Goal: Task Accomplishment & Management: Manage account settings

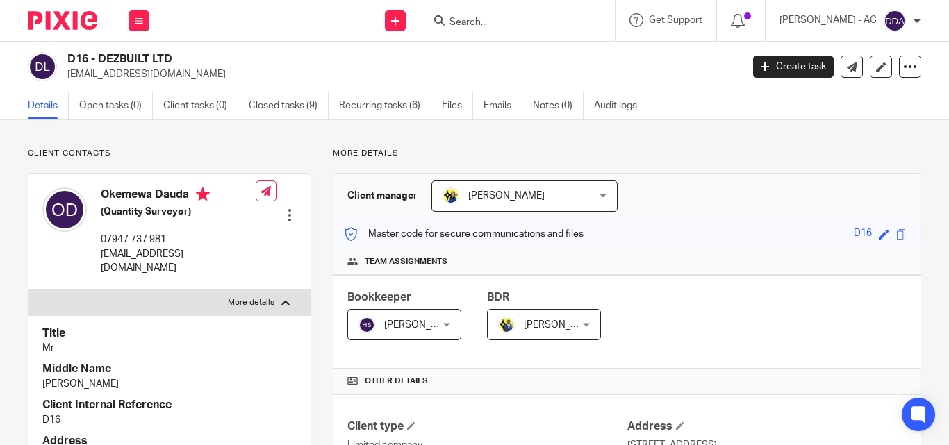
scroll to position [556, 0]
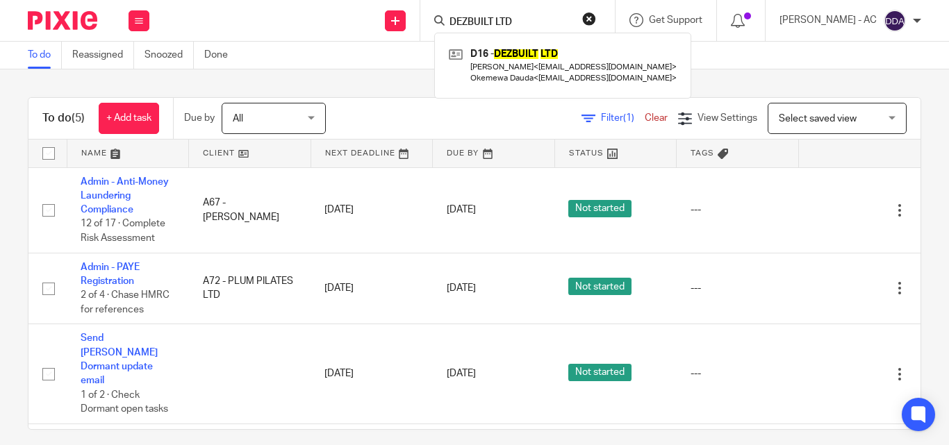
click at [595, 15] on form "DEZBUILT LTD" at bounding box center [522, 20] width 148 height 17
drag, startPoint x: 547, startPoint y: 13, endPoint x: 469, endPoint y: 24, distance: 78.5
click at [469, 24] on form "DEZBUILT LTD" at bounding box center [522, 20] width 148 height 17
click at [596, 19] on button "reset" at bounding box center [589, 19] width 14 height 14
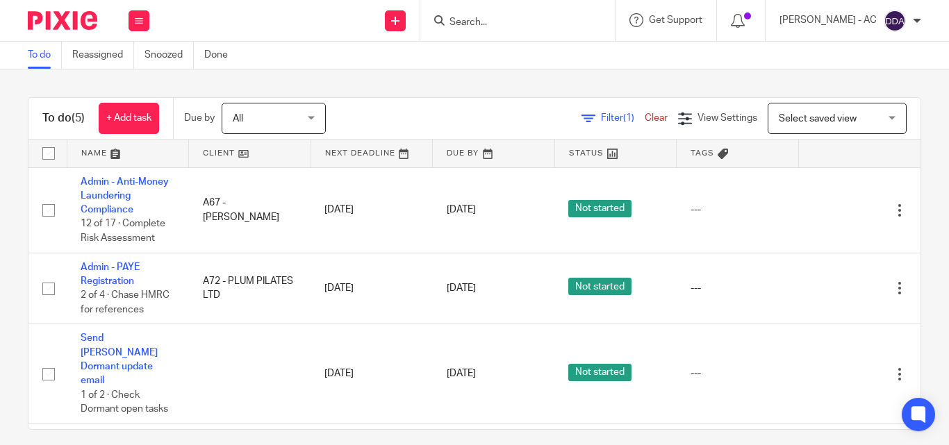
click at [540, 23] on input "Search" at bounding box center [510, 23] width 125 height 13
paste input "L&K LETTINGS SERVICES LTD"
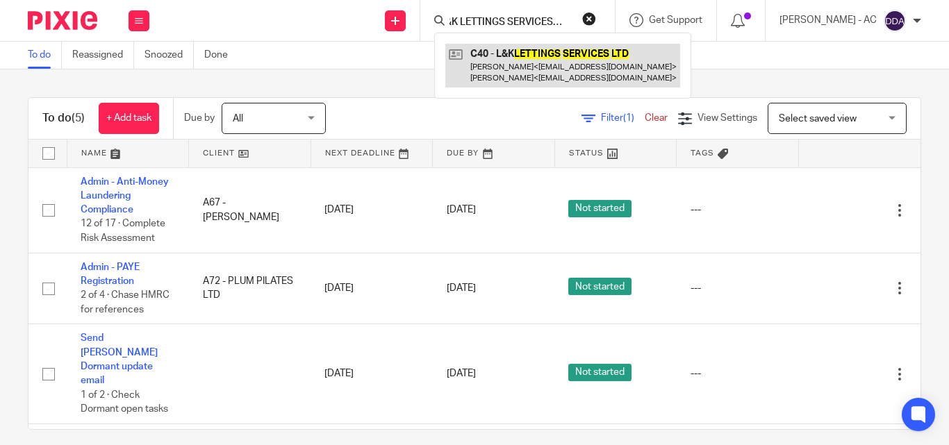
type input "L&K LETTINGS SERVICES LTD"
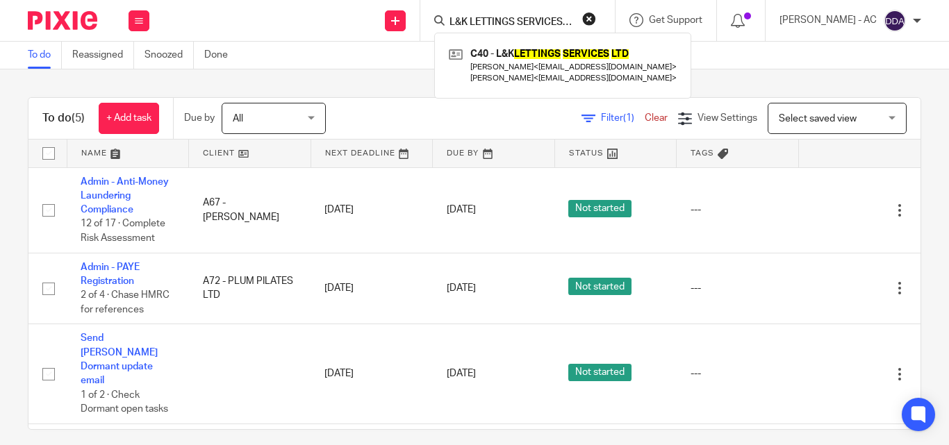
click at [596, 19] on button "reset" at bounding box center [589, 19] width 14 height 14
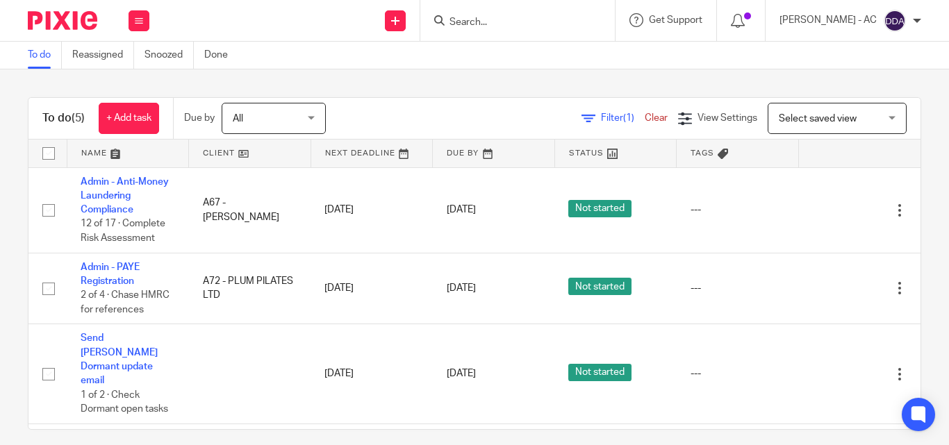
drag, startPoint x: 527, startPoint y: 19, endPoint x: 521, endPoint y: 25, distance: 7.9
click at [527, 20] on input "Search" at bounding box center [510, 23] width 125 height 13
paste input "HW LEGAL SOLICITORS & CO LIMITED"
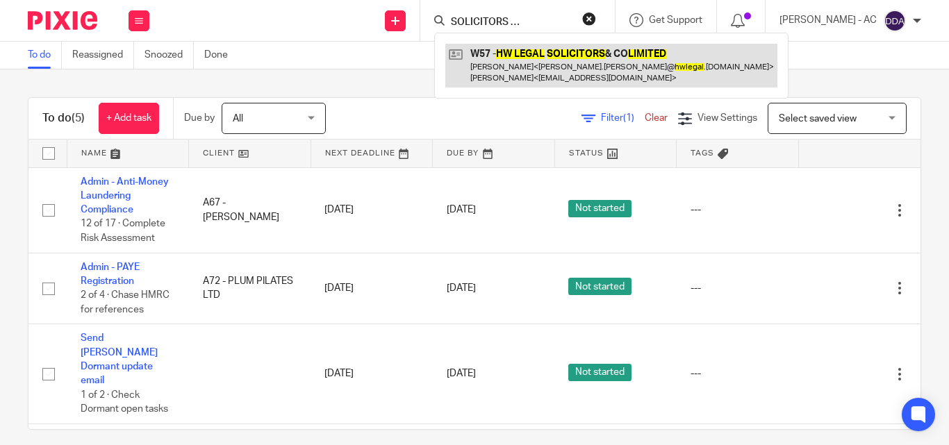
type input "HW LEGAL SOLICITORS & CO LIMITED"
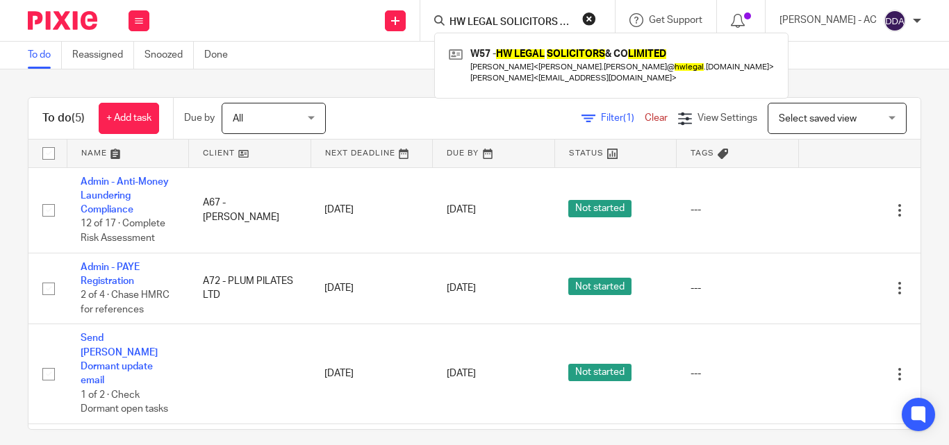
click at [596, 18] on button "reset" at bounding box center [589, 19] width 14 height 14
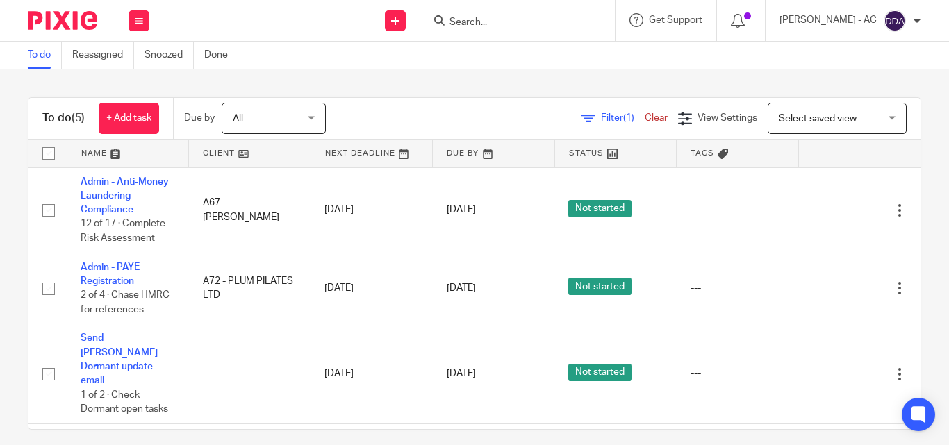
click at [506, 21] on input "Search" at bounding box center [510, 23] width 125 height 13
paste input "GEM CONSTRUCTION MANAGEMENT LTD"
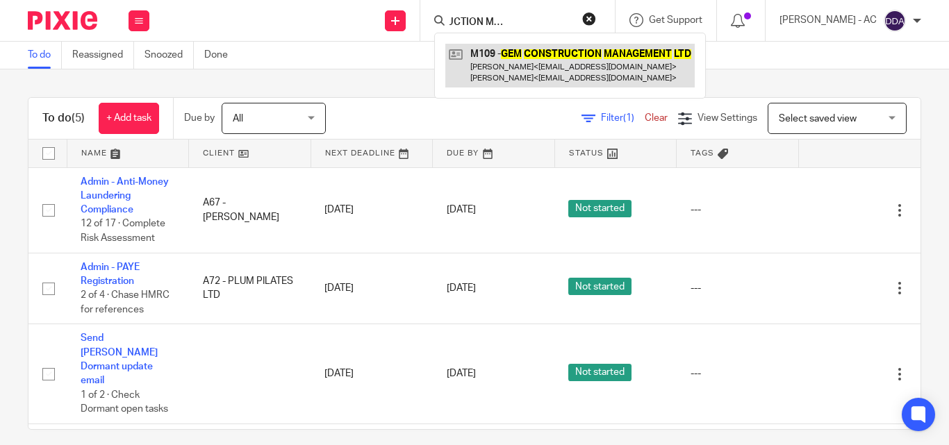
type input "GEM CONSTRUCTION MANAGEMENT LTD"
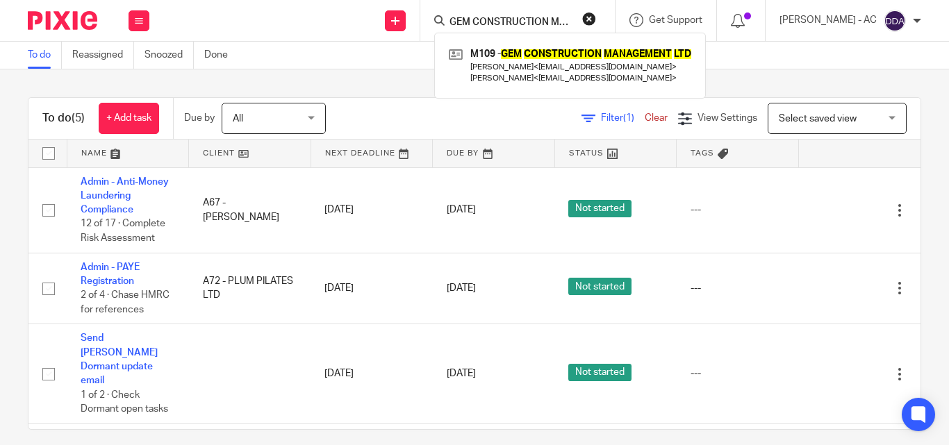
click at [596, 19] on button "reset" at bounding box center [589, 19] width 14 height 14
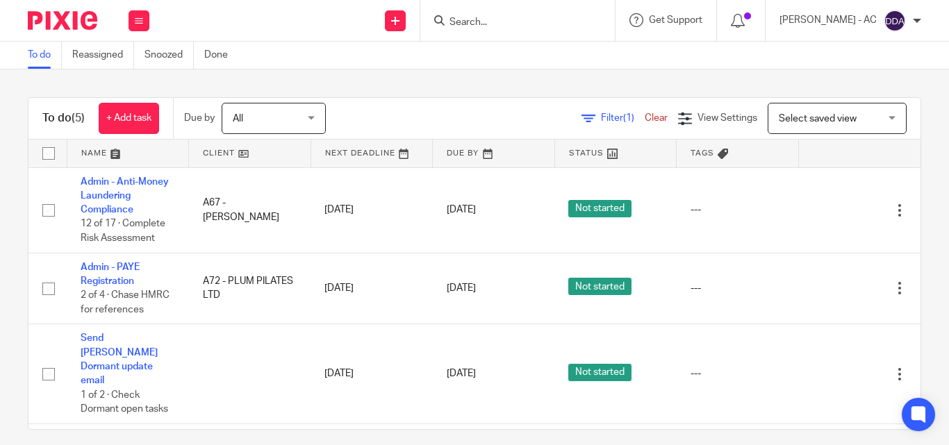
click at [524, 22] on input "Search" at bounding box center [510, 23] width 125 height 13
paste input "AURA SOUL LONDON LIMITED"
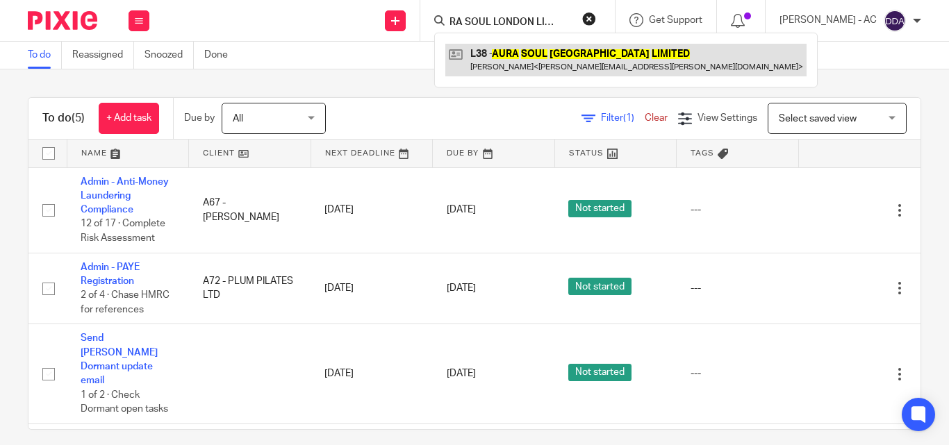
type input "AURA SOUL LONDON LIMITED"
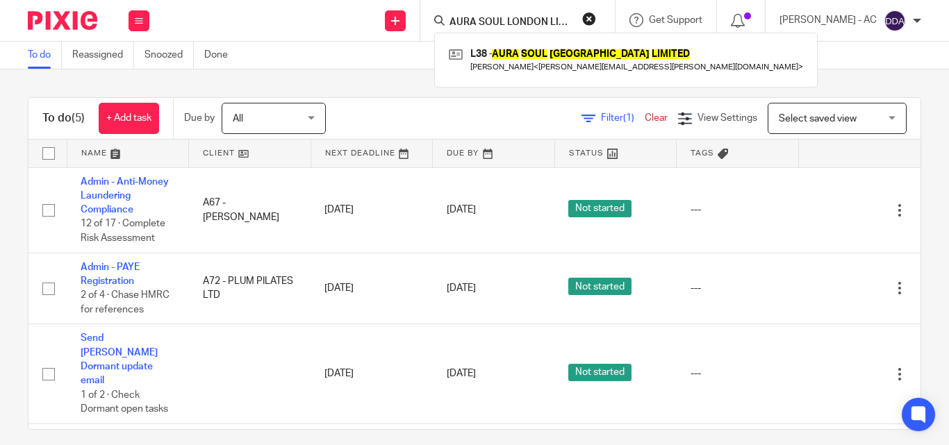
click at [596, 21] on button "reset" at bounding box center [589, 19] width 14 height 14
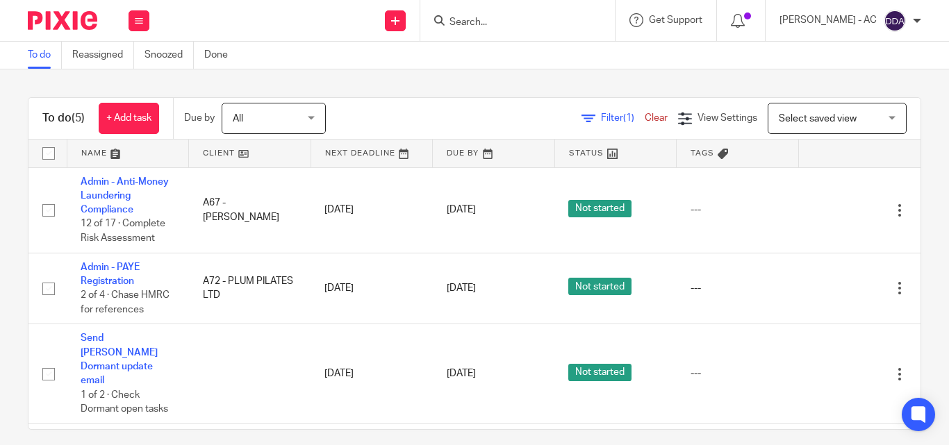
click at [514, 33] on div at bounding box center [517, 20] width 195 height 41
click at [511, 27] on input "Search" at bounding box center [510, 23] width 125 height 13
paste input "AUTOMATION & AI CONSULTING LTD"
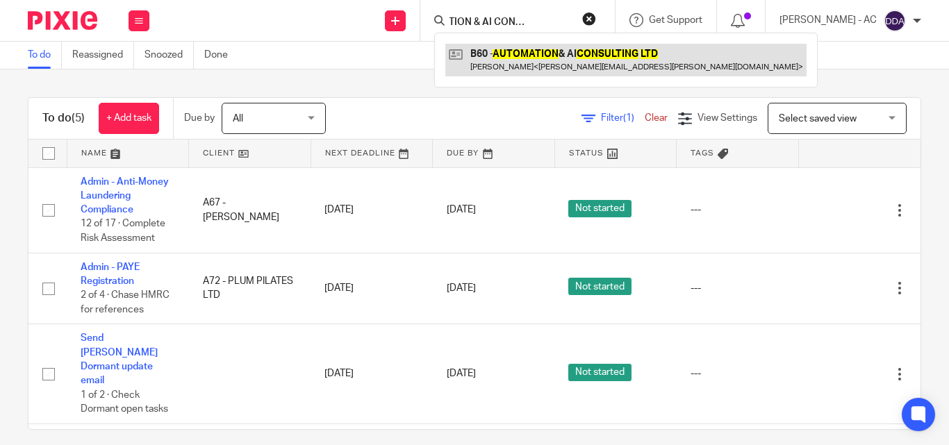
type input "AUTOMATION & AI CONSULTING LTD"
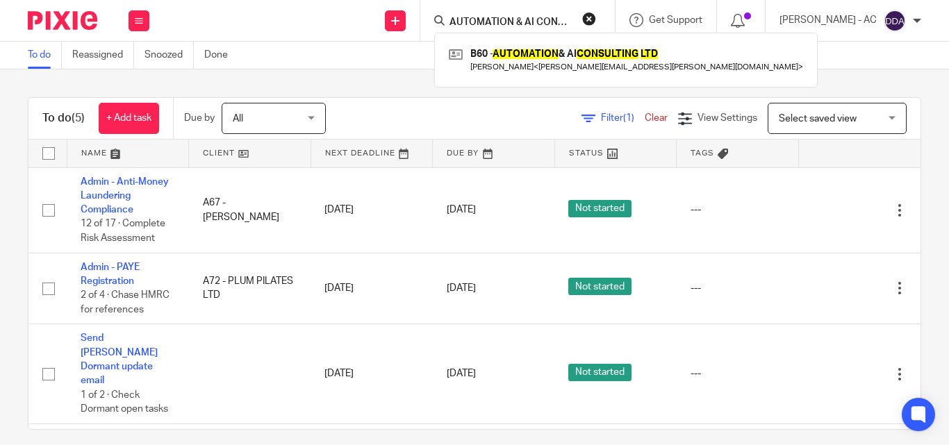
click at [596, 17] on button "reset" at bounding box center [589, 19] width 14 height 14
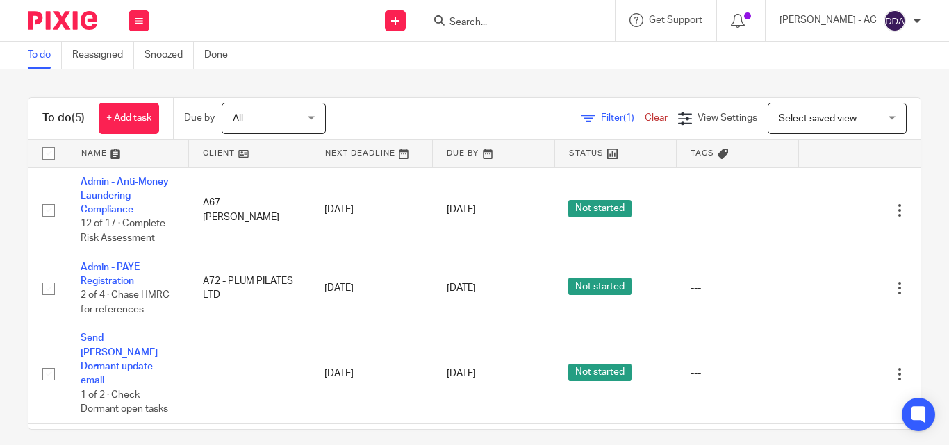
click at [544, 29] on form at bounding box center [522, 20] width 148 height 17
click at [527, 22] on input "Search" at bounding box center [510, 23] width 125 height 13
paste input "MAPHULA PROPERTIES LIMITED"
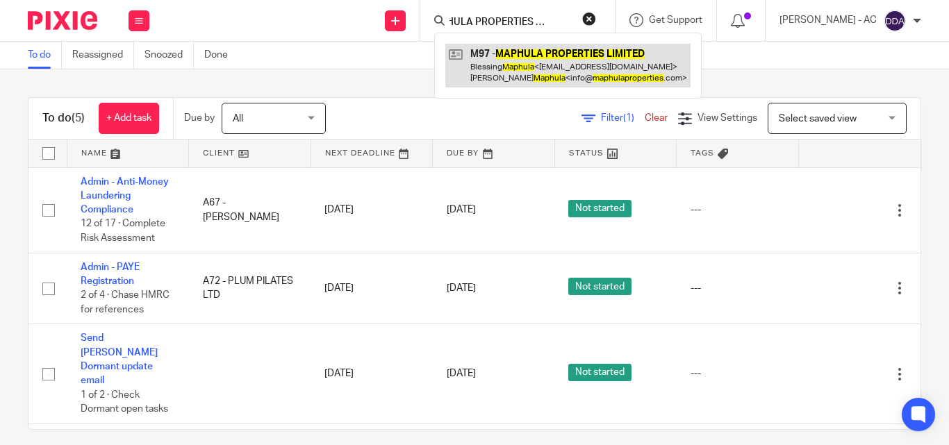
type input "MAPHULA PROPERTIES LIMITED"
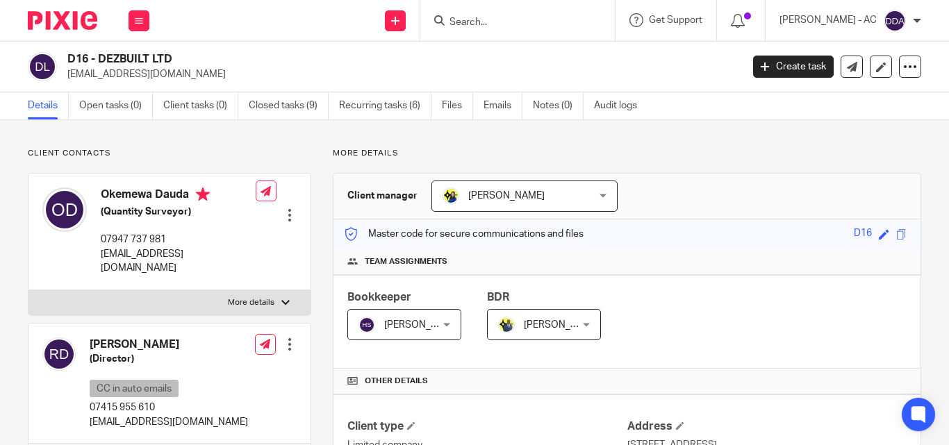
click at [272, 293] on label "More details" at bounding box center [169, 302] width 282 height 25
click at [28, 290] on input "More details" at bounding box center [28, 290] width 1 height 1
checkbox input "true"
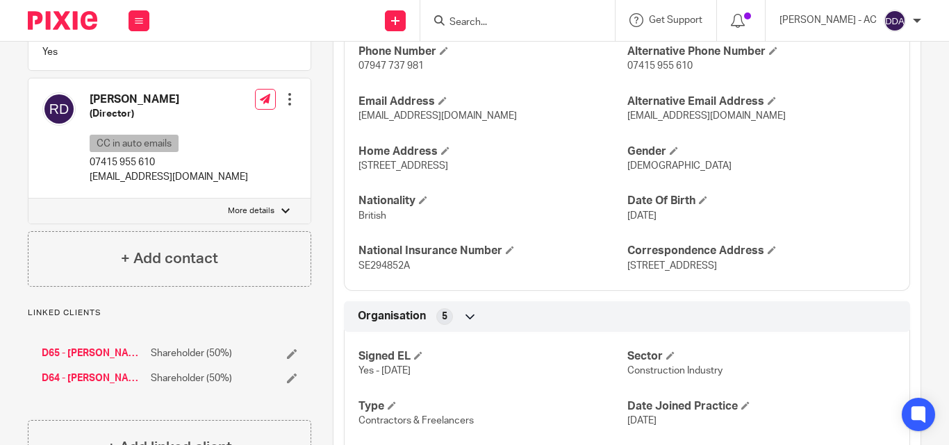
scroll to position [625, 0]
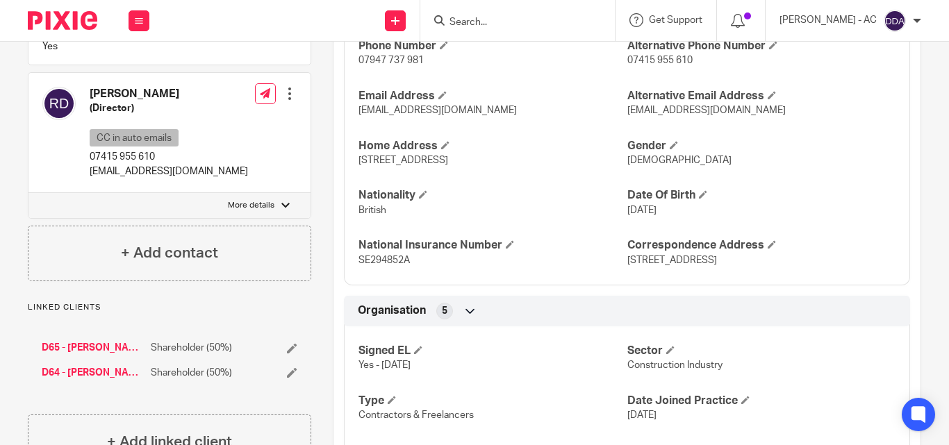
click at [270, 193] on label "More details" at bounding box center [169, 205] width 282 height 25
click at [28, 192] on input "More details" at bounding box center [28, 192] width 1 height 1
checkbox input "true"
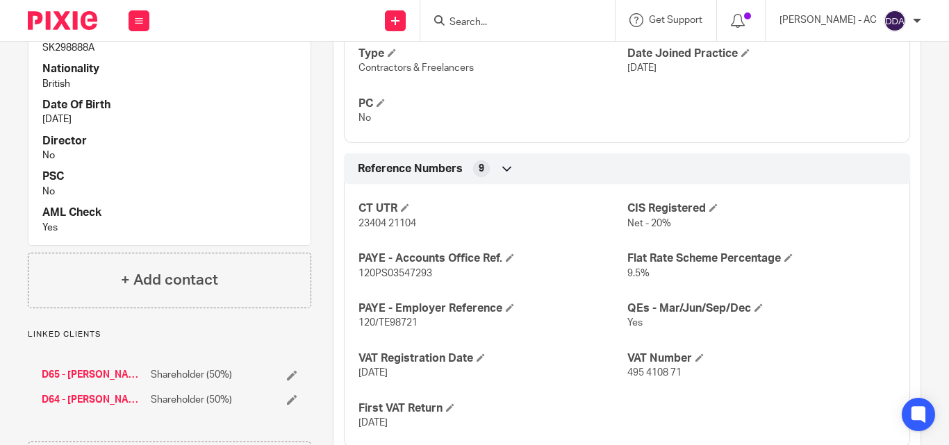
scroll to position [695, 0]
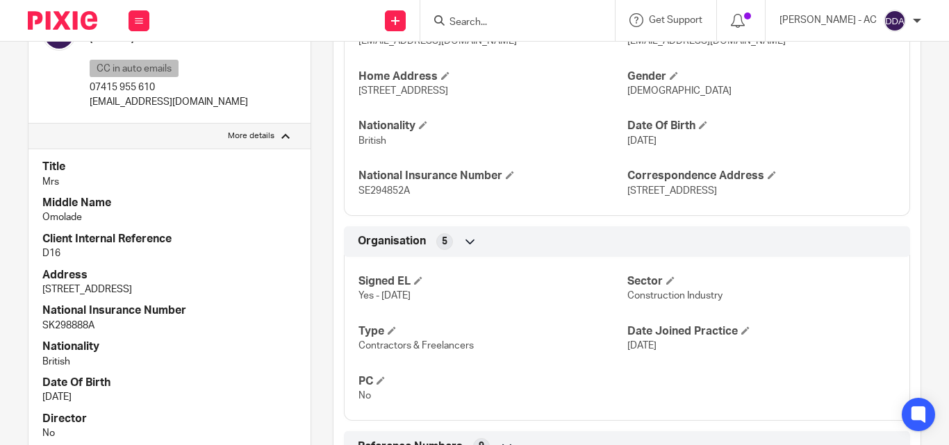
click at [540, 203] on div "Title Mr Forename Okemewa Middle Names Timothy Surname Dauda Phone Number 07947…" at bounding box center [627, 29] width 566 height 375
click at [584, 192] on p "SE294852A" at bounding box center [493, 191] width 268 height 14
click at [560, 149] on div "Title Mr Forename Okemewa Middle Names Timothy Surname Dauda Phone Number 07947…" at bounding box center [627, 29] width 566 height 375
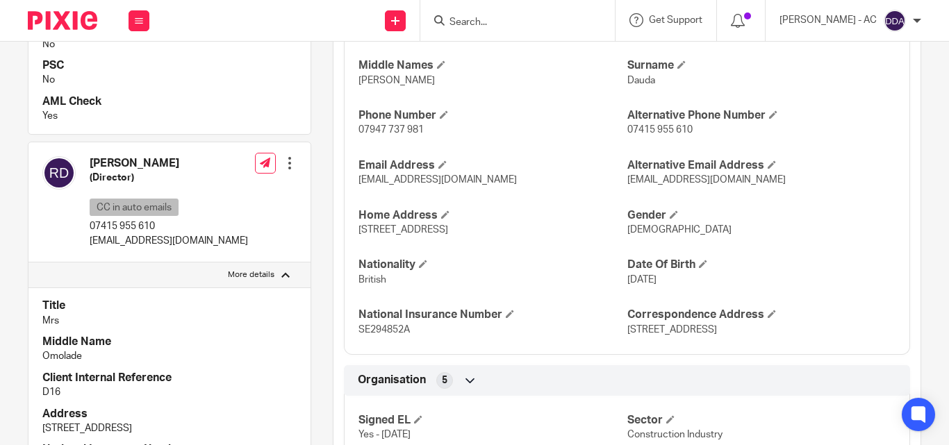
click at [210, 220] on div "Rebecca Dauda (Director) CC in auto emails 07415 955 610 ladedauda@gmail.com Ed…" at bounding box center [169, 202] width 282 height 121
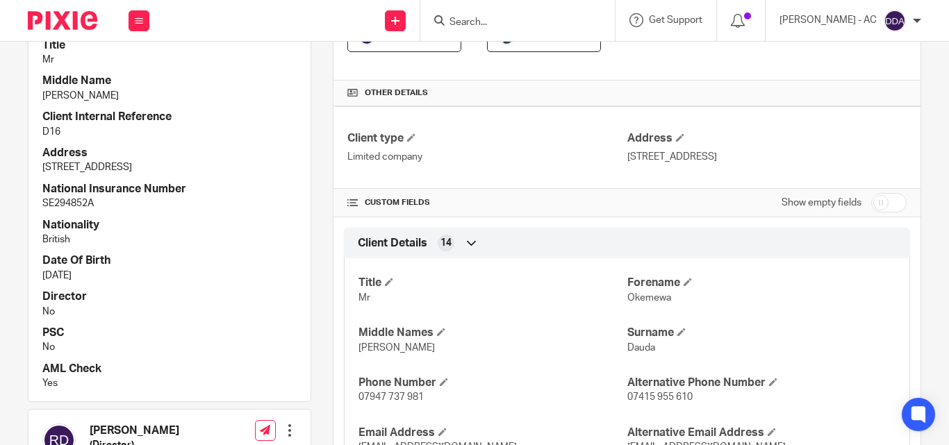
scroll to position [278, 0]
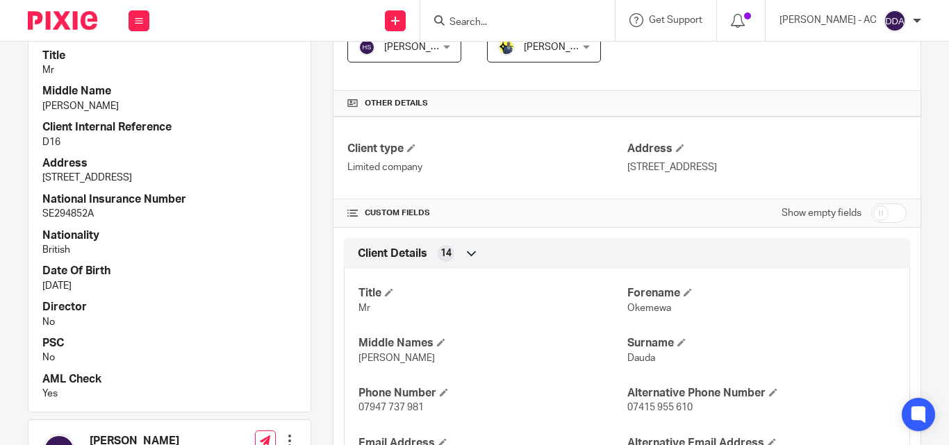
click at [171, 156] on h4 "Address" at bounding box center [169, 163] width 254 height 15
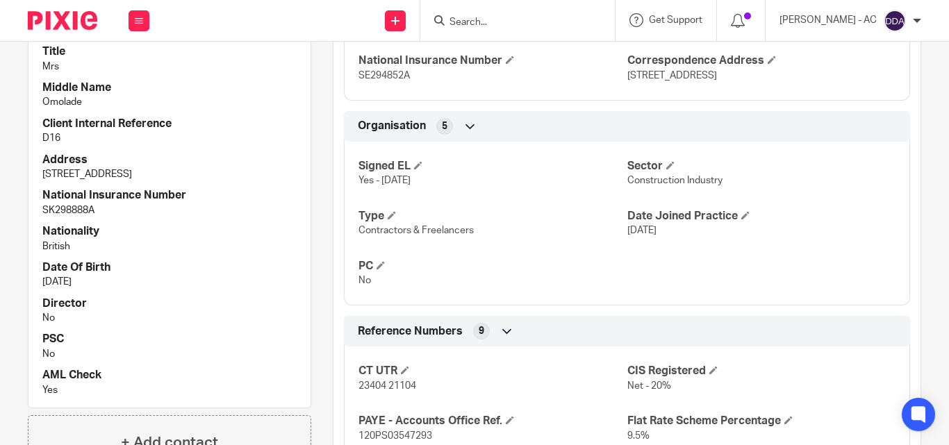
scroll to position [834, 0]
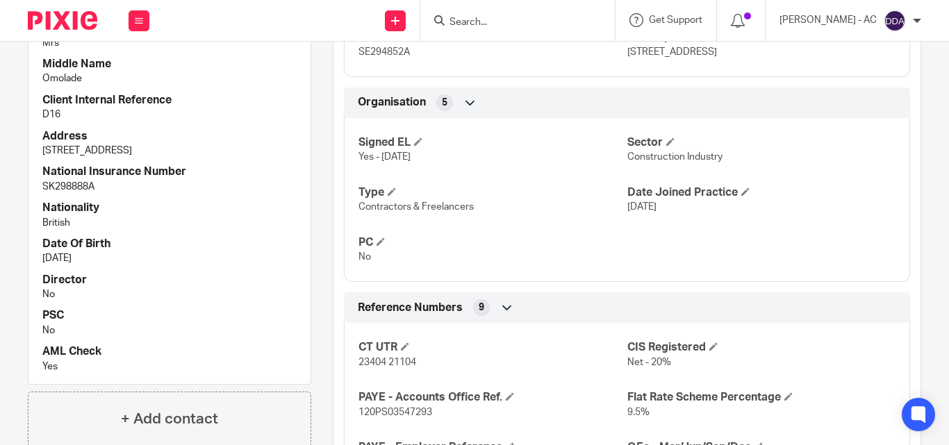
click at [522, 267] on div "Signed EL Yes - 11-06-2025 Sector Construction Industry Type Contractors & Free…" at bounding box center [627, 195] width 566 height 174
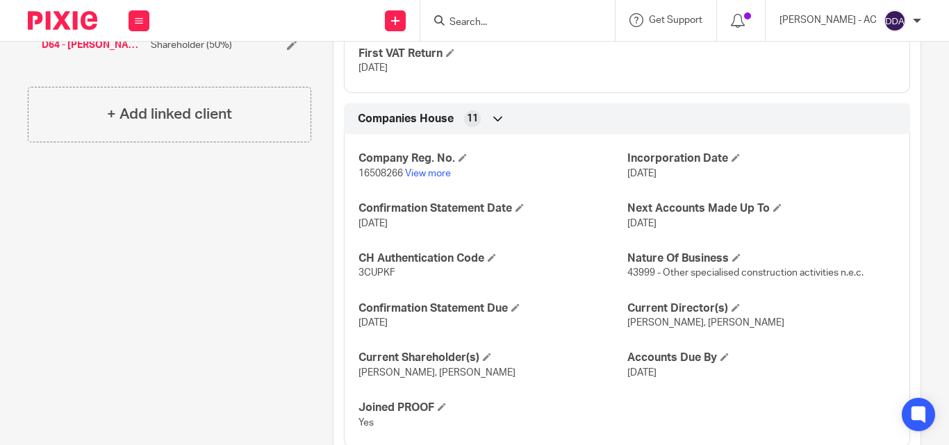
scroll to position [1411, 0]
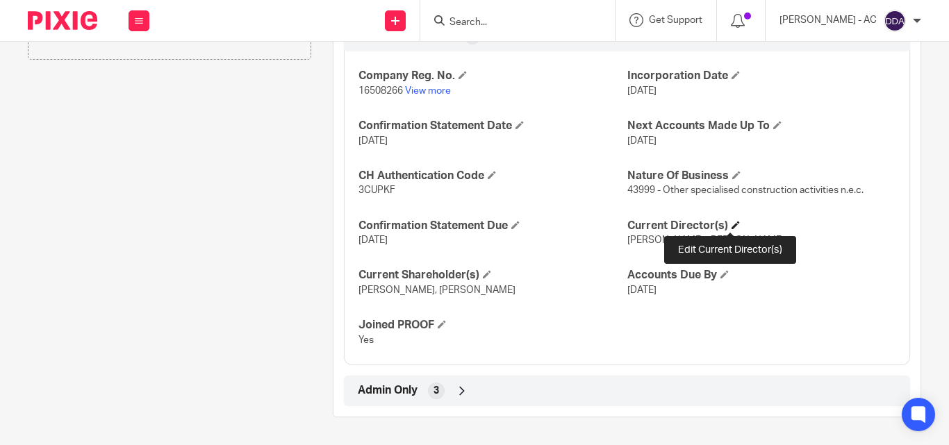
click at [733, 224] on span at bounding box center [736, 225] width 8 height 8
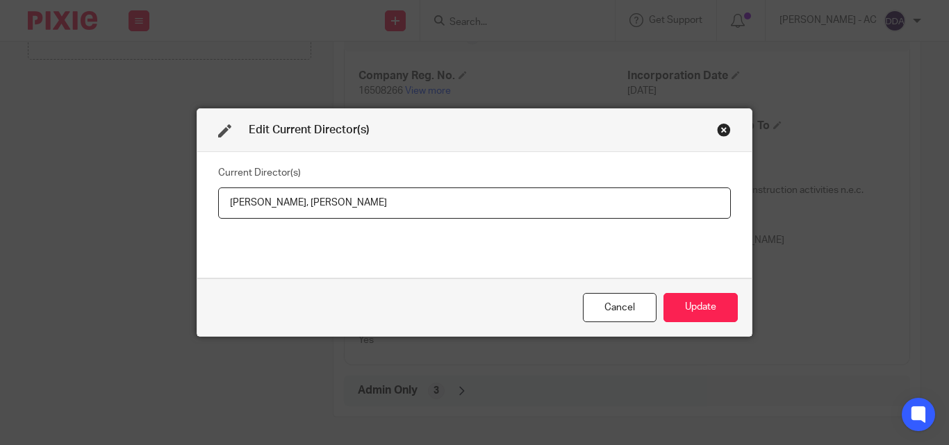
drag, startPoint x: 223, startPoint y: 203, endPoint x: 297, endPoint y: 218, distance: 75.9
click at [297, 218] on input "Okemewa Dauda, Rebecca Dauda" at bounding box center [474, 203] width 513 height 31
paste input "Mr Okemewa Timothy DAUDA"
drag, startPoint x: 476, startPoint y: 202, endPoint x: 365, endPoint y: 197, distance: 111.3
click at [363, 202] on input "Mr Okemewa Timothy DAUDA, Rebecca Dauda" at bounding box center [474, 203] width 513 height 31
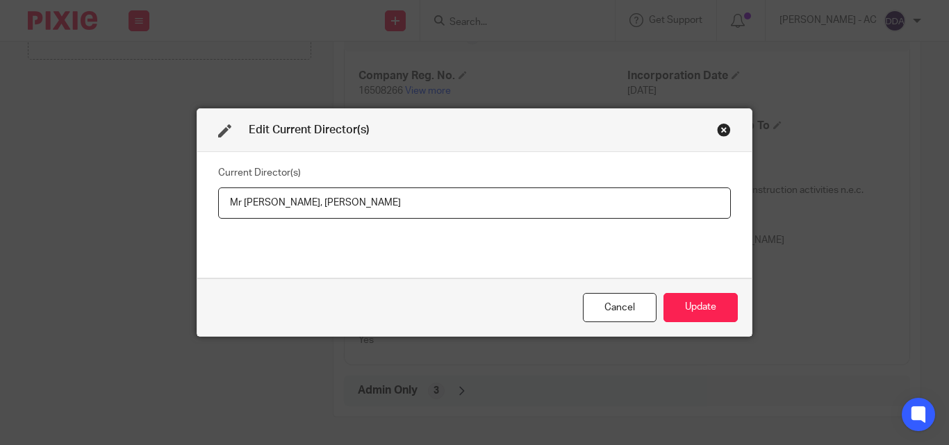
paste input "Mrs Rebecca DAUDA"
type input "Mr Okemewa Timothy DAUDA, RMrs Rebecca DAUDA"
click at [675, 308] on button "Update" at bounding box center [701, 308] width 74 height 30
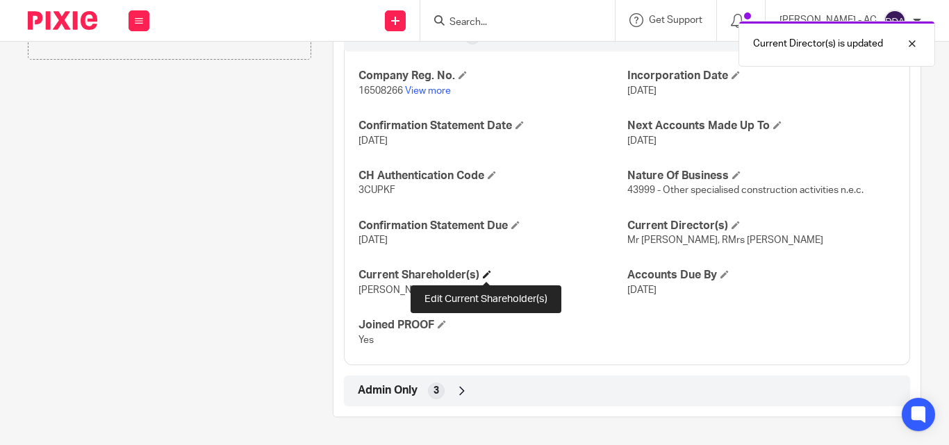
click at [488, 272] on span at bounding box center [487, 274] width 8 height 8
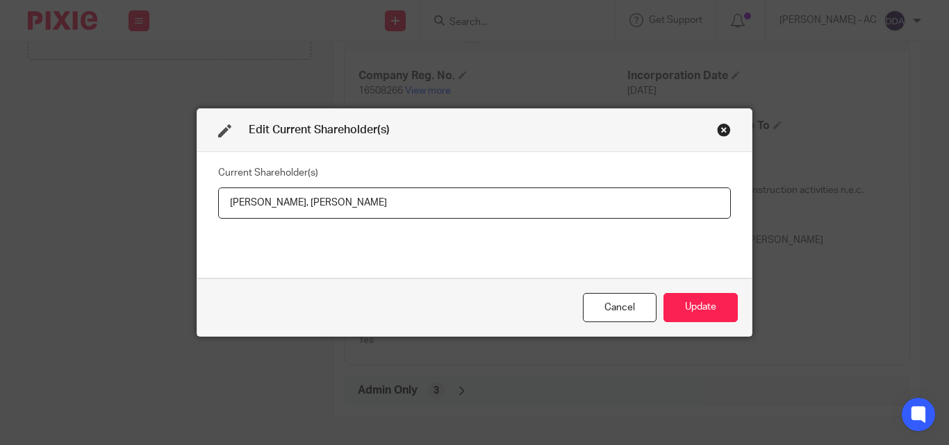
drag, startPoint x: 222, startPoint y: 206, endPoint x: 299, endPoint y: 215, distance: 77.0
click at [299, 215] on input "Okemewa Dauda, Rebecca Dauda" at bounding box center [474, 203] width 513 height 31
paste input "AUDA"
drag, startPoint x: 400, startPoint y: 197, endPoint x: 306, endPoint y: 204, distance: 94.0
click at [306, 204] on input "Okemewa DAUDA, Rebecca Dauda" at bounding box center [474, 203] width 513 height 31
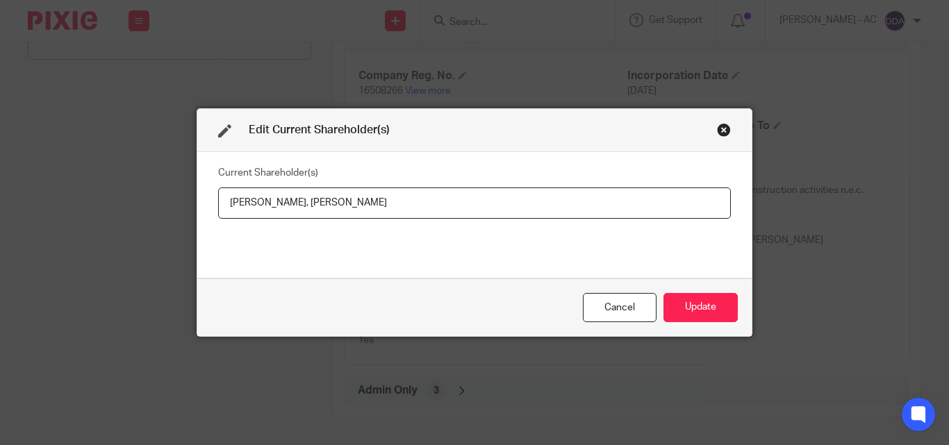
paste input "AUDA"
type input "Okemewa DAUDA, Rebecca DAUDA"
click at [702, 312] on button "Update" at bounding box center [701, 308] width 74 height 30
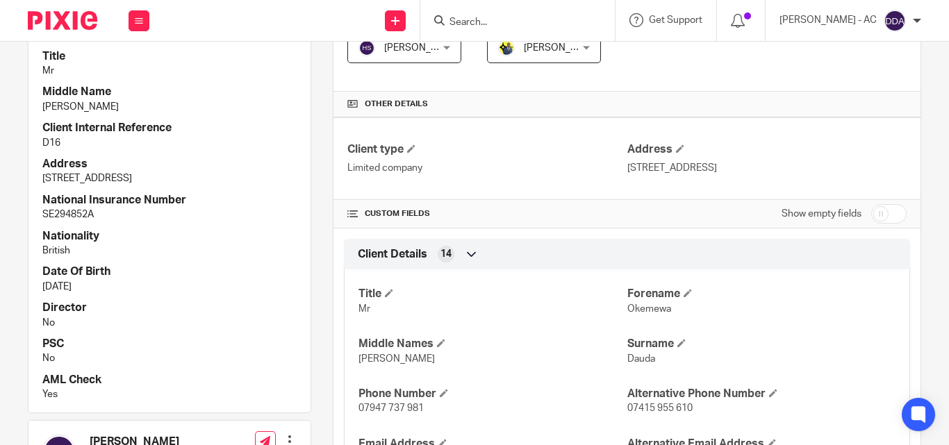
scroll to position [278, 0]
click at [693, 334] on div "Title Mr Forename Okemewa Middle Names Timothy Surname Dauda Phone Number 07947…" at bounding box center [627, 445] width 566 height 375
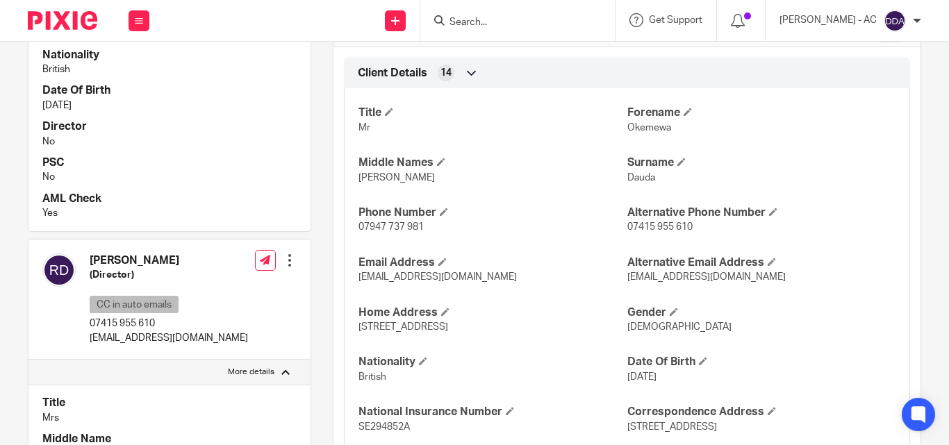
scroll to position [486, 0]
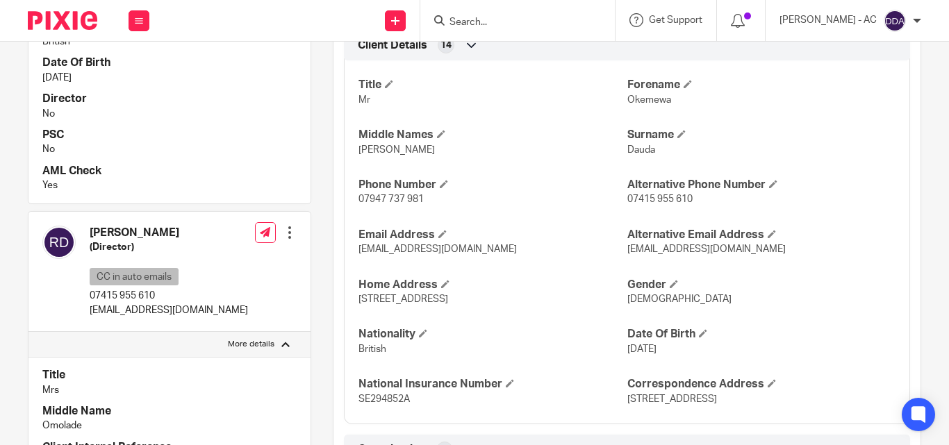
click at [254, 145] on div "Title Mr Middle Name Timothy Client Internal Reference D16 Address High View, N…" at bounding box center [169, 16] width 282 height 375
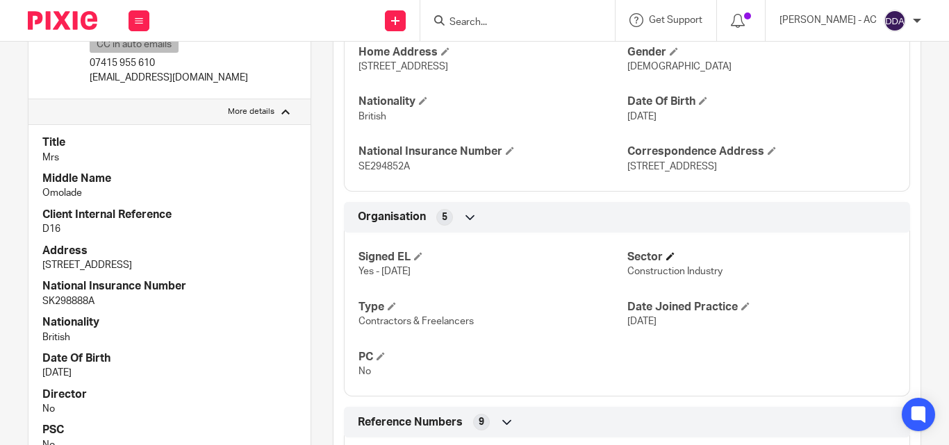
scroll to position [695, 0]
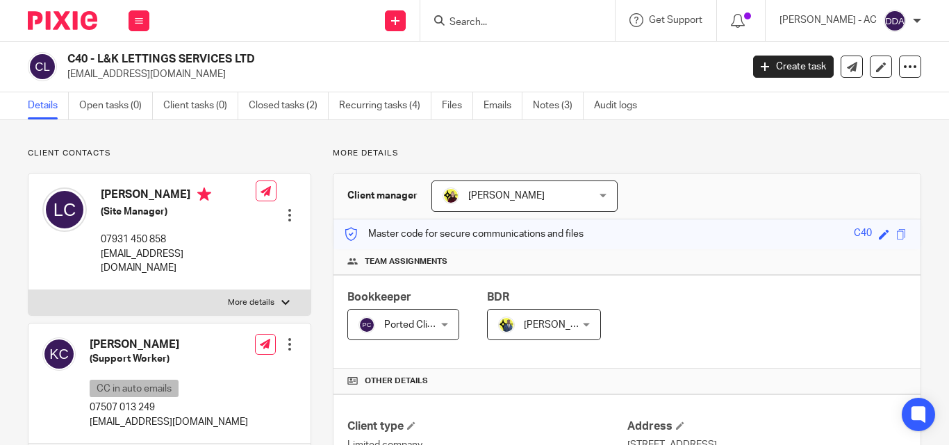
click at [257, 297] on p "More details" at bounding box center [251, 302] width 47 height 11
click at [28, 290] on input "More details" at bounding box center [28, 290] width 1 height 1
checkbox input "true"
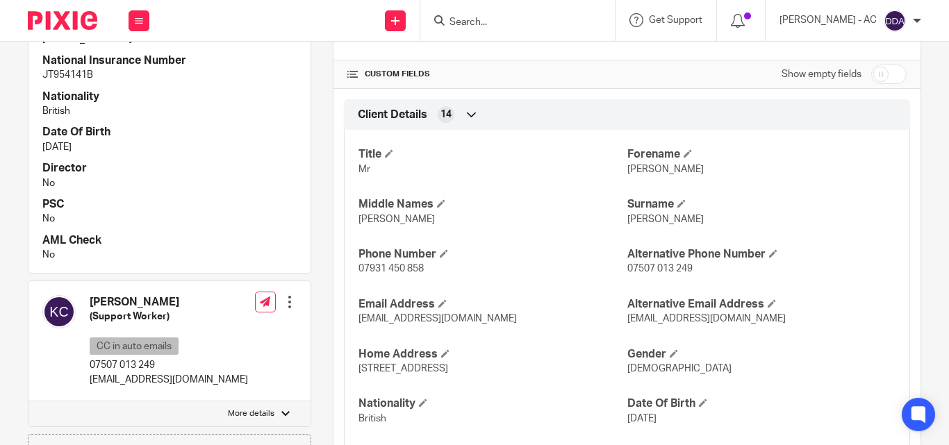
scroll to position [486, 0]
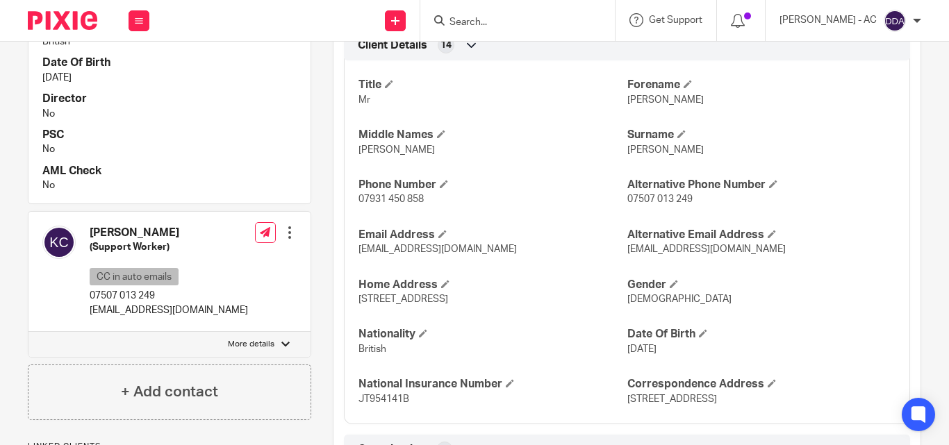
click at [261, 345] on p "More details" at bounding box center [251, 344] width 47 height 11
click at [28, 332] on input "More details" at bounding box center [28, 331] width 1 height 1
checkbox input "true"
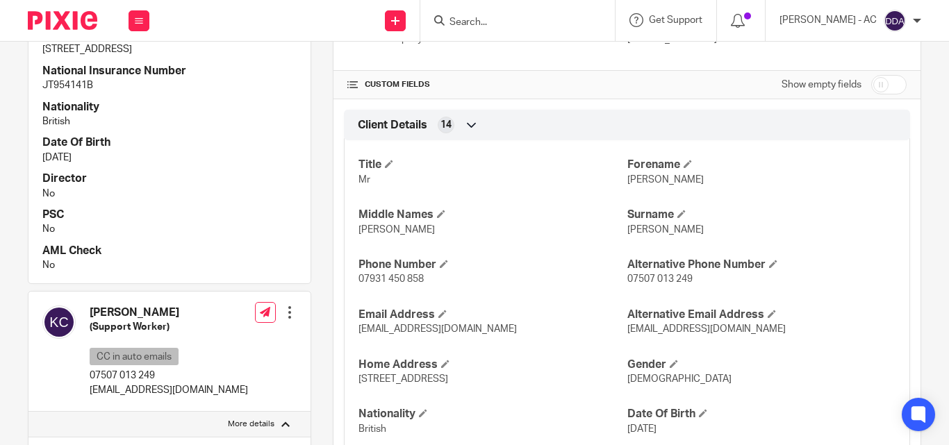
scroll to position [625, 0]
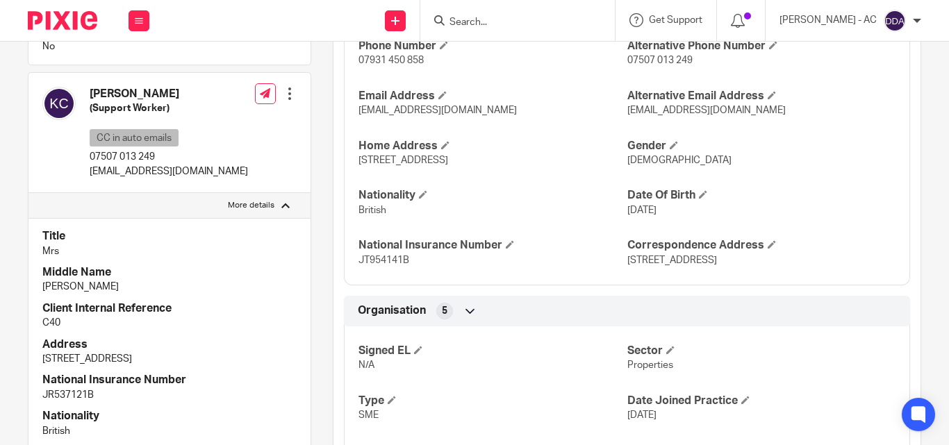
click at [197, 241] on h4 "Title" at bounding box center [169, 236] width 254 height 15
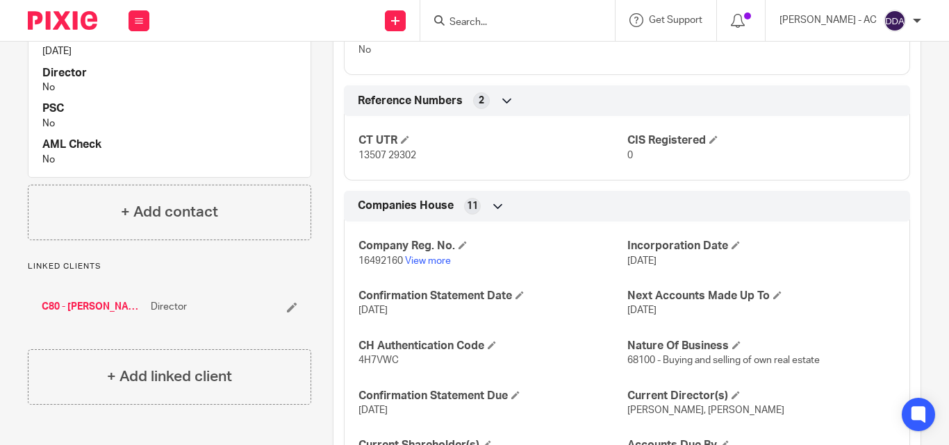
scroll to position [1225, 0]
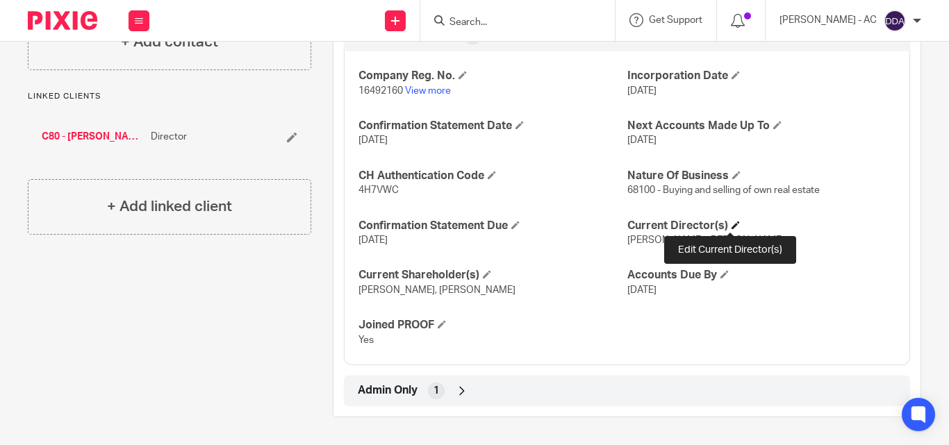
click at [732, 222] on span at bounding box center [736, 225] width 8 height 8
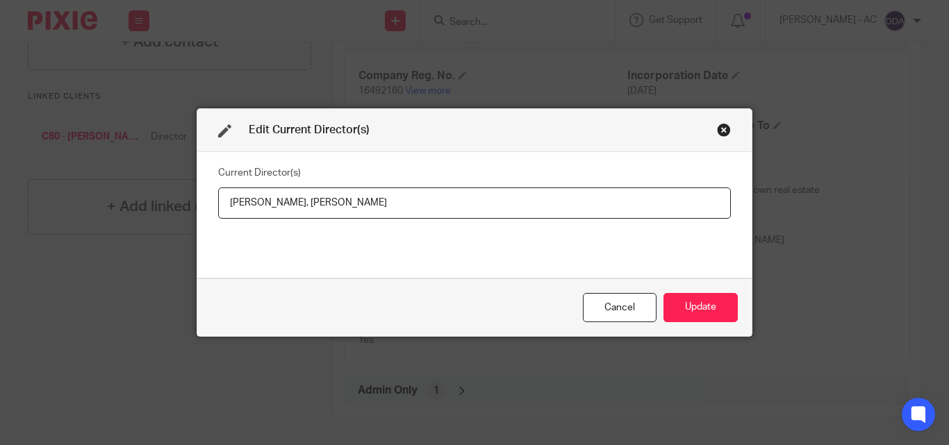
drag, startPoint x: 339, startPoint y: 199, endPoint x: 277, endPoint y: 212, distance: 63.1
click at [277, 212] on input "Lee Clarke, Kelly Clarke" at bounding box center [474, 203] width 513 height 31
paste input "Mrs Kelly CLARKE"
drag, startPoint x: 215, startPoint y: 206, endPoint x: 270, endPoint y: 206, distance: 54.9
click at [270, 206] on input "Lee Clarke, Mrs Kelly CLARKE" at bounding box center [474, 203] width 513 height 31
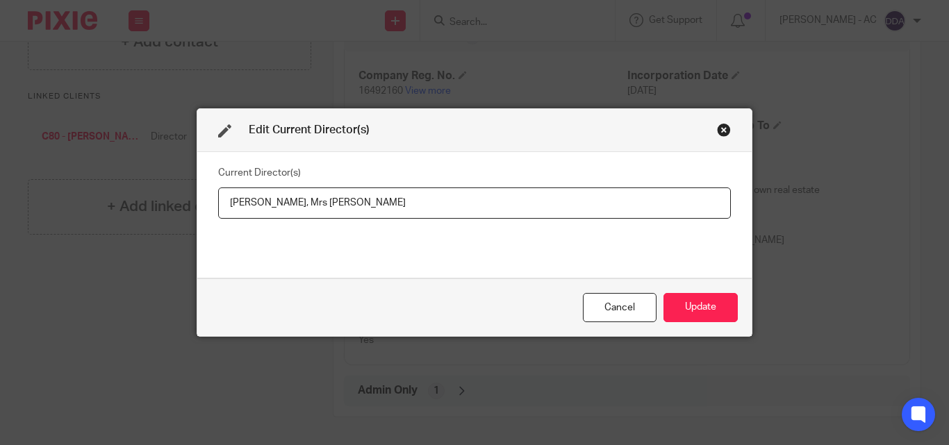
paste input "Mr Lee CLARKE"
type input "Mr Lee CLARKE, Mrs Kelly CLARKE"
click at [676, 297] on button "Update" at bounding box center [701, 308] width 74 height 30
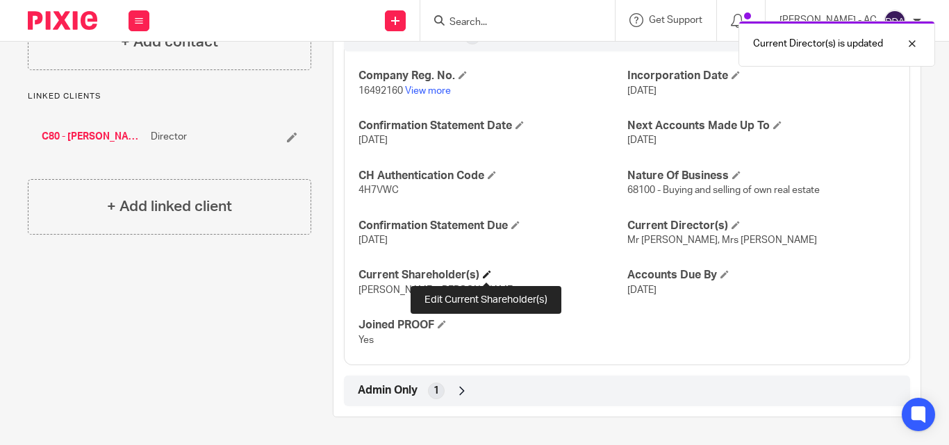
click at [487, 274] on span at bounding box center [487, 274] width 8 height 8
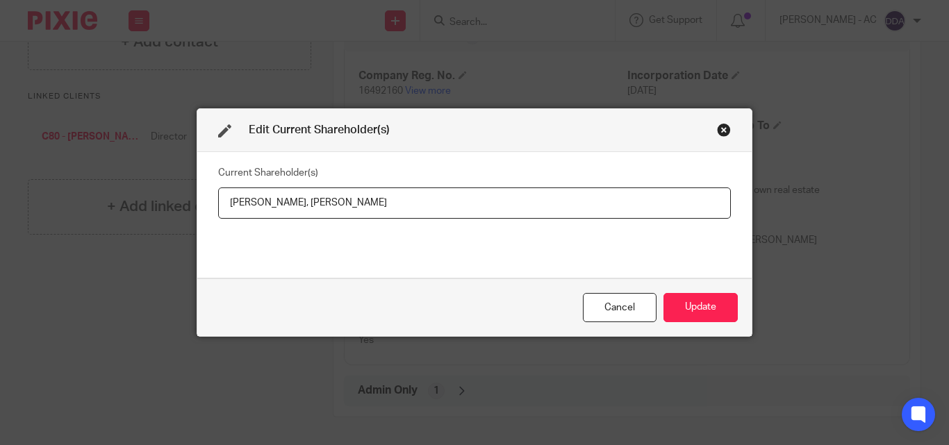
drag, startPoint x: 218, startPoint y: 202, endPoint x: 269, endPoint y: 208, distance: 51.1
click at [269, 208] on input "Lee Clarke, Kelly Clarke" at bounding box center [474, 203] width 513 height 31
paste input "LARKE"
drag, startPoint x: 353, startPoint y: 204, endPoint x: 288, endPoint y: 206, distance: 65.3
click at [288, 206] on input "Lee CLARKE, Kelly Clarke" at bounding box center [474, 203] width 513 height 31
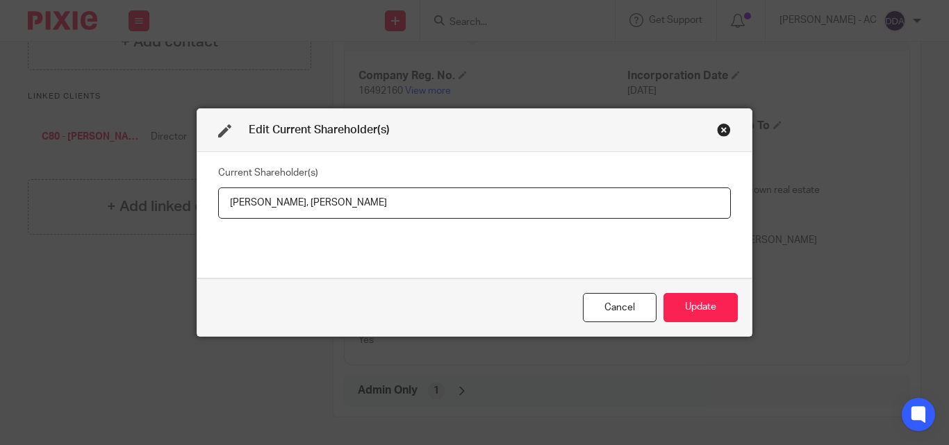
paste input "LARKE"
type input "Lee CLARKE, Kelly CLARKE"
click at [693, 307] on button "Update" at bounding box center [701, 308] width 74 height 30
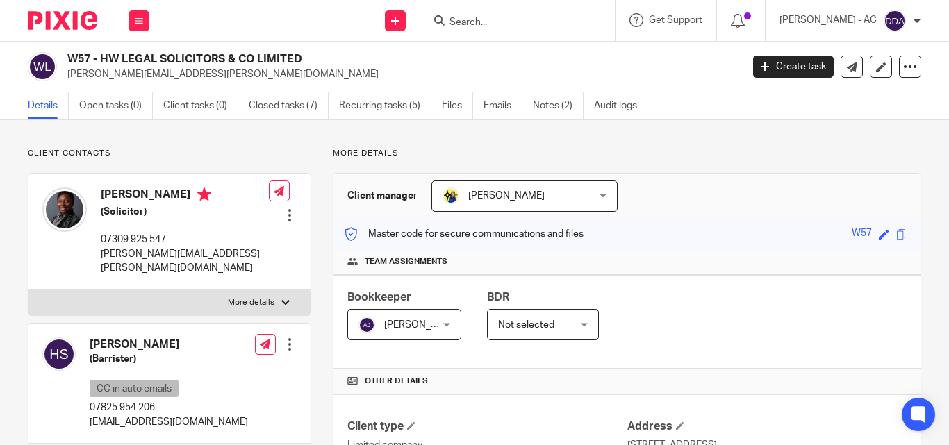
click at [242, 297] on p "More details" at bounding box center [251, 302] width 47 height 11
click at [28, 290] on input "More details" at bounding box center [28, 290] width 1 height 1
checkbox input "true"
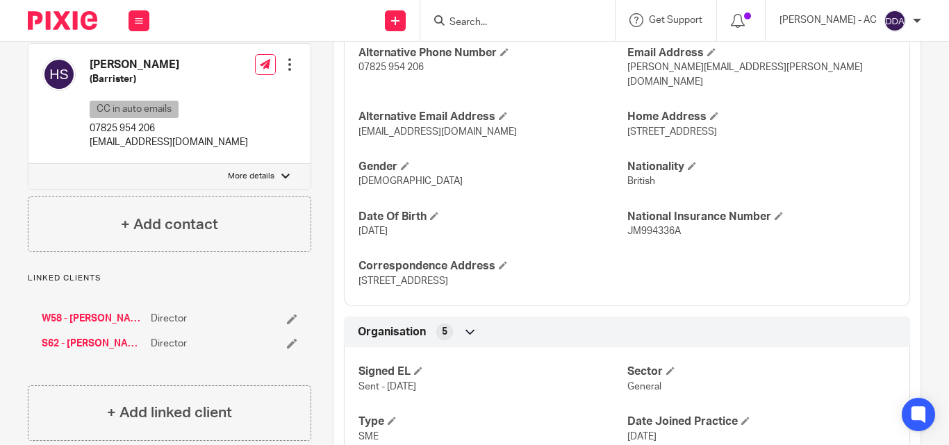
scroll to position [625, 0]
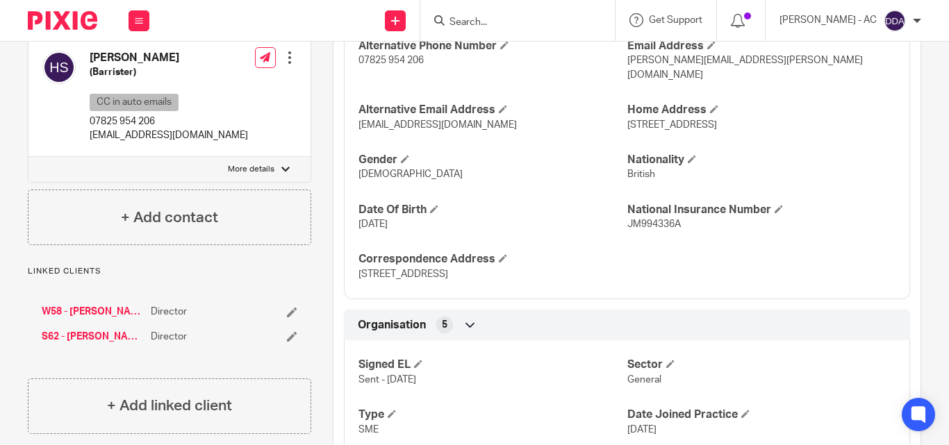
click at [274, 156] on div "Hauwa Shehu (Barrister) CC in auto emails 07825 954 206 hauwa.shehu@emeraldcour…" at bounding box center [169, 97] width 282 height 121
click at [256, 170] on p "More details" at bounding box center [251, 169] width 47 height 11
click at [28, 157] on input "More details" at bounding box center [28, 156] width 1 height 1
checkbox input "true"
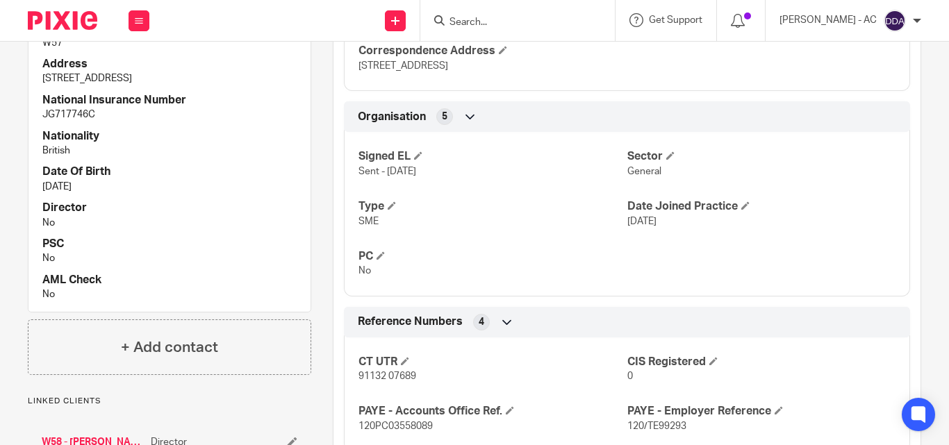
scroll to position [1211, 0]
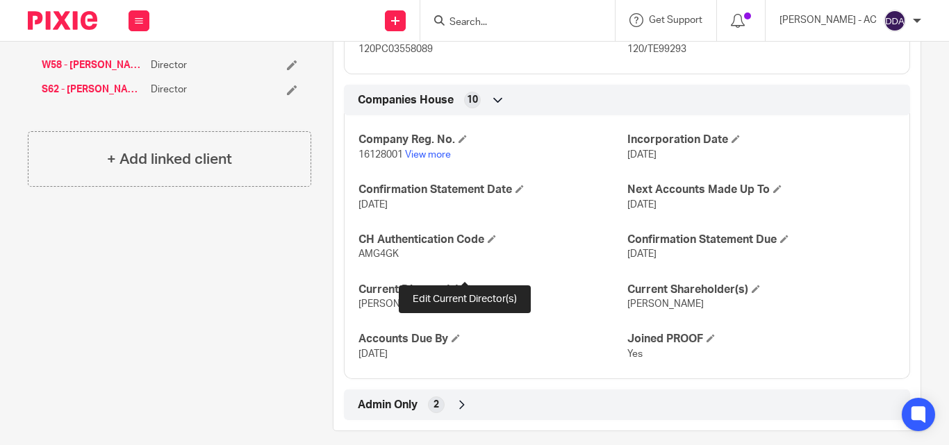
click at [469, 285] on span at bounding box center [467, 289] width 8 height 8
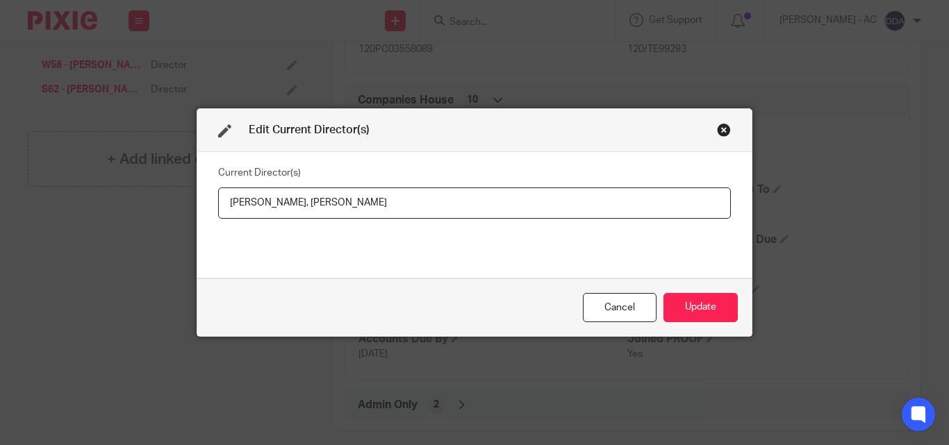
drag, startPoint x: 381, startPoint y: 205, endPoint x: 302, endPoint y: 209, distance: 79.3
click at [302, 209] on input "Mrs Hilda Wright, Hauwa Shehu" at bounding box center [474, 203] width 513 height 31
drag, startPoint x: 220, startPoint y: 202, endPoint x: 295, endPoint y: 211, distance: 75.6
click at [295, 211] on input "Mrs Hilda Wright, Mrs Hauwa SHEHU" at bounding box center [474, 203] width 513 height 31
paste input "RIGHT"
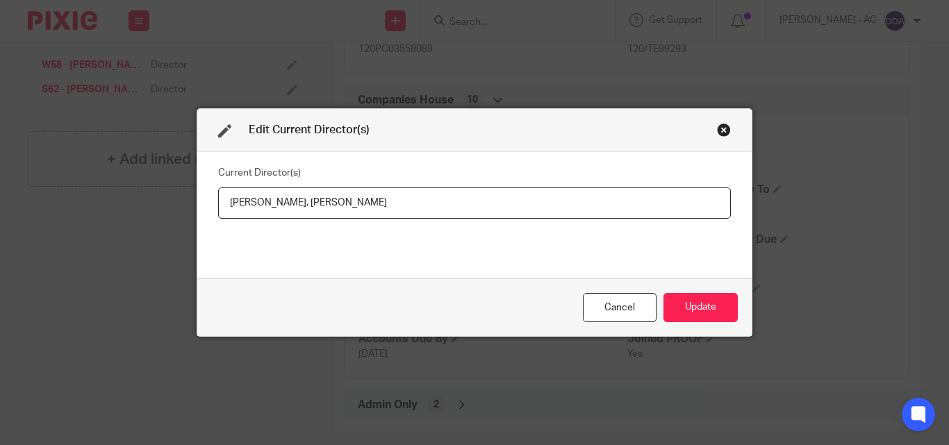
type input "Mrs Hilda WRIGHT, Mrs Hauwa SHEHU"
drag, startPoint x: 225, startPoint y: 204, endPoint x: 303, endPoint y: 208, distance: 77.9
click at [303, 208] on input "Mrs Hilda WRIGHT, Mrs Hauwa SHEHU" at bounding box center [474, 203] width 513 height 31
drag, startPoint x: 403, startPoint y: 206, endPoint x: 311, endPoint y: 209, distance: 92.5
click at [311, 209] on input "Mrs Hilda WRIGHT, Mrs Hauwa SHEHU" at bounding box center [474, 203] width 513 height 31
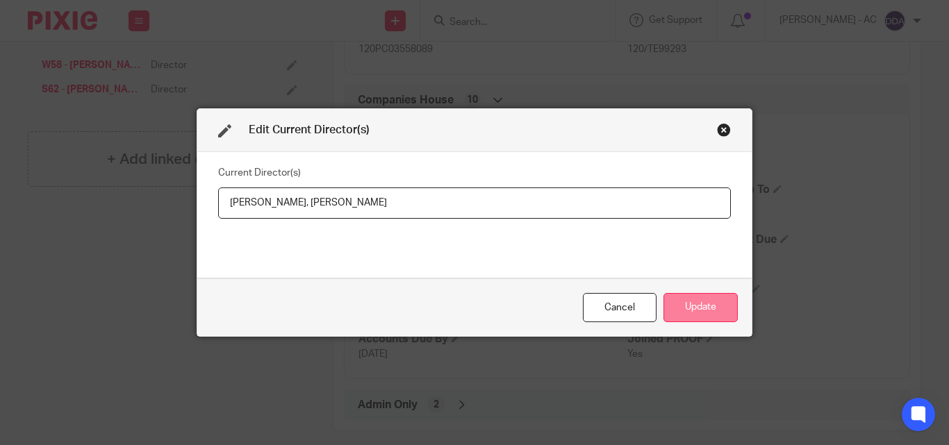
click at [691, 311] on button "Update" at bounding box center [701, 308] width 74 height 30
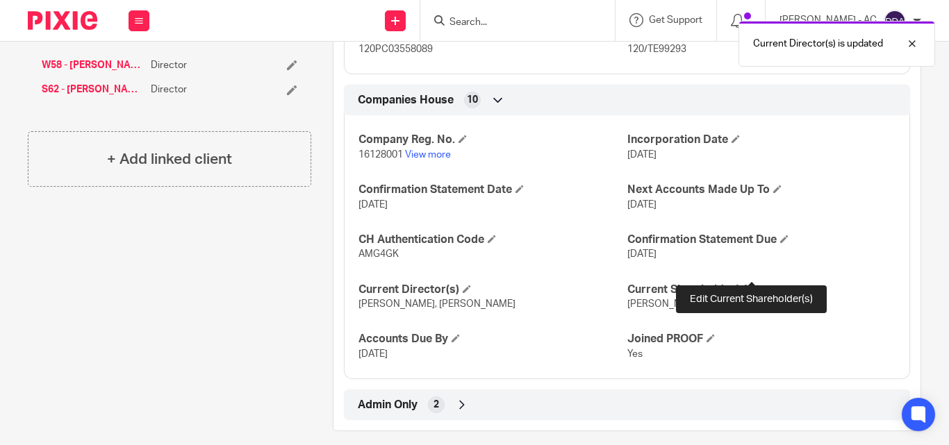
click at [752, 285] on span at bounding box center [756, 289] width 8 height 8
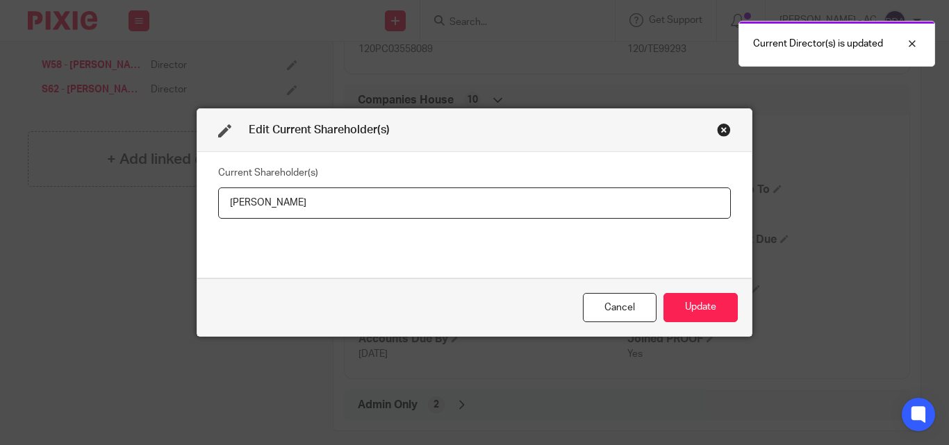
drag, startPoint x: 336, startPoint y: 195, endPoint x: 151, endPoint y: 211, distance: 186.2
click at [151, 211] on div "Edit Current Shareholder(s) Current Shareholder(s) Hilda Wright Cancel Update" at bounding box center [474, 222] width 949 height 445
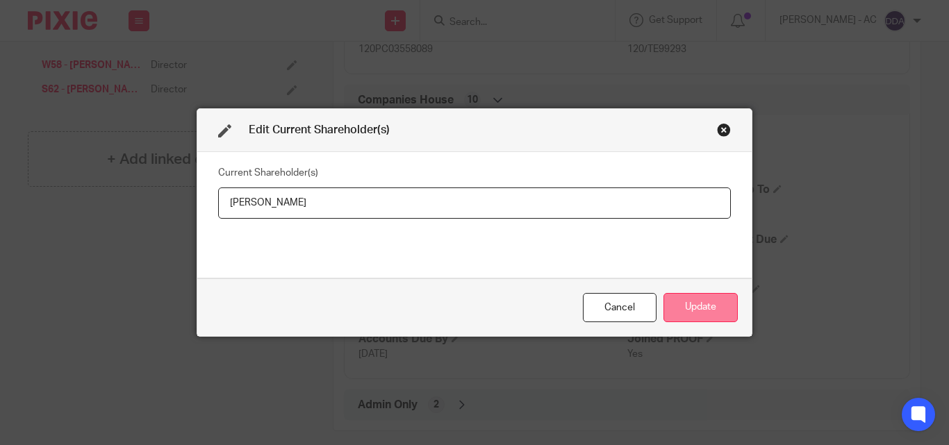
type input "Hilda WRIGHT"
click at [674, 306] on button "Update" at bounding box center [701, 308] width 74 height 30
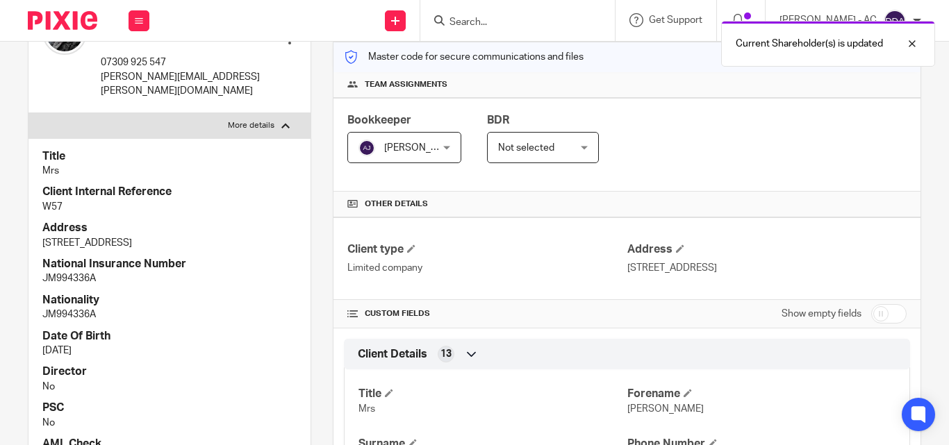
scroll to position [30, 0]
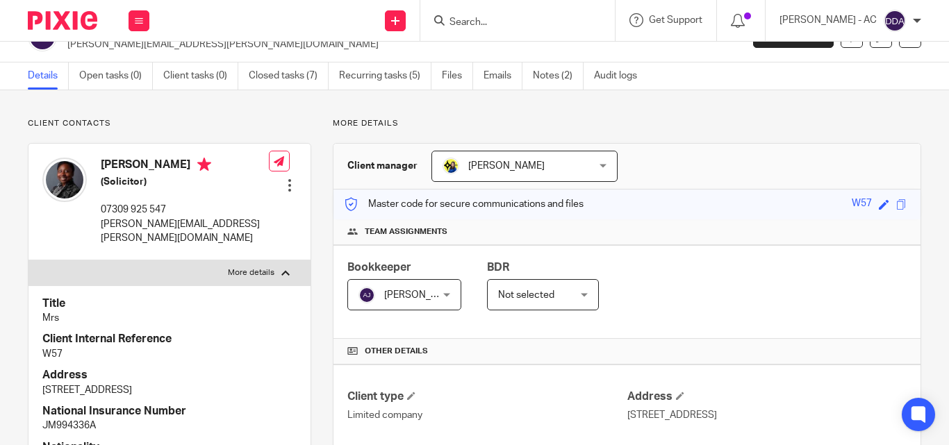
click at [234, 297] on h4 "Title" at bounding box center [169, 304] width 254 height 15
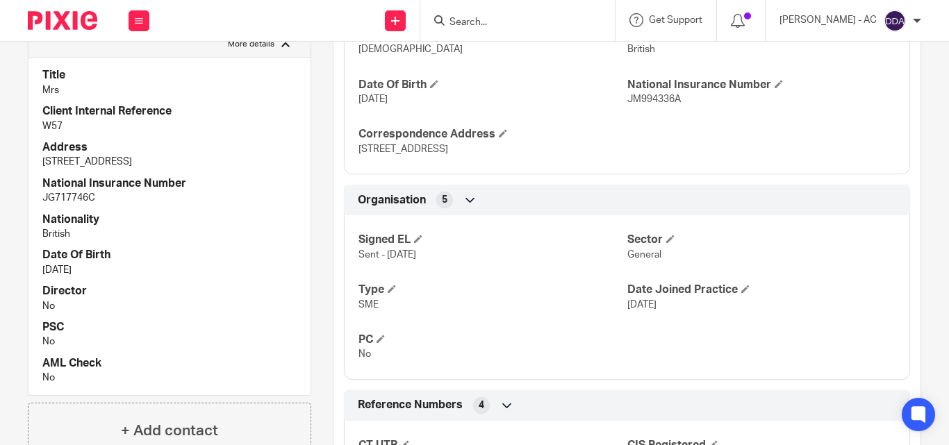
scroll to position [794, 0]
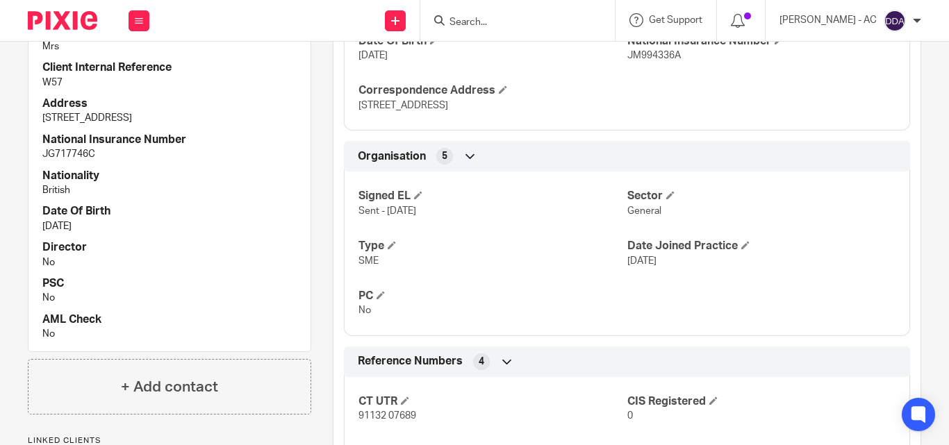
click at [465, 264] on div "Signed EL Sent - 16-05-2025 Sector General Type SME Date Joined Practice 16 May…" at bounding box center [627, 248] width 566 height 174
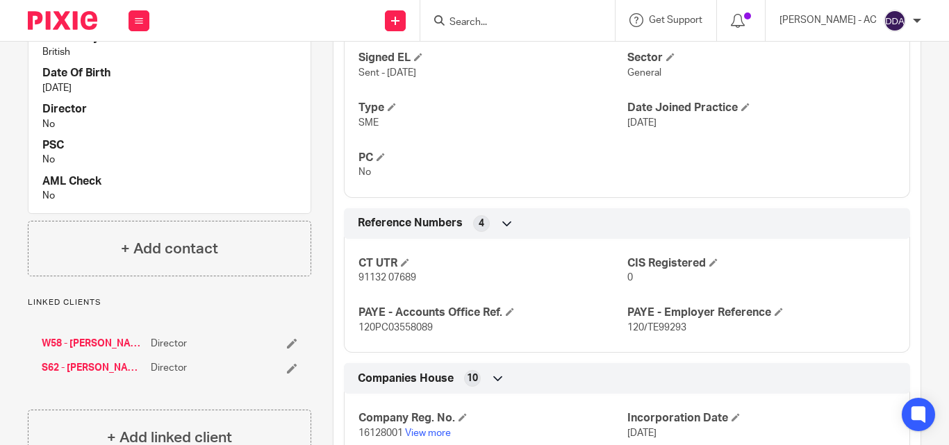
scroll to position [933, 0]
click at [516, 238] on div "CT UTR 91132 07689 CIS Registered 0 PAYE - Accounts Office Ref. 120PC03558089 P…" at bounding box center [627, 290] width 566 height 125
click at [529, 165] on p "No" at bounding box center [493, 172] width 268 height 14
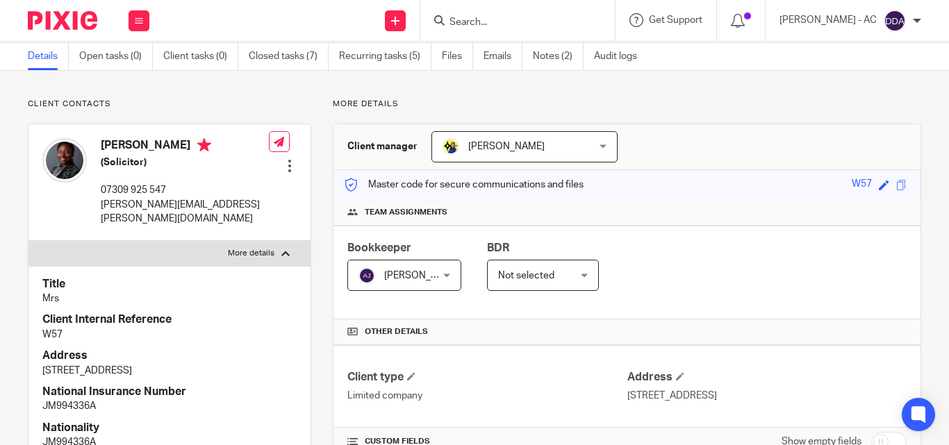
scroll to position [0, 0]
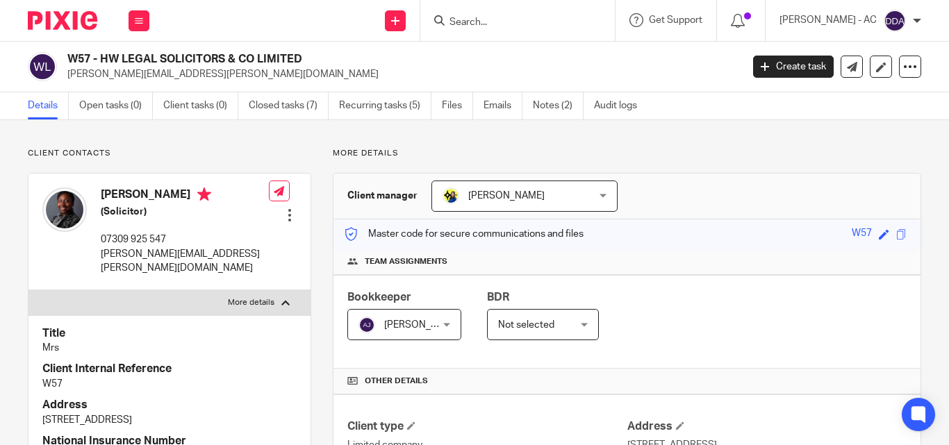
click at [664, 280] on div "Bookkeeper Abhay Jayswal Abhay Jayswal Not selected Abhay Jayswal Akhil Siby - …" at bounding box center [627, 322] width 587 height 94
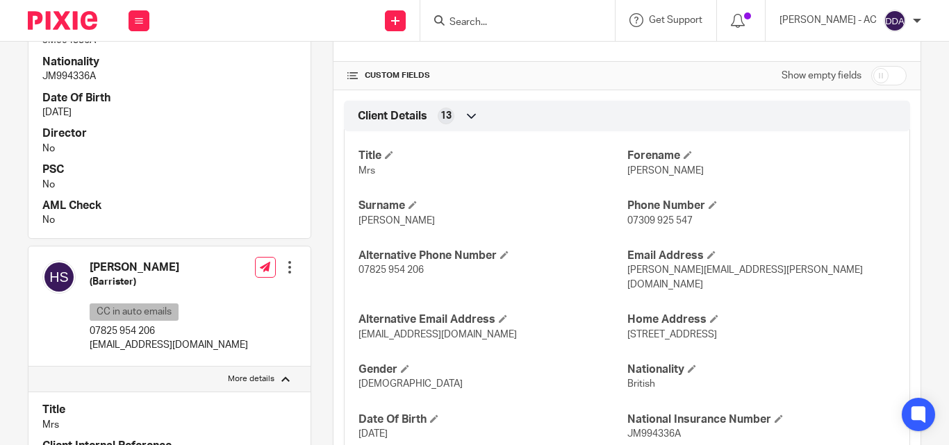
scroll to position [417, 0]
click at [212, 301] on div "Hauwa Shehu (Barrister) CC in auto emails 07825 954 206 hauwa.shehu@emeraldcour…" at bounding box center [169, 305] width 158 height 92
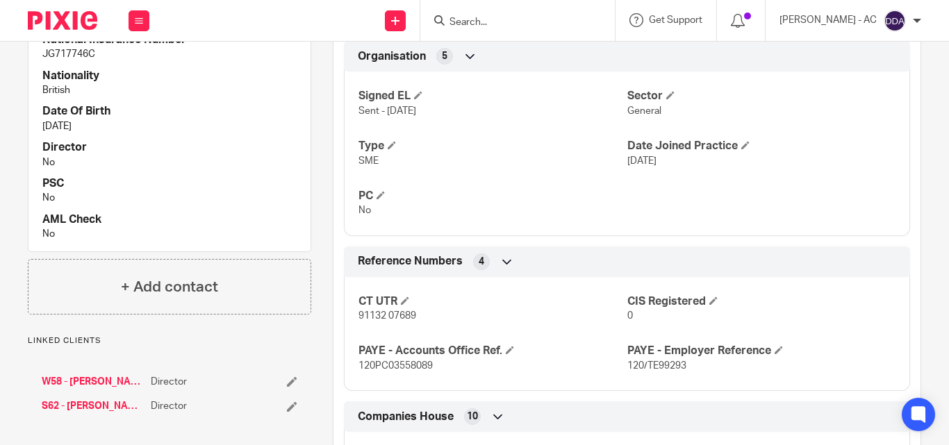
scroll to position [903, 0]
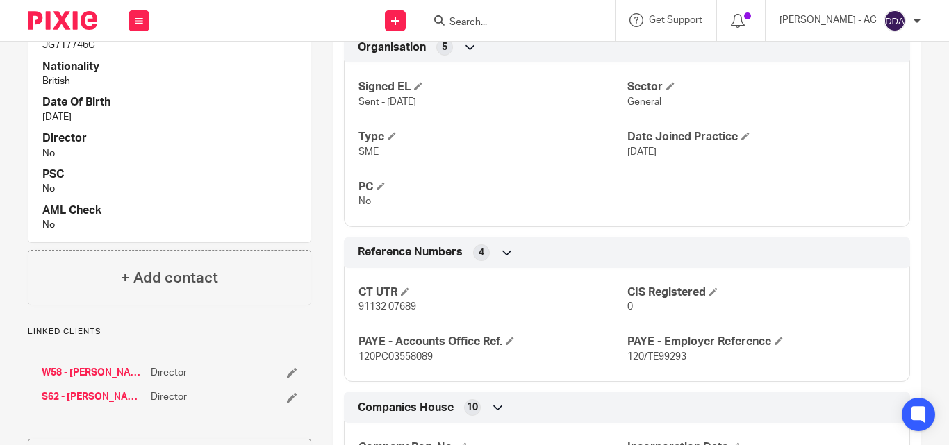
click at [816, 197] on div "Signed EL Sent - 16-05-2025 Sector General Type SME Date Joined Practice 16 May…" at bounding box center [627, 139] width 566 height 174
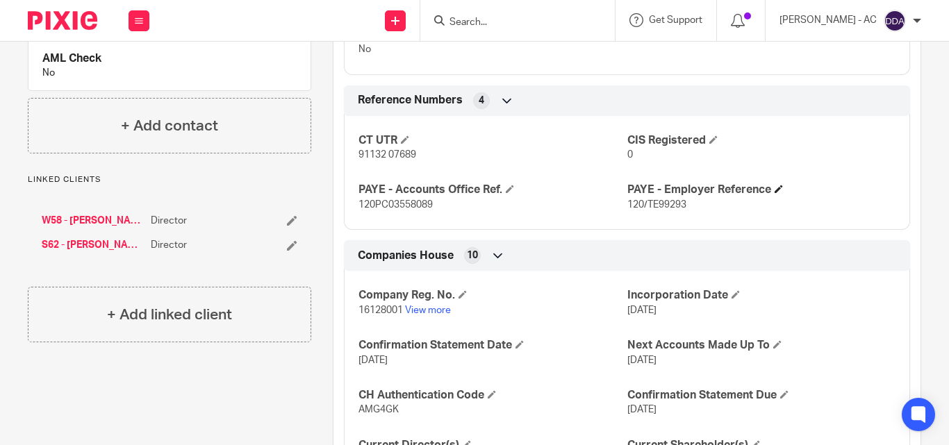
scroll to position [1211, 0]
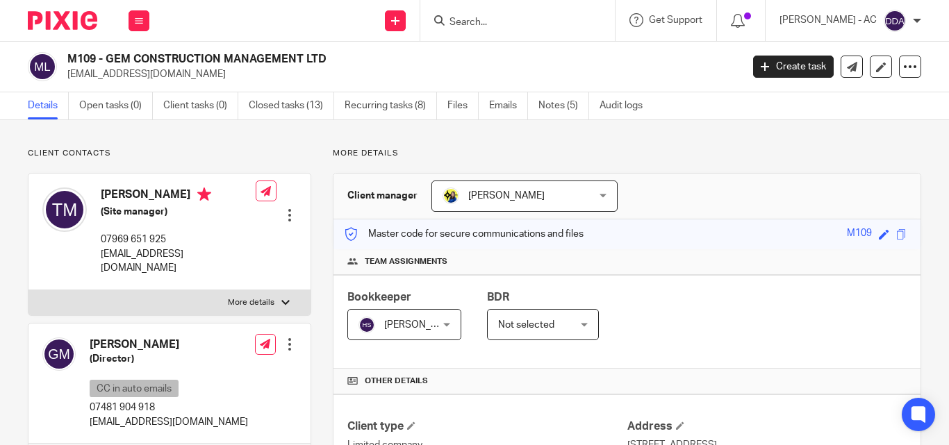
click at [253, 297] on p "More details" at bounding box center [251, 302] width 47 height 11
click at [28, 290] on input "More details" at bounding box center [28, 290] width 1 height 1
checkbox input "true"
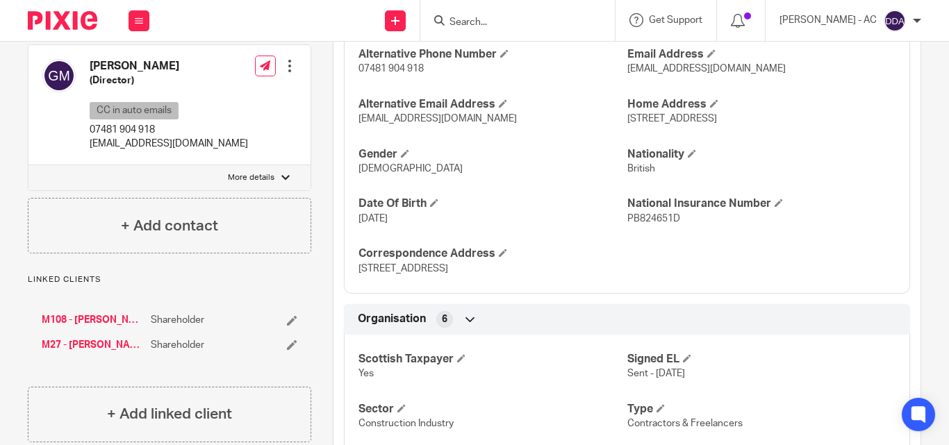
scroll to position [625, 0]
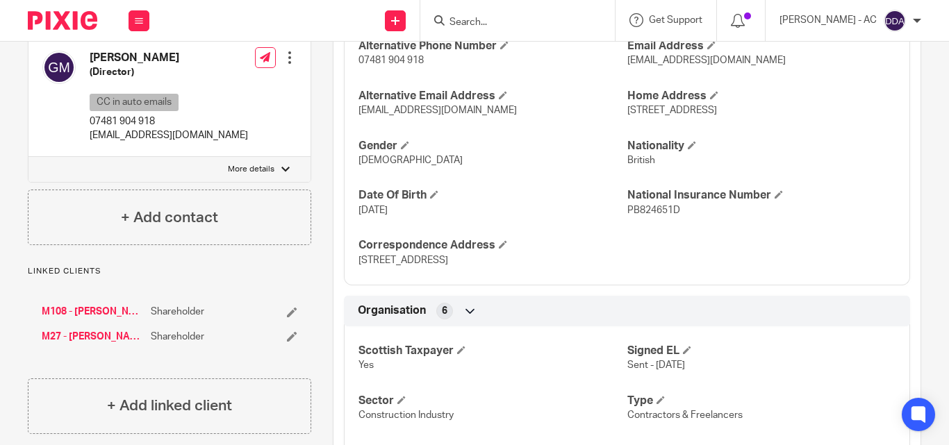
click at [270, 164] on p "More details" at bounding box center [251, 169] width 47 height 11
click at [28, 156] on input "More details" at bounding box center [28, 156] width 1 height 1
checkbox input "true"
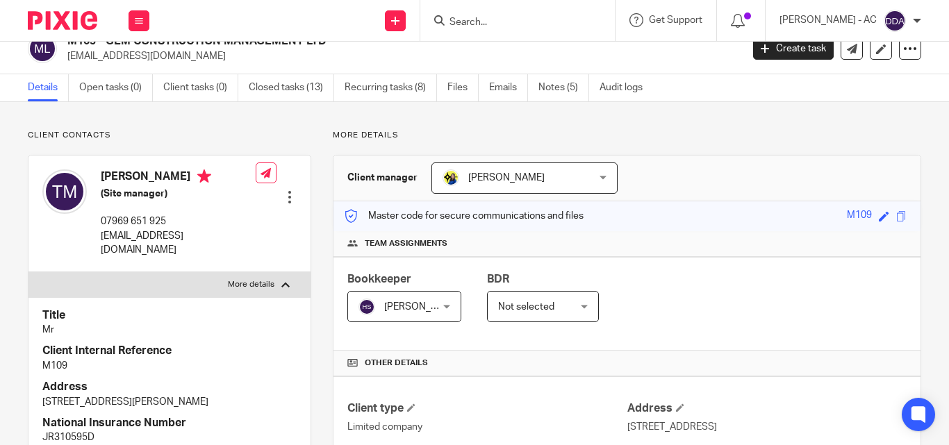
scroll to position [0, 0]
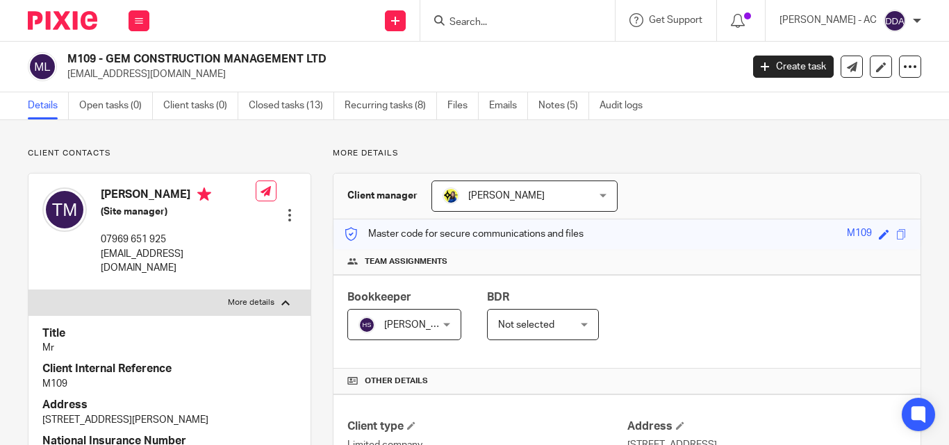
click at [631, 247] on div "Master code for secure communications and files M109 Save M109" at bounding box center [627, 235] width 587 height 30
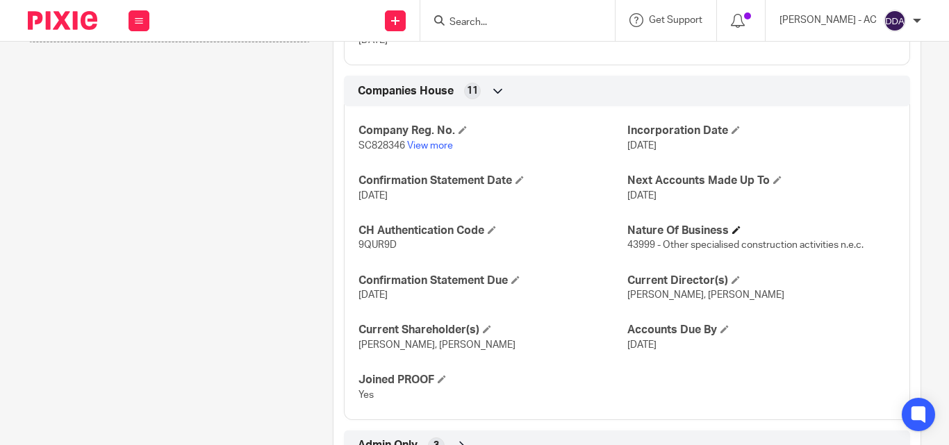
scroll to position [1411, 0]
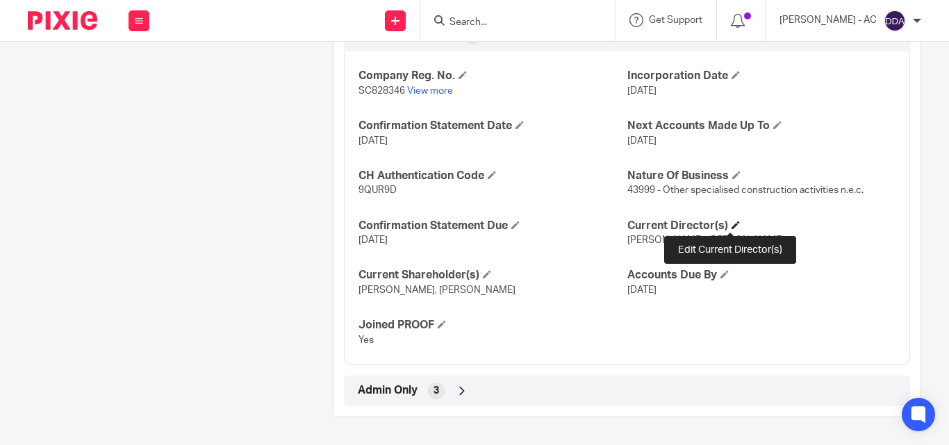
click at [732, 222] on span at bounding box center [736, 225] width 8 height 8
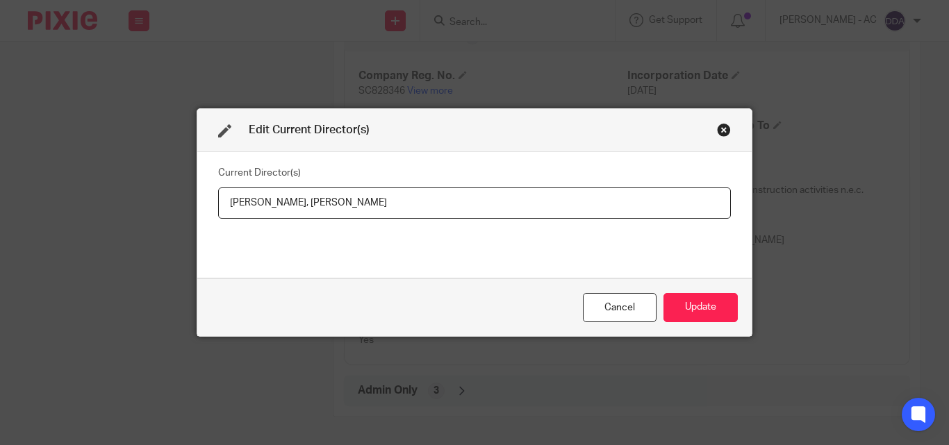
drag, startPoint x: 220, startPoint y: 202, endPoint x: 301, endPoint y: 218, distance: 83.0
click at [301, 218] on input "Gemma Mcintosh, Tony McIntosh" at bounding box center [474, 203] width 513 height 31
paste input "Mrs Gemma MCINTOSH"
drag, startPoint x: 441, startPoint y: 202, endPoint x: 338, endPoint y: 218, distance: 104.1
click at [338, 218] on input "Mrs Gemma MCINTOSH, Tony McIntosh" at bounding box center [474, 203] width 513 height 31
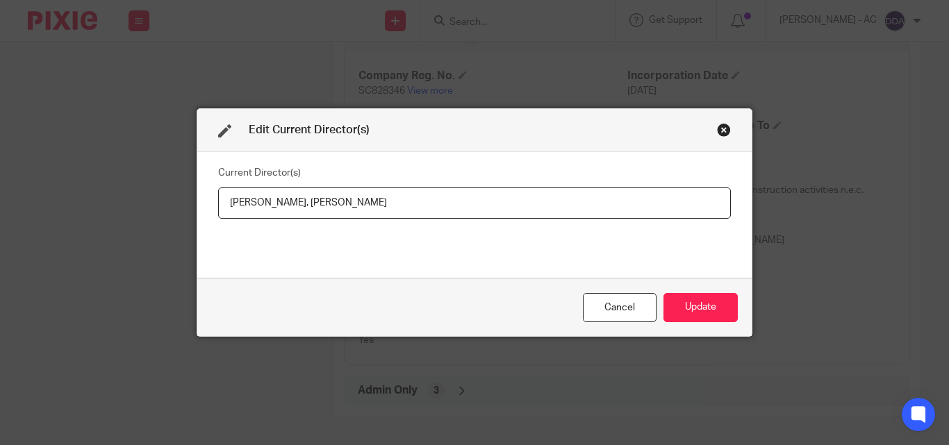
click at [334, 199] on input "Mrs Gemma MCINTOSH, Tony McIntosh" at bounding box center [474, 203] width 513 height 31
drag, startPoint x: 404, startPoint y: 206, endPoint x: 336, endPoint y: 208, distance: 68.8
click at [336, 208] on input "Mrs Gemma MCINTOSH, Tony McIntosh" at bounding box center [474, 203] width 513 height 31
paste input "Mr Tony Hugh MCINTOSH"
type input "Mrs Gemma MCINTOSH, Mr Tony Hugh MCINTOSH"
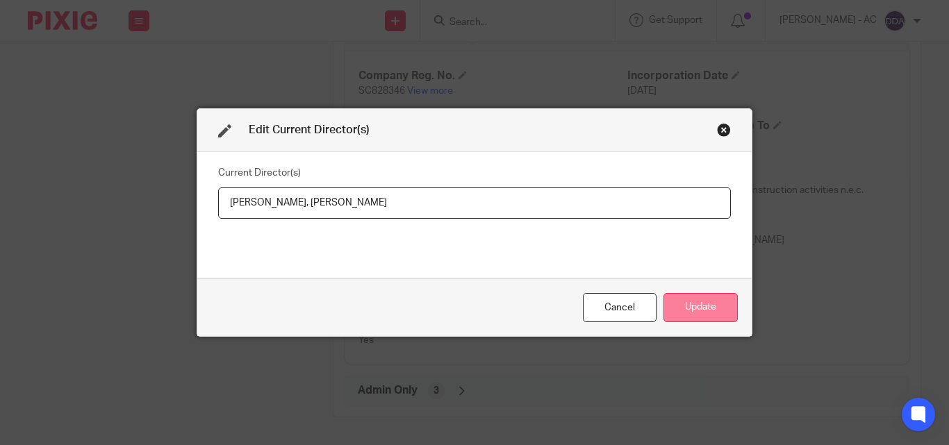
click at [698, 304] on button "Update" at bounding box center [701, 308] width 74 height 30
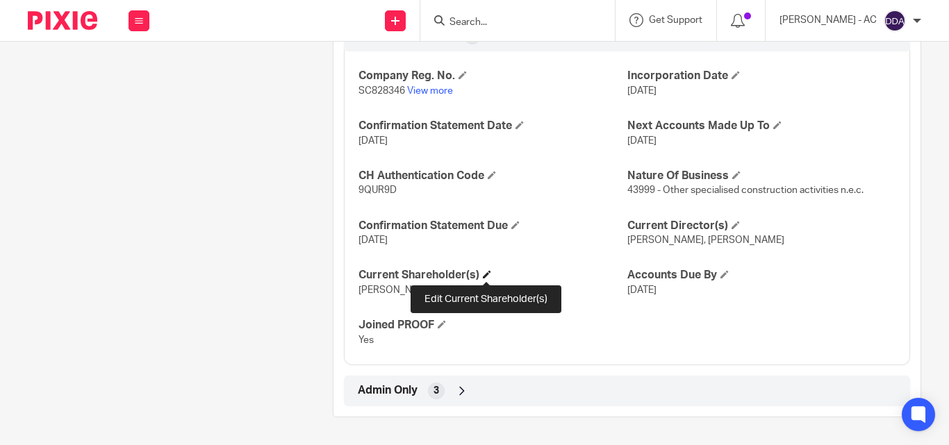
click at [486, 277] on span at bounding box center [487, 274] width 8 height 8
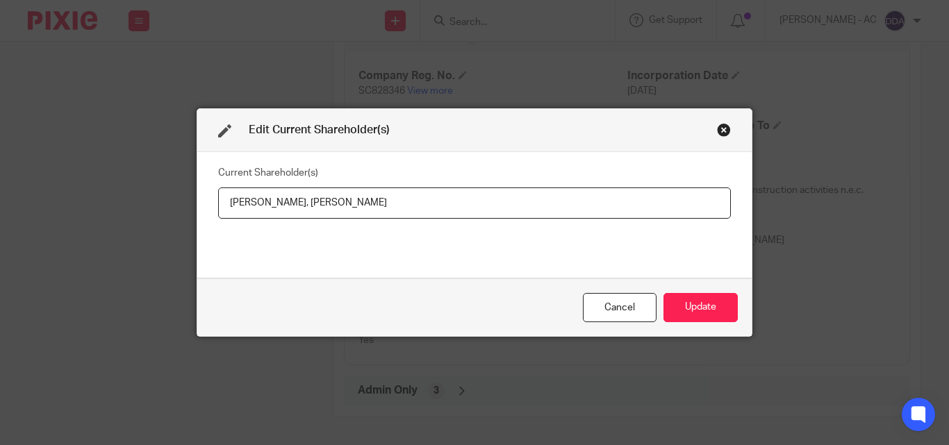
drag, startPoint x: 219, startPoint y: 202, endPoint x: 299, endPoint y: 202, distance: 80.6
click at [299, 202] on input "Gemma Mcintosh, Tony McIntosh" at bounding box center [474, 203] width 513 height 31
drag, startPoint x: 388, startPoint y: 198, endPoint x: 315, endPoint y: 213, distance: 74.4
click at [315, 213] on input "Gemma MCINTOSH, Tony McIntosh" at bounding box center [474, 203] width 513 height 31
paste input "CINTOSH"
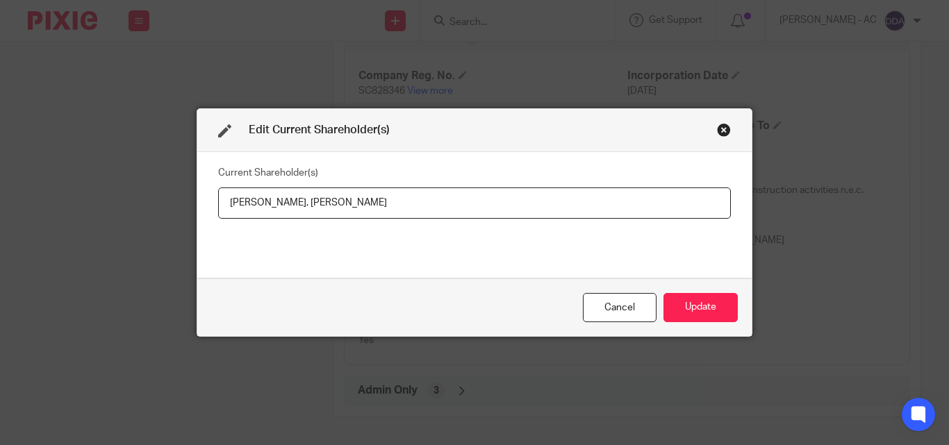
type input "Gemma MCINTOSH, Tony MCINTOSH"
click at [717, 306] on button "Update" at bounding box center [701, 308] width 74 height 30
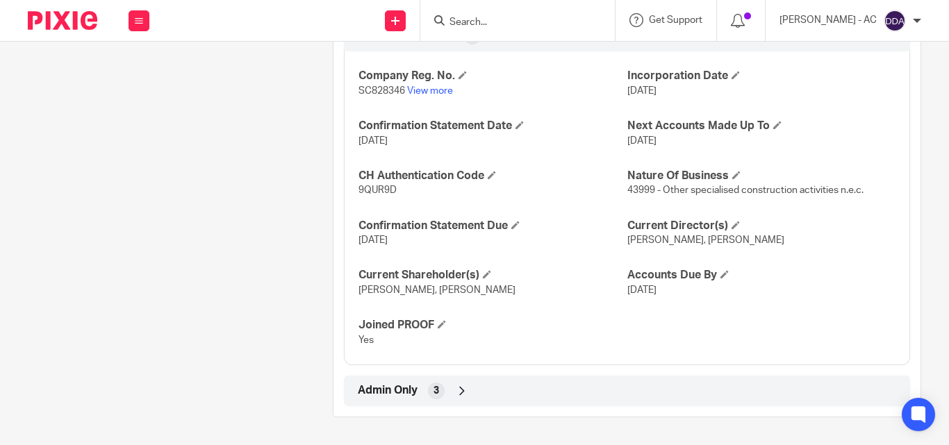
click at [456, 396] on icon at bounding box center [462, 391] width 14 height 14
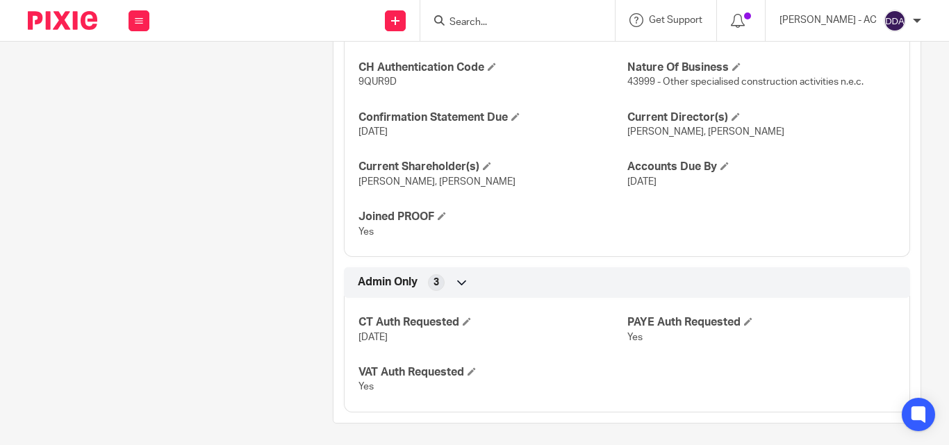
scroll to position [1525, 0]
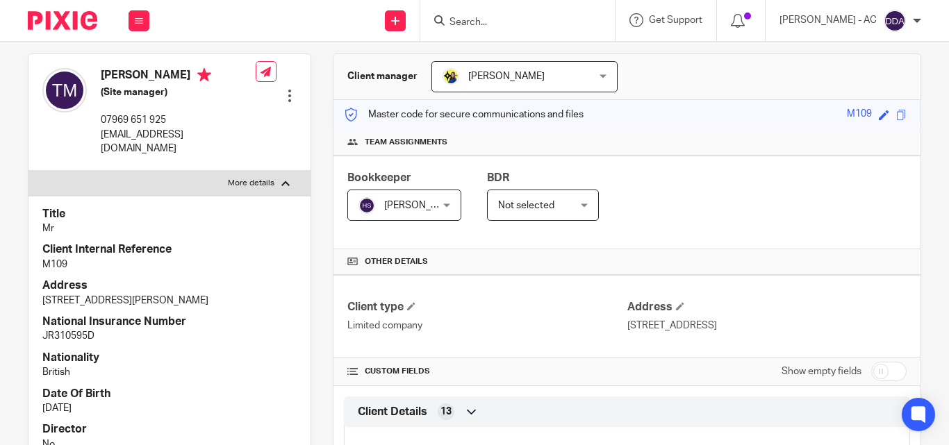
scroll to position [0, 0]
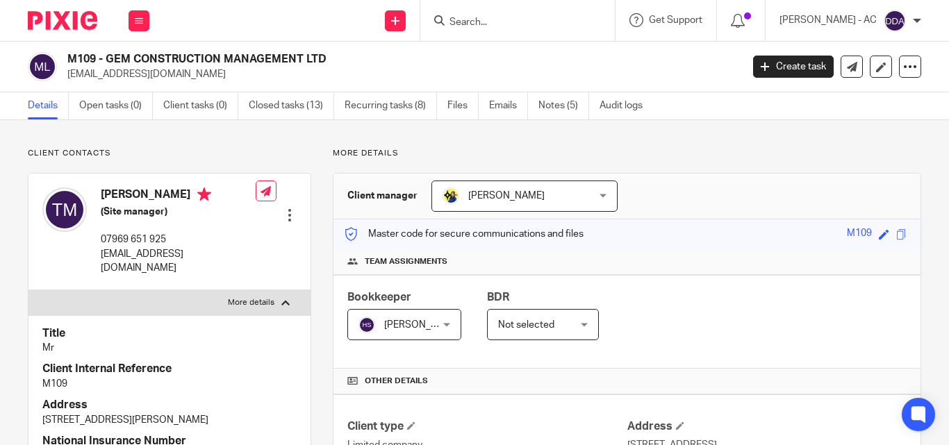
click at [636, 300] on div "Bookkeeper Harsh Sharma Harsh Sharma Not selected Abhay Jayswal Akhil Siby - Bi…" at bounding box center [627, 322] width 587 height 94
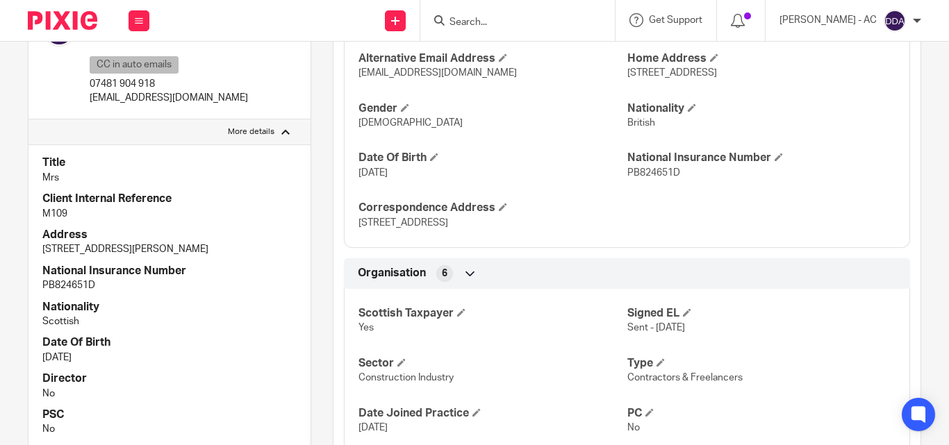
scroll to position [695, 0]
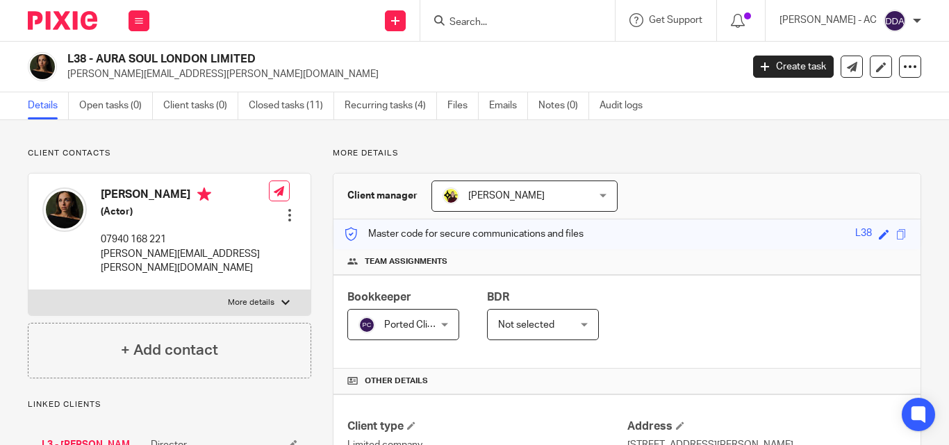
click at [281, 299] on div at bounding box center [285, 303] width 8 height 8
click at [28, 290] on input "More details" at bounding box center [28, 290] width 1 height 1
checkbox input "true"
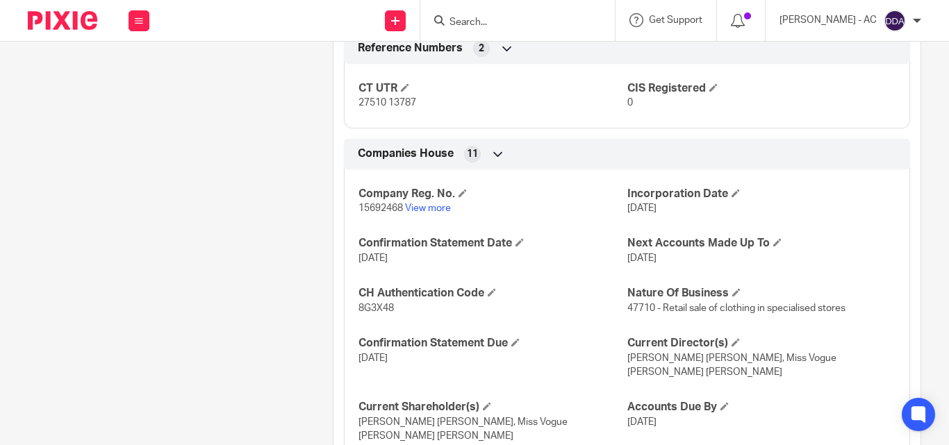
scroll to position [1190, 0]
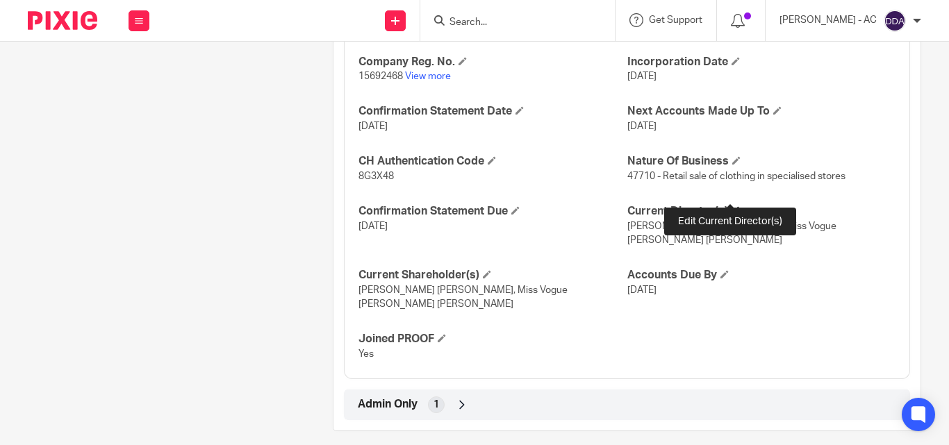
click at [733, 206] on span at bounding box center [736, 210] width 8 height 8
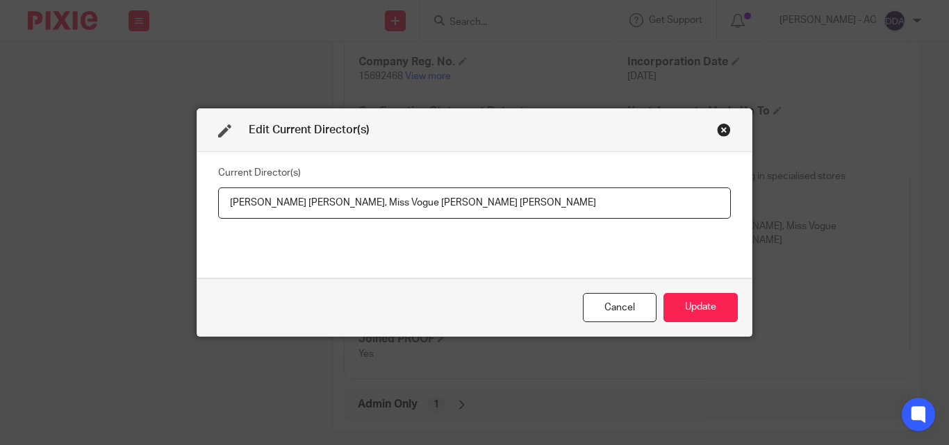
drag, startPoint x: 365, startPoint y: 199, endPoint x: 550, endPoint y: 202, distance: 184.8
click at [550, 202] on input "[PERSON_NAME] [PERSON_NAME], Miss Vogue [PERSON_NAME] [PERSON_NAME]" at bounding box center [474, 203] width 513 height 31
drag, startPoint x: 222, startPoint y: 199, endPoint x: 362, endPoint y: 206, distance: 139.8
click at [362, 206] on input "[PERSON_NAME] [PERSON_NAME], Miss Vogue [PERSON_NAME] [PERSON_NAME]" at bounding box center [474, 203] width 513 height 31
paste input "[PERSON_NAME]"
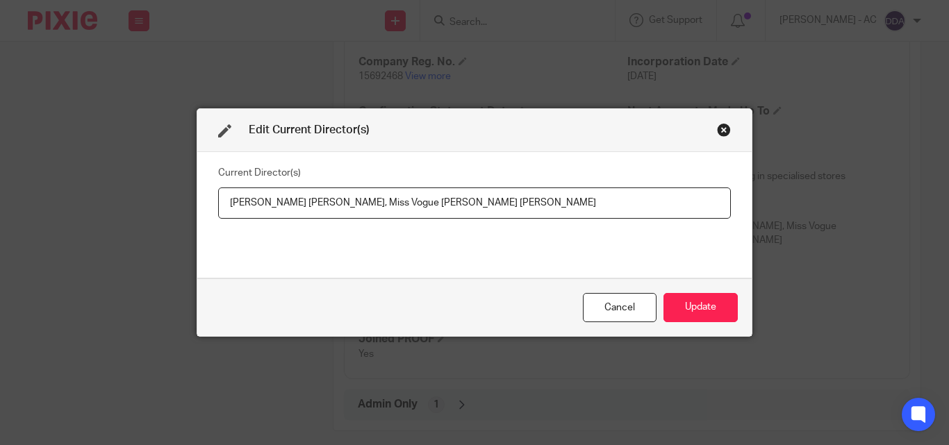
type input "[PERSON_NAME] [PERSON_NAME], Miss Vogue [PERSON_NAME] [PERSON_NAME]"
click at [691, 311] on button "Update" at bounding box center [701, 308] width 74 height 30
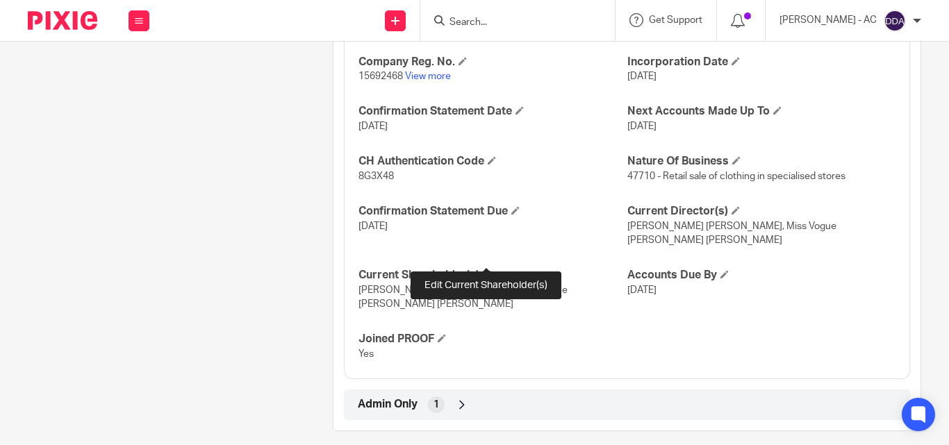
click at [489, 270] on span at bounding box center [487, 274] width 8 height 8
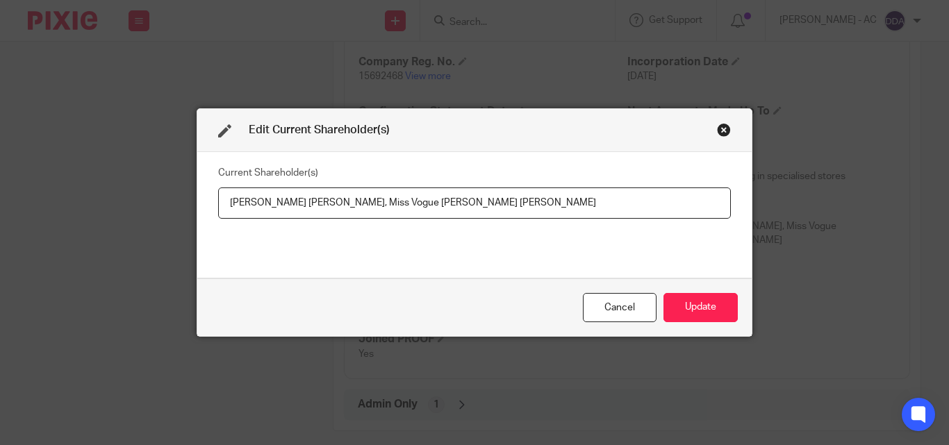
click at [723, 124] on div "Close this dialog window" at bounding box center [724, 130] width 14 height 14
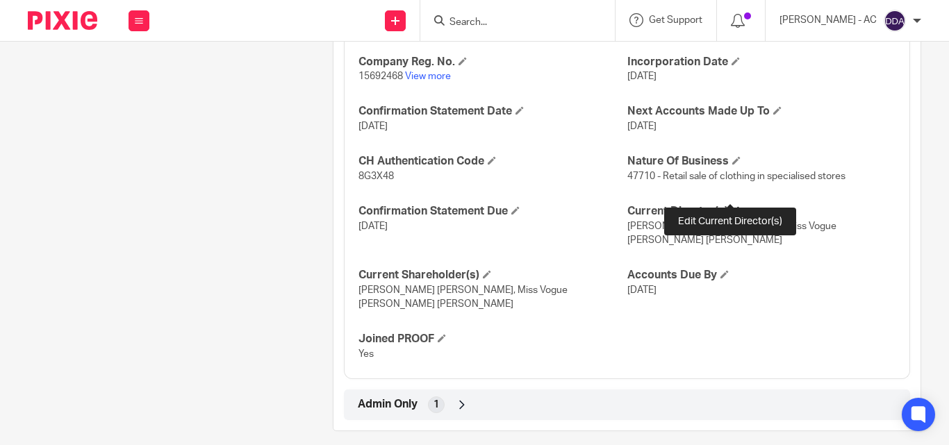
click at [732, 206] on span at bounding box center [736, 210] width 8 height 8
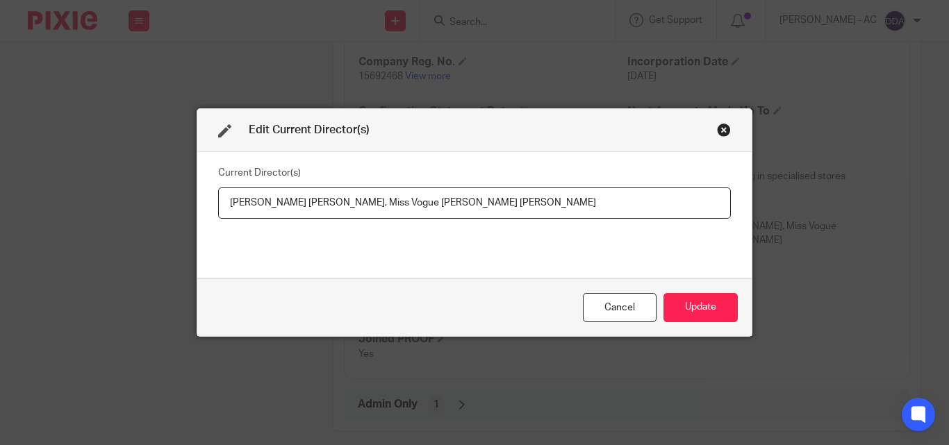
drag, startPoint x: 381, startPoint y: 199, endPoint x: 592, endPoint y: 199, distance: 210.5
click at [592, 199] on input "[PERSON_NAME] [PERSON_NAME], Miss Vogue [PERSON_NAME] [PERSON_NAME]" at bounding box center [474, 203] width 513 height 31
drag, startPoint x: 223, startPoint y: 202, endPoint x: 375, endPoint y: 199, distance: 151.5
click at [375, 199] on input "[PERSON_NAME] [PERSON_NAME], Miss Vogue [PERSON_NAME] [PERSON_NAME]" at bounding box center [474, 203] width 513 height 31
click at [707, 304] on button "Update" at bounding box center [701, 308] width 74 height 30
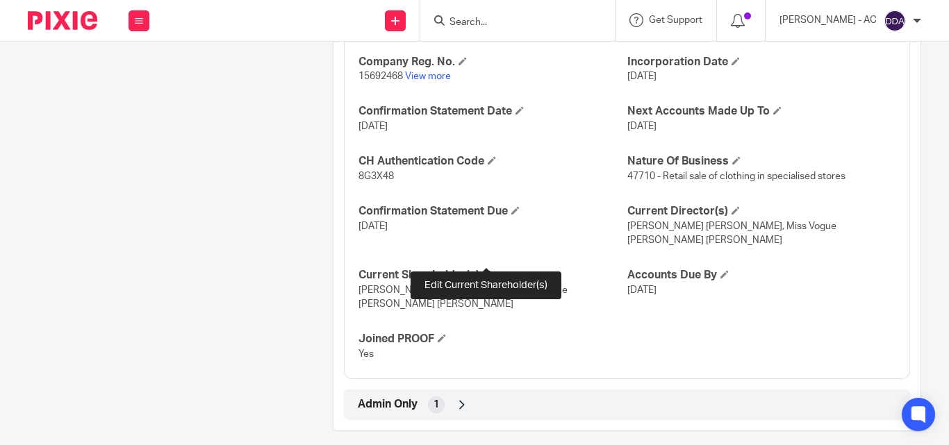
click at [489, 270] on span at bounding box center [487, 274] width 8 height 8
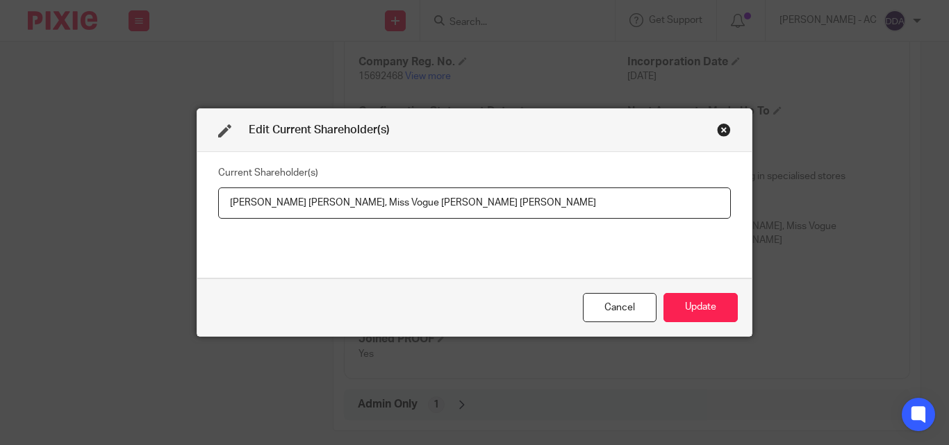
drag, startPoint x: 217, startPoint y: 206, endPoint x: 361, endPoint y: 208, distance: 143.9
click at [361, 208] on input "[PERSON_NAME] [PERSON_NAME], Miss Vogue [PERSON_NAME] [PERSON_NAME]" at bounding box center [474, 203] width 513 height 31
click at [507, 206] on input "[PERSON_NAME] [PERSON_NAME], Miss Vogue [PERSON_NAME] [PERSON_NAME]" at bounding box center [474, 203] width 513 height 31
drag, startPoint x: 519, startPoint y: 202, endPoint x: 335, endPoint y: 218, distance: 184.8
click at [335, 218] on input "[PERSON_NAME] [PERSON_NAME], Miss Vogue [PERSON_NAME] [PERSON_NAME]" at bounding box center [474, 203] width 513 height 31
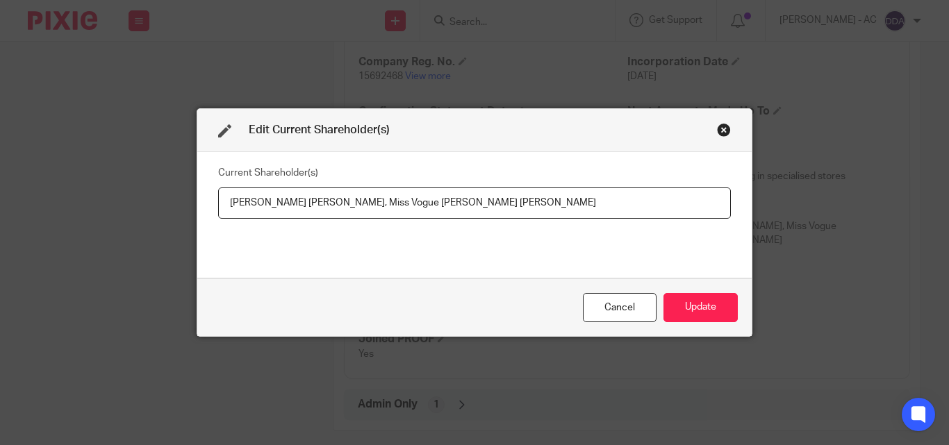
paste input "Vogue FRASER"
type input "[PERSON_NAME] [PERSON_NAME], Vogue FRASER"
click at [684, 309] on button "Update" at bounding box center [701, 308] width 74 height 30
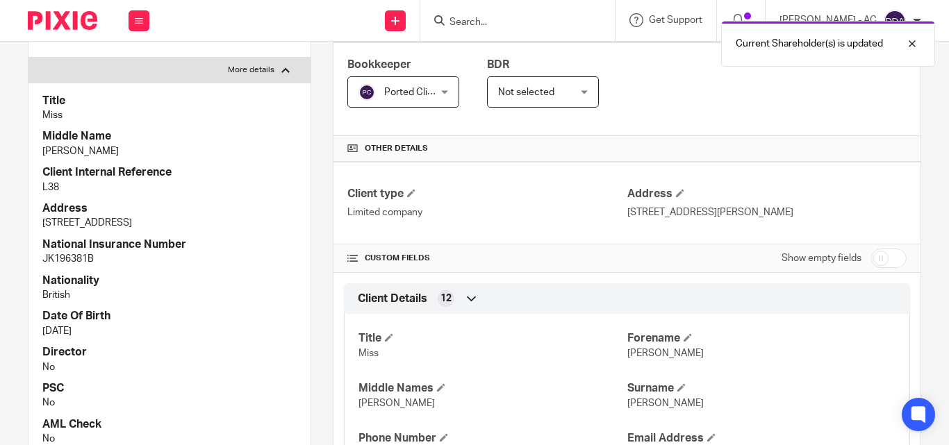
scroll to position [0, 0]
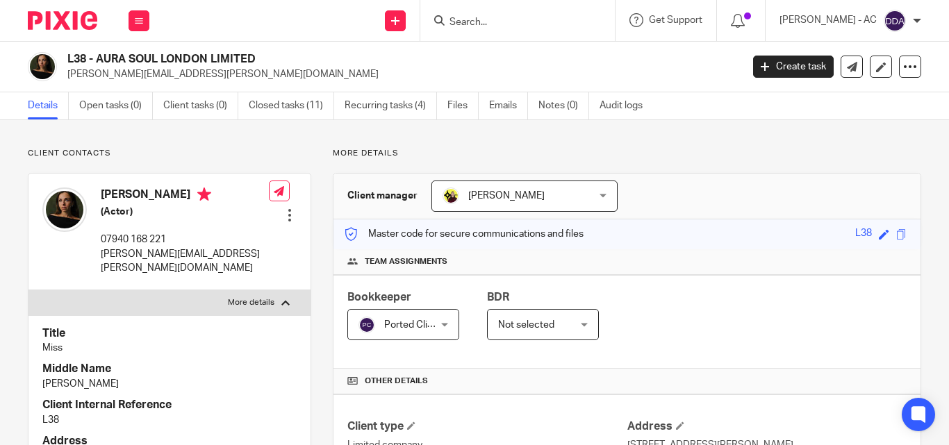
click at [242, 341] on p "Miss" at bounding box center [169, 348] width 254 height 14
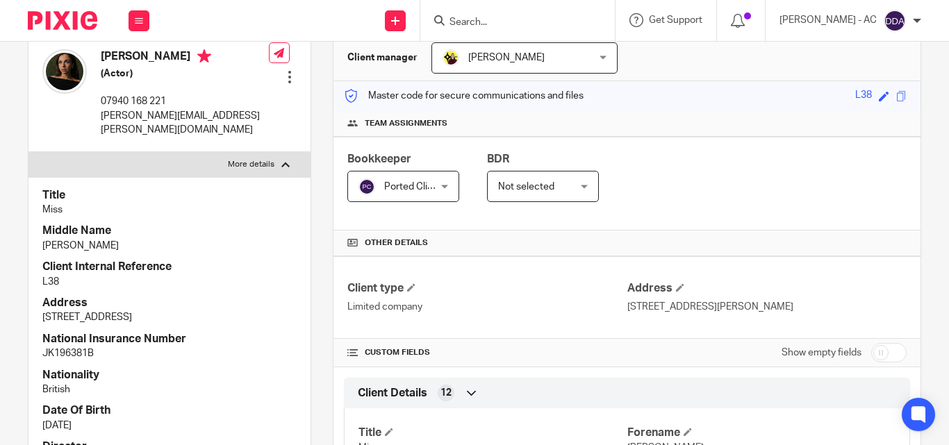
scroll to position [139, 0]
click at [175, 418] on p "7 Feb 1989" at bounding box center [169, 425] width 254 height 14
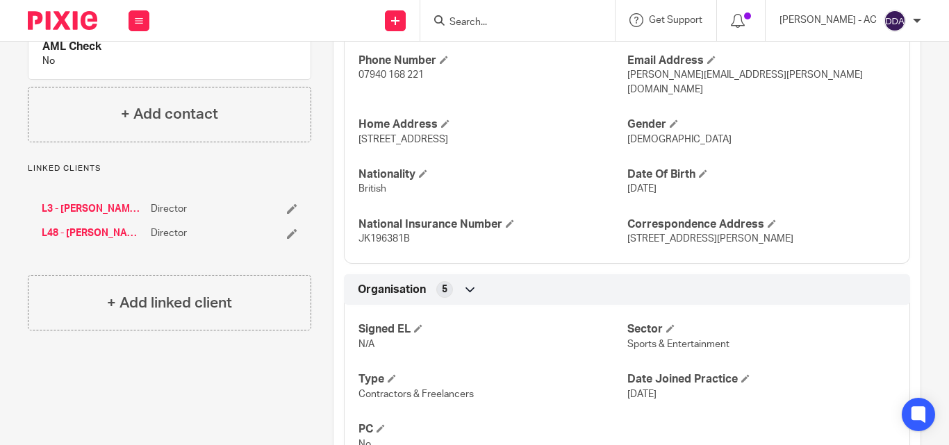
scroll to position [625, 0]
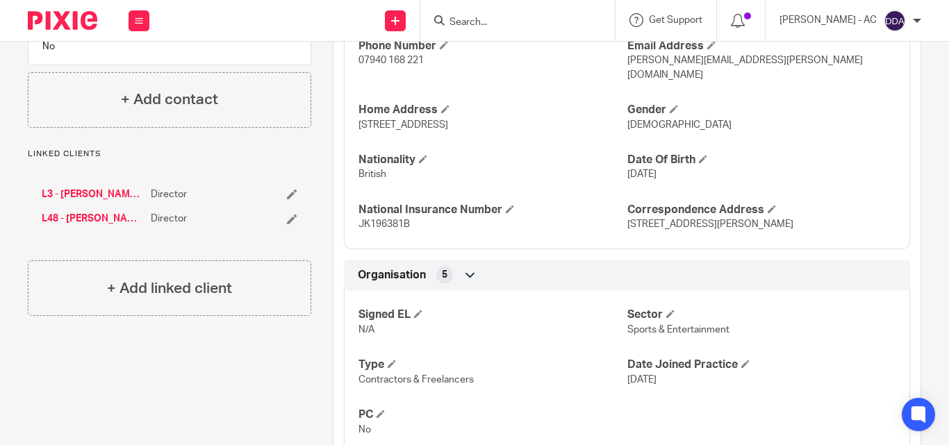
click at [816, 291] on div "Signed EL N/A Sector Sports & Entertainment Type Contractors & Freelancers Date…" at bounding box center [627, 367] width 566 height 174
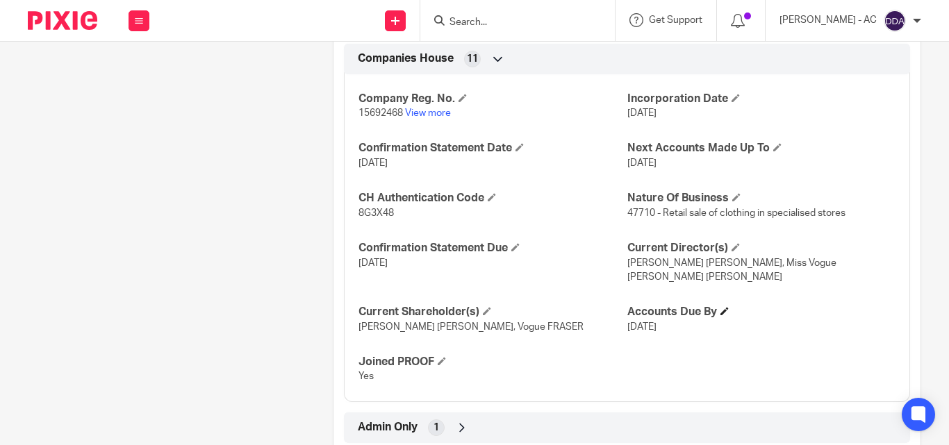
scroll to position [1175, 0]
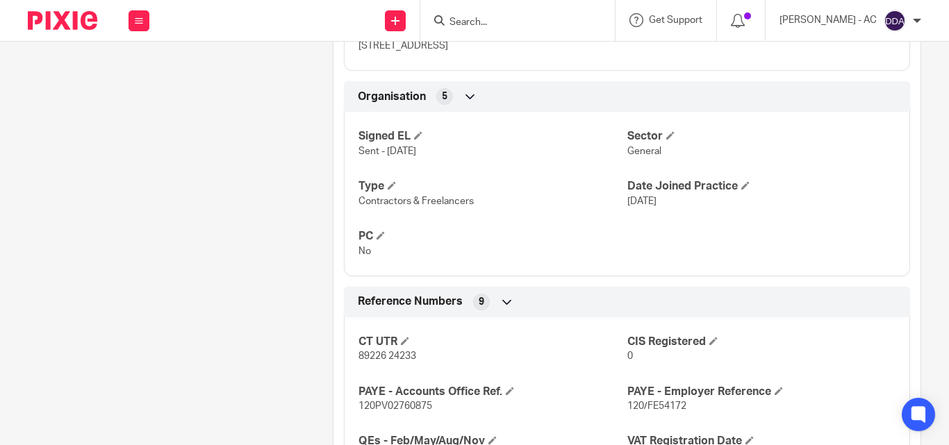
scroll to position [834, 0]
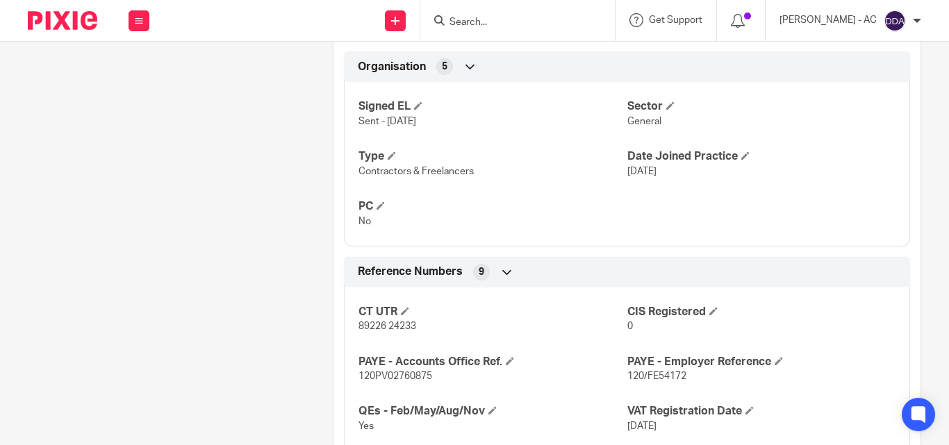
click at [215, 172] on div "Pinned note IMPORTANT NOTES - The client takes quarterly dividends for him and …" at bounding box center [158, 136] width 305 height 1645
click at [198, 154] on div "Pinned note IMPORTANT NOTES - The client takes quarterly dividends for him and …" at bounding box center [158, 136] width 305 height 1645
click at [173, 199] on div "Pinned note IMPORTANT NOTES - The client takes quarterly dividends for him and …" at bounding box center [158, 136] width 305 height 1645
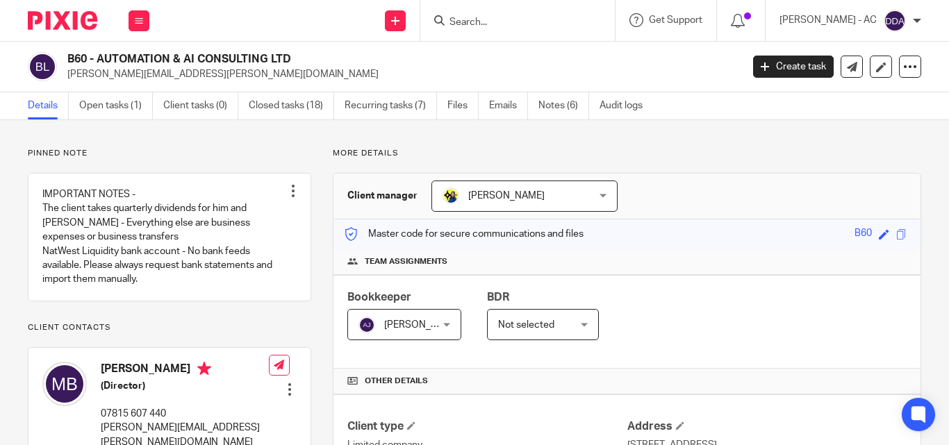
scroll to position [278, 0]
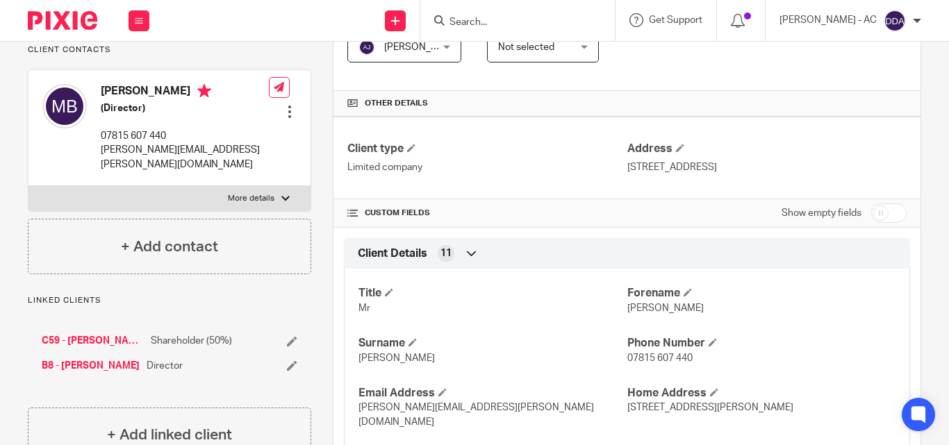
click at [256, 205] on label "More details" at bounding box center [169, 198] width 282 height 25
click at [28, 186] on input "More details" at bounding box center [28, 186] width 1 height 1
checkbox input "true"
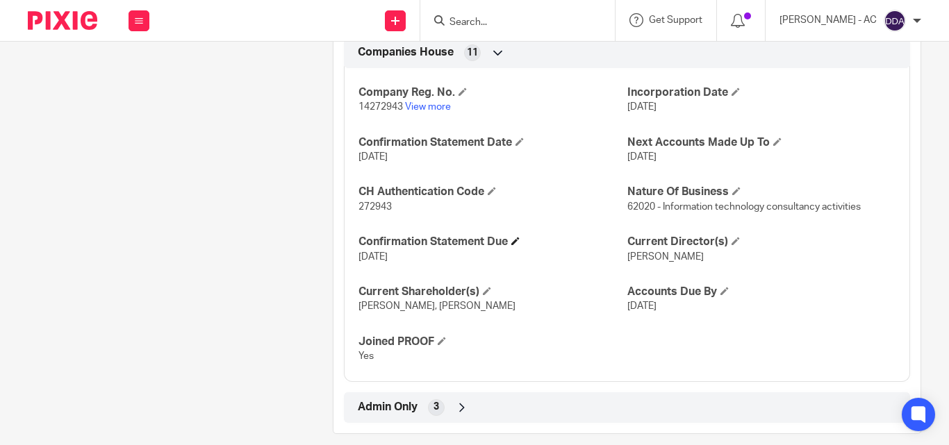
scroll to position [1360, 0]
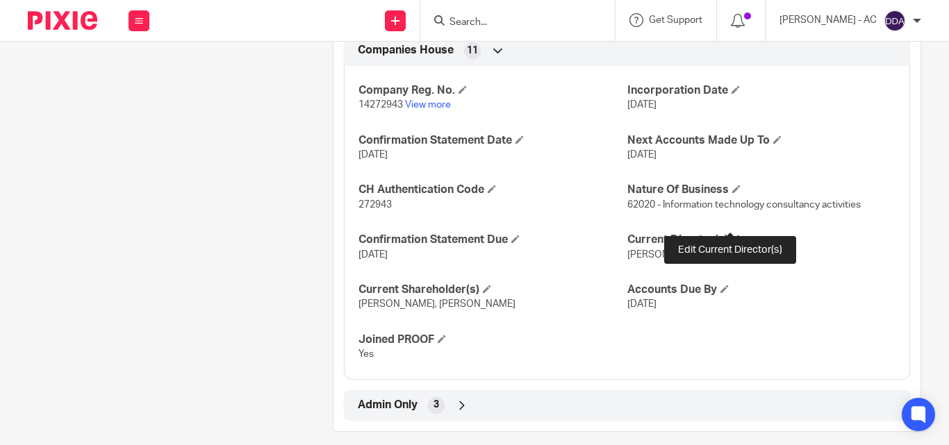
click at [732, 235] on span at bounding box center [736, 239] width 8 height 8
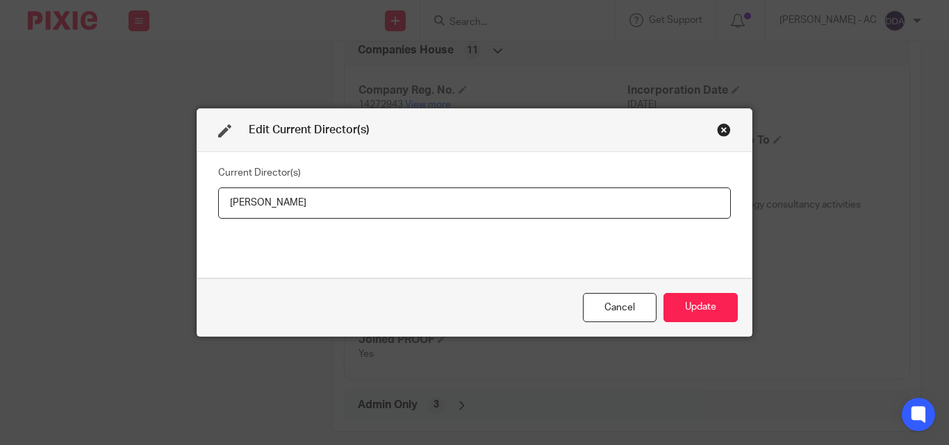
drag, startPoint x: 346, startPoint y: 204, endPoint x: 159, endPoint y: 207, distance: 186.9
click at [159, 207] on div "Edit Current Director(s) Current Director(s) [PERSON_NAME] Cancel Update" at bounding box center [474, 222] width 949 height 445
type input "[PERSON_NAME]"
click at [721, 313] on button "Update" at bounding box center [701, 308] width 74 height 30
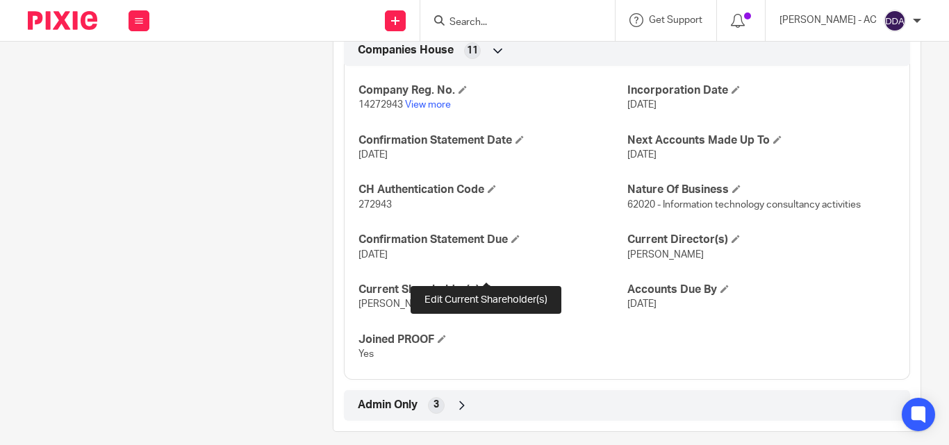
click at [486, 285] on span at bounding box center [487, 289] width 8 height 8
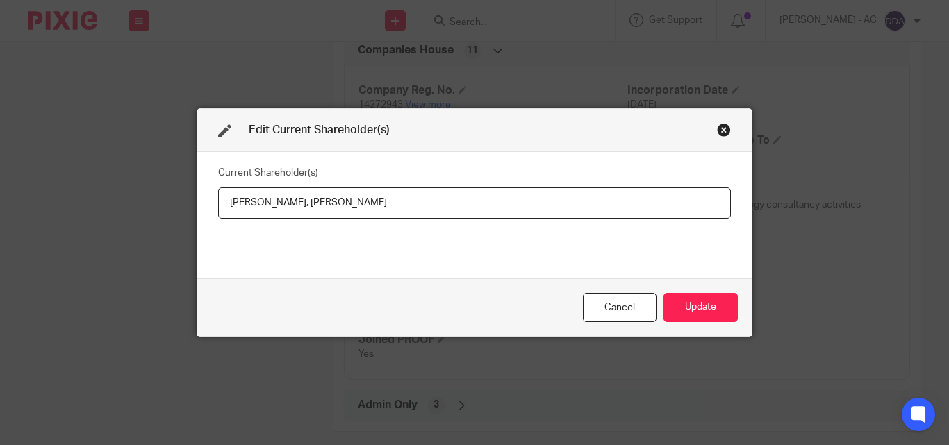
drag, startPoint x: 220, startPoint y: 199, endPoint x: 306, endPoint y: 213, distance: 87.4
click at [306, 213] on input "[PERSON_NAME], [PERSON_NAME]" at bounding box center [474, 203] width 513 height 31
paste input "UCHMANN"
type input "[PERSON_NAME], [PERSON_NAME]"
drag, startPoint x: 414, startPoint y: 202, endPoint x: 322, endPoint y: 212, distance: 92.9
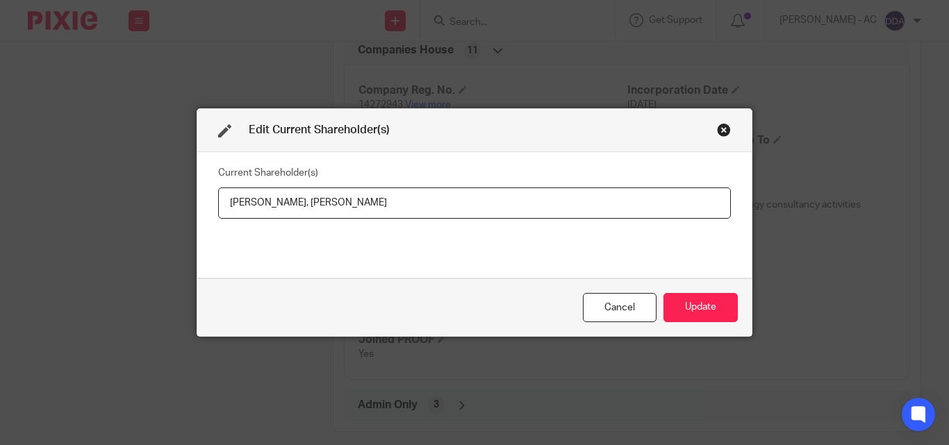
click at [322, 212] on input "Michael BUCHMANN, Sandra CHAGAS" at bounding box center [474, 203] width 513 height 31
click at [680, 303] on button "Update" at bounding box center [701, 308] width 74 height 30
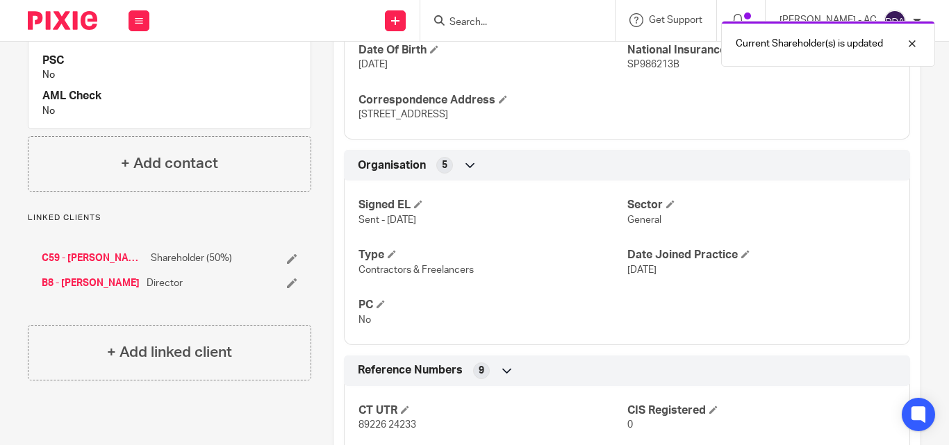
scroll to position [318, 0]
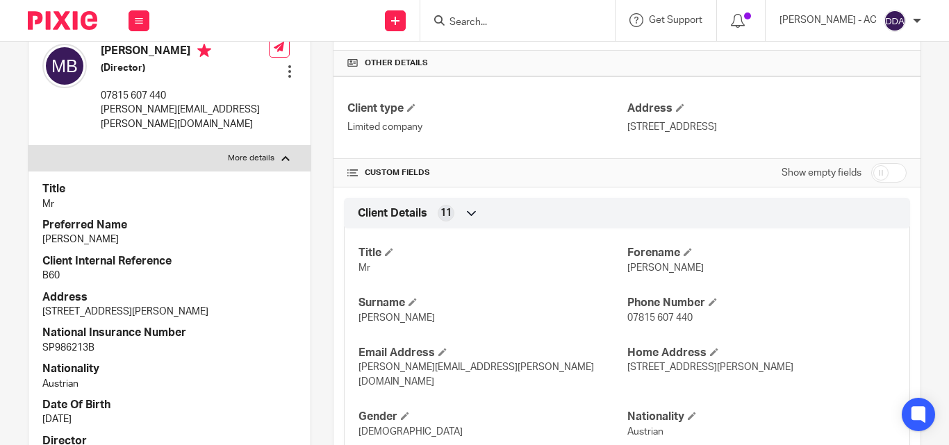
click at [252, 234] on p "[PERSON_NAME]" at bounding box center [169, 240] width 254 height 14
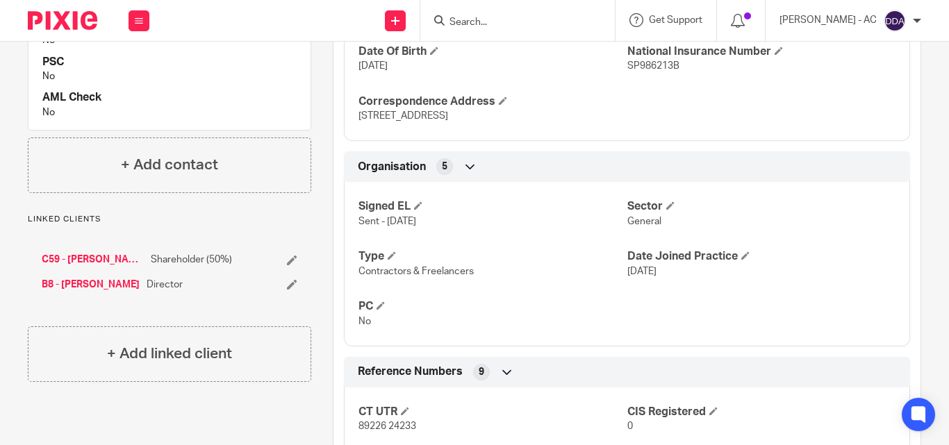
scroll to position [735, 0]
click at [273, 92] on h4 "AML Check" at bounding box center [169, 96] width 254 height 15
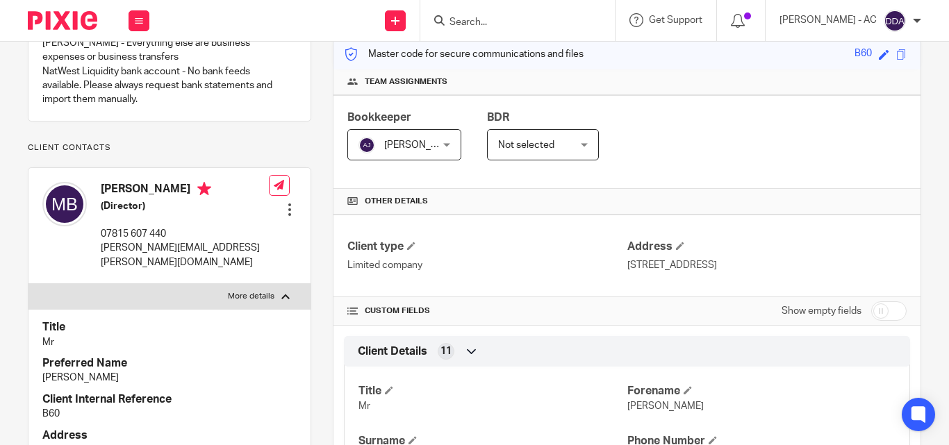
scroll to position [179, 0]
click at [165, 357] on h4 "Preferred Name" at bounding box center [169, 364] width 254 height 15
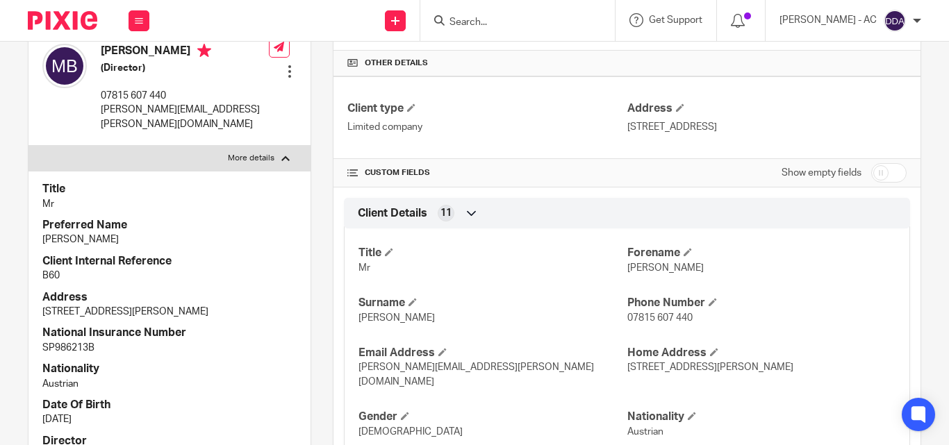
scroll to position [388, 0]
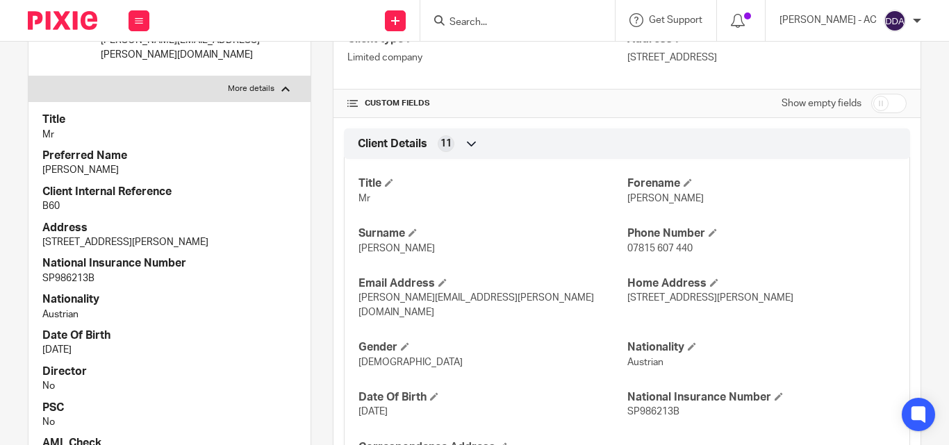
click at [254, 299] on h4 "Nationality" at bounding box center [169, 300] width 254 height 15
click at [243, 338] on h4 "Date Of Birth" at bounding box center [169, 336] width 254 height 15
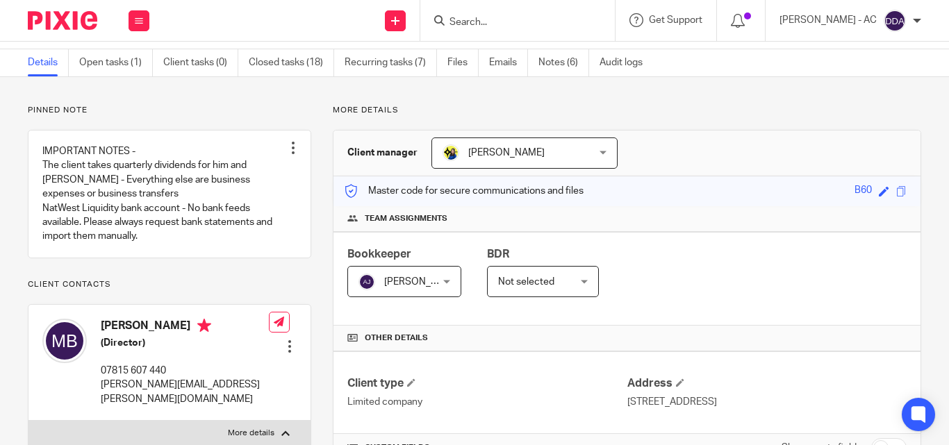
scroll to position [40, 0]
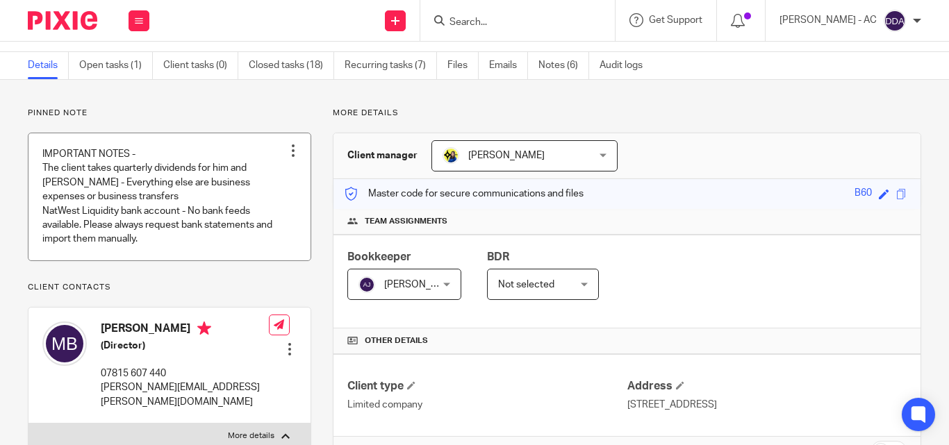
click at [277, 236] on link at bounding box center [169, 196] width 282 height 127
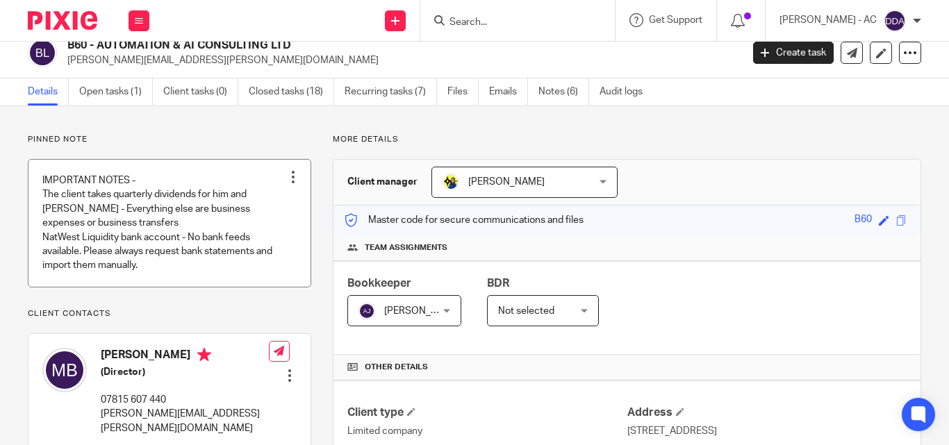
scroll to position [0, 0]
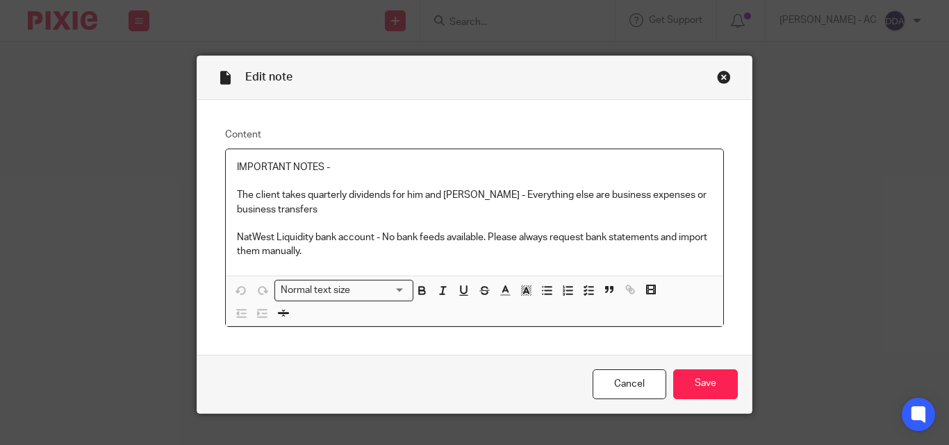
click at [718, 75] on div "Close this dialog window" at bounding box center [724, 77] width 14 height 14
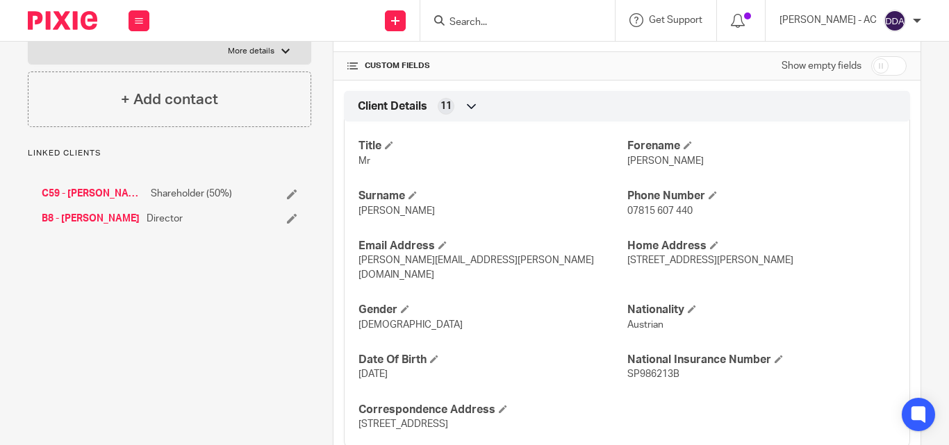
scroll to position [556, 0]
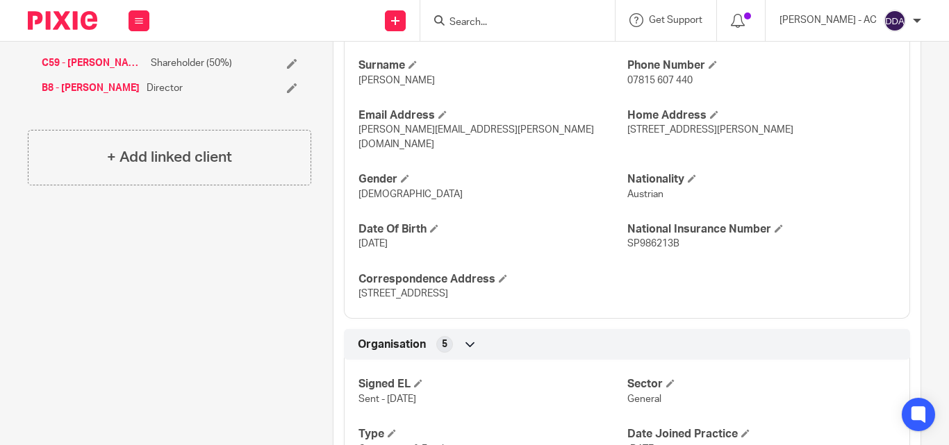
click at [250, 277] on div "Pinned note IMPORTANT NOTES - The client takes quarterly dividends for him and …" at bounding box center [158, 414] width 305 height 1645
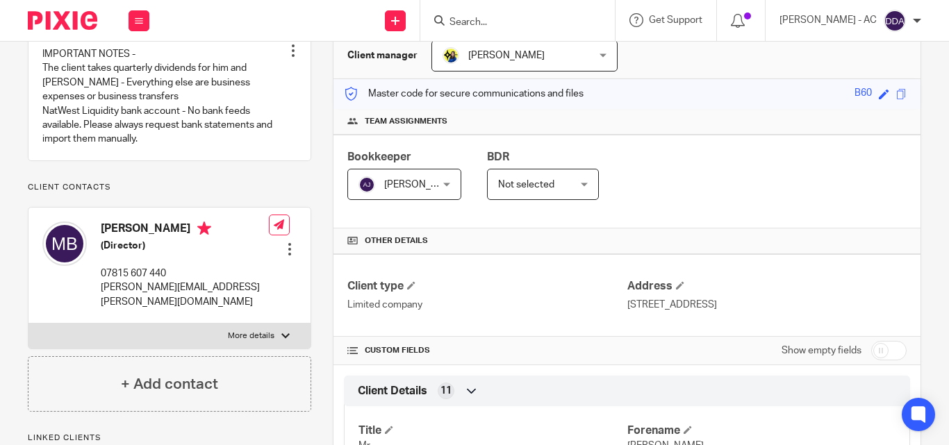
scroll to position [0, 0]
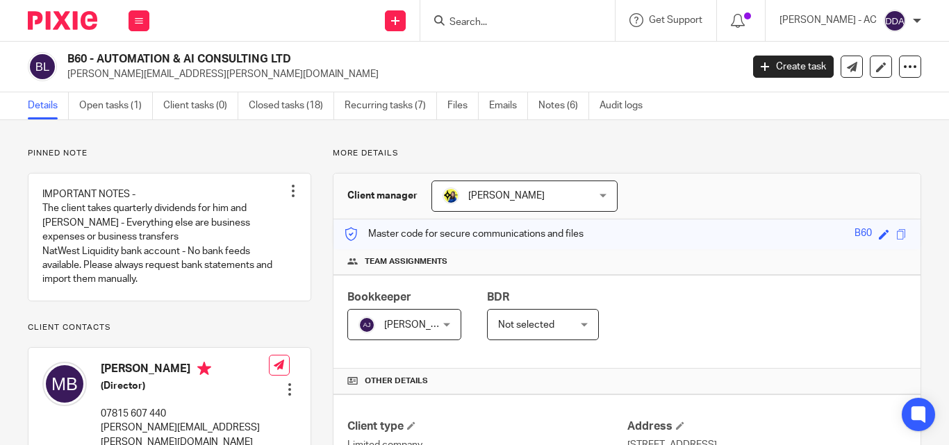
click at [650, 215] on div "Client manager [PERSON_NAME] [PERSON_NAME] [PERSON_NAME] [PERSON_NAME] [PERSON_…" at bounding box center [627, 197] width 587 height 46
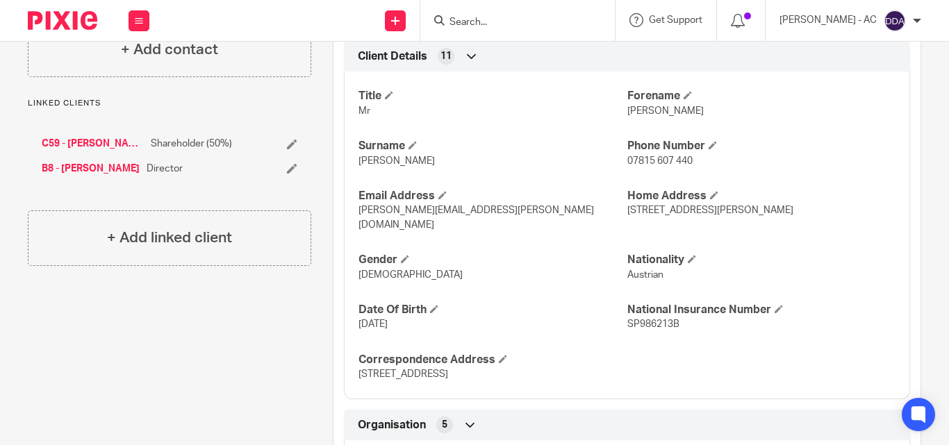
scroll to position [486, 0]
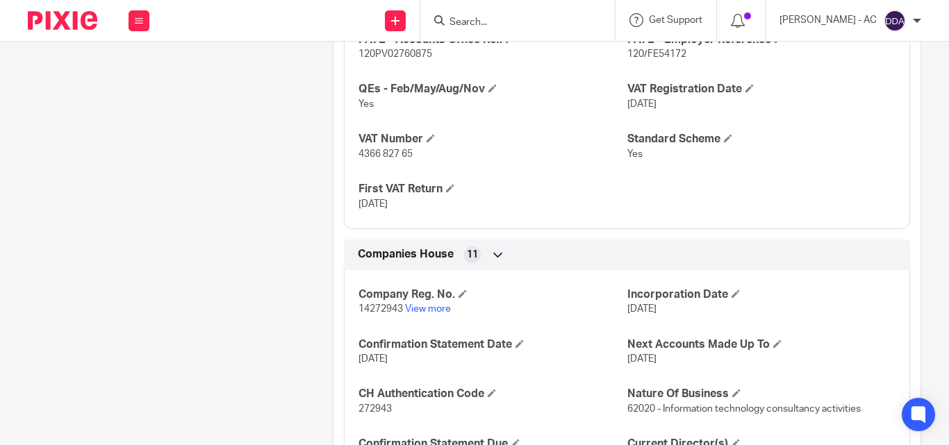
scroll to position [1360, 0]
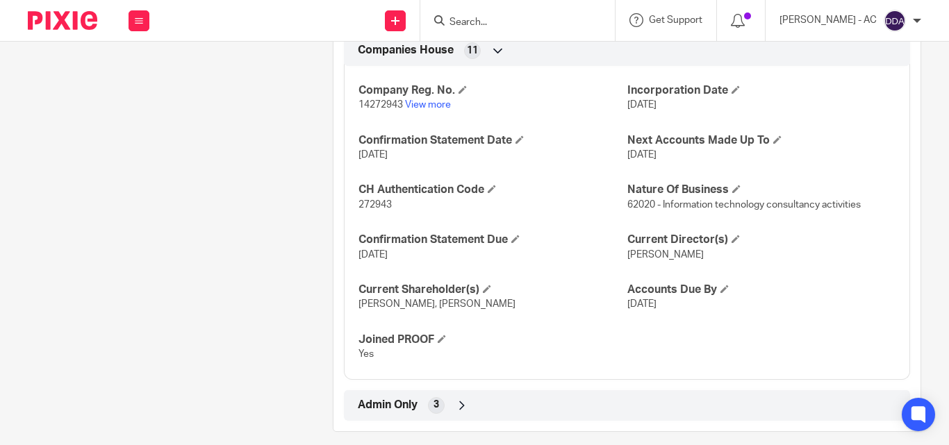
drag, startPoint x: 309, startPoint y: 188, endPoint x: 243, endPoint y: 174, distance: 67.5
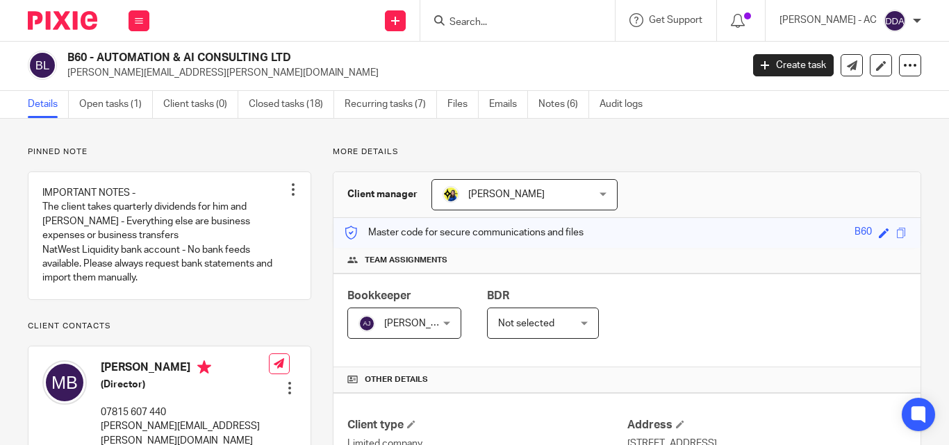
scroll to position [0, 0]
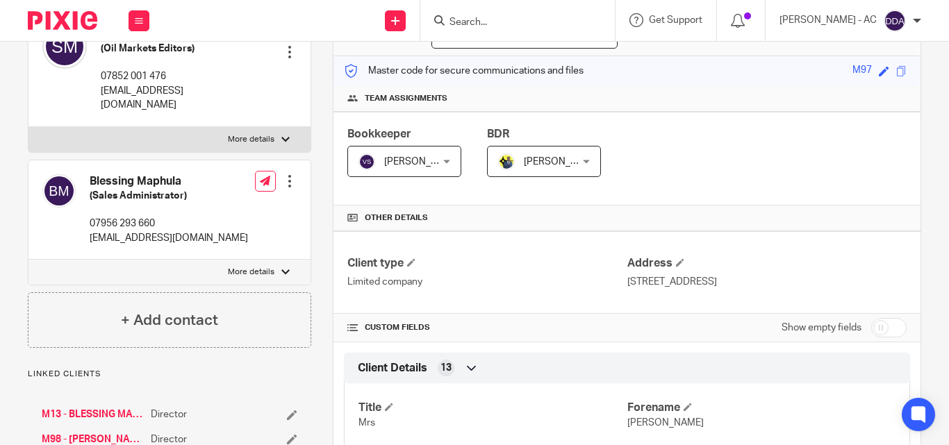
scroll to position [139, 0]
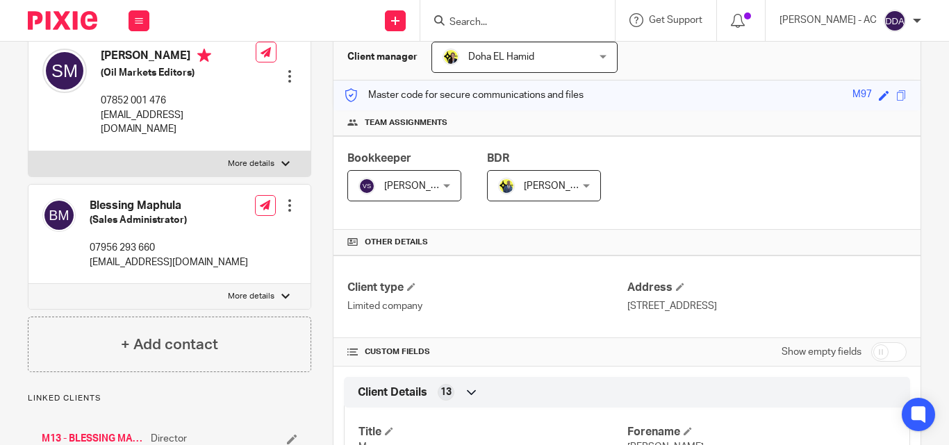
click at [281, 160] on div at bounding box center [285, 164] width 8 height 8
click at [28, 151] on input "More details" at bounding box center [28, 151] width 1 height 1
checkbox input "true"
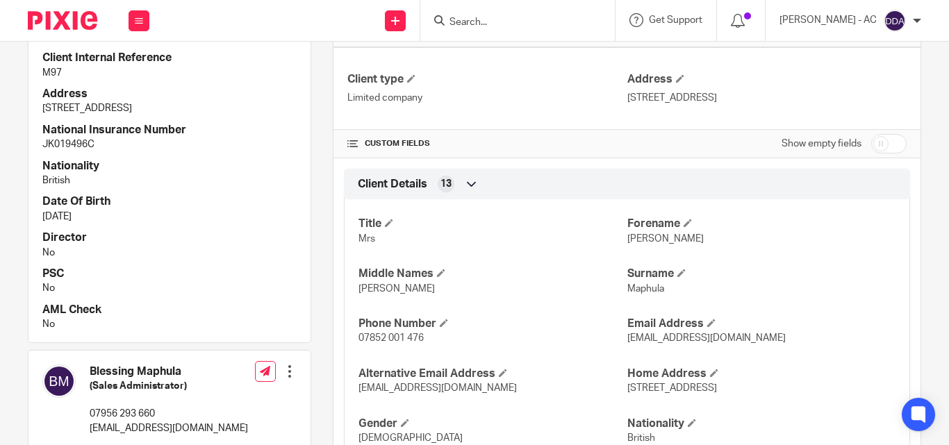
scroll to position [556, 0]
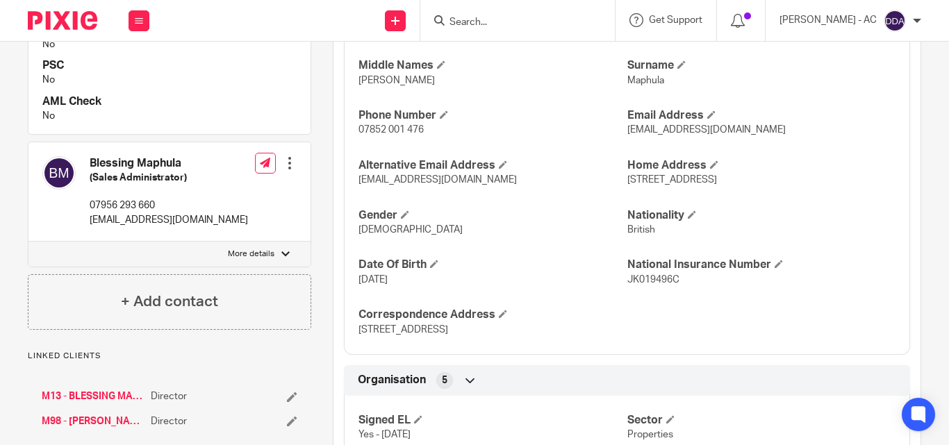
click at [275, 242] on label "More details" at bounding box center [169, 254] width 282 height 25
click at [28, 241] on input "More details" at bounding box center [28, 241] width 1 height 1
checkbox input "true"
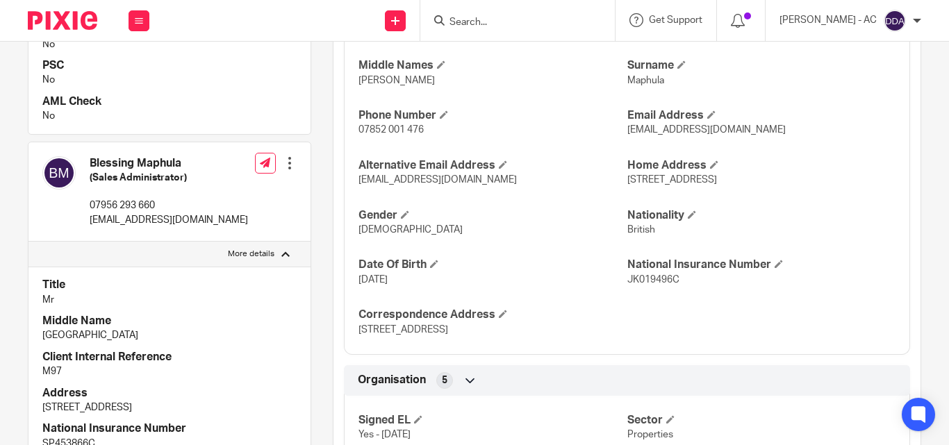
click at [157, 278] on h4 "Title" at bounding box center [169, 285] width 254 height 15
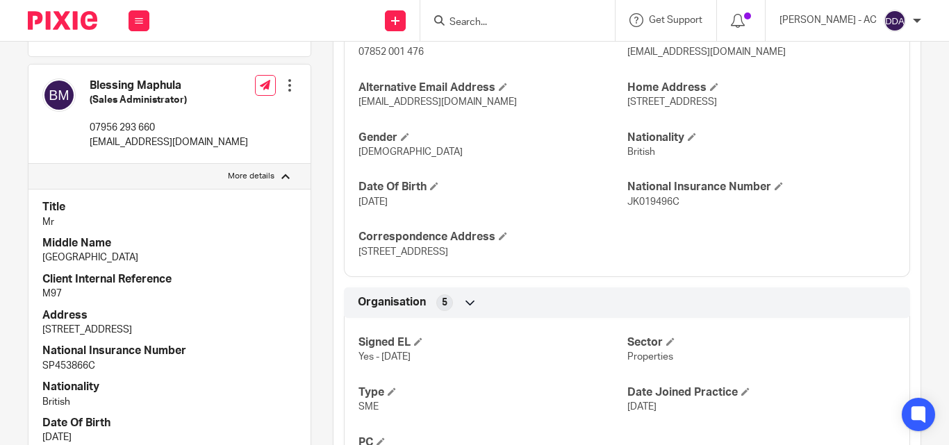
scroll to position [834, 0]
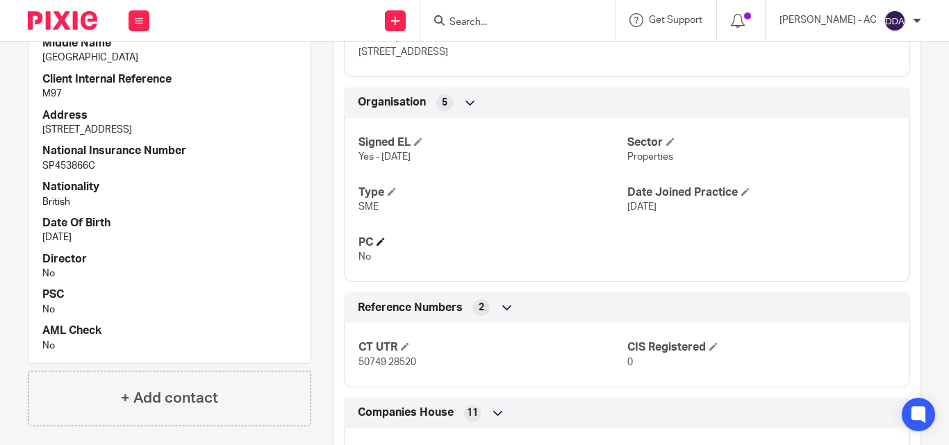
click at [602, 245] on h4 "PC" at bounding box center [493, 243] width 268 height 15
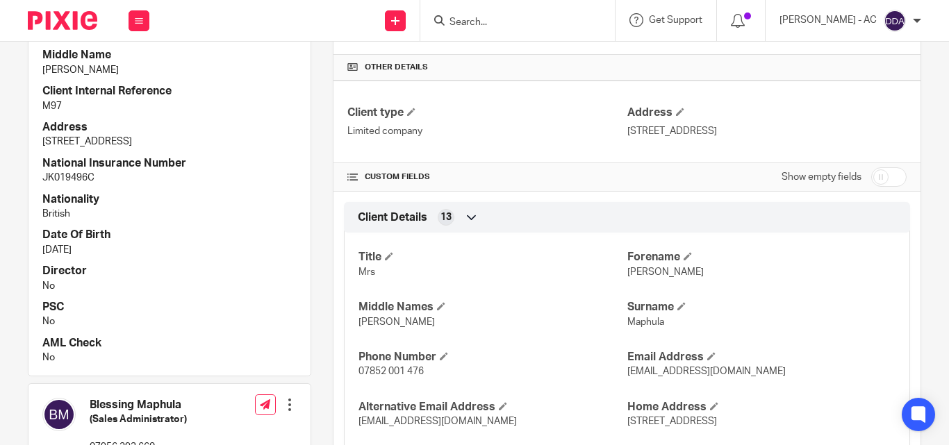
scroll to position [347, 0]
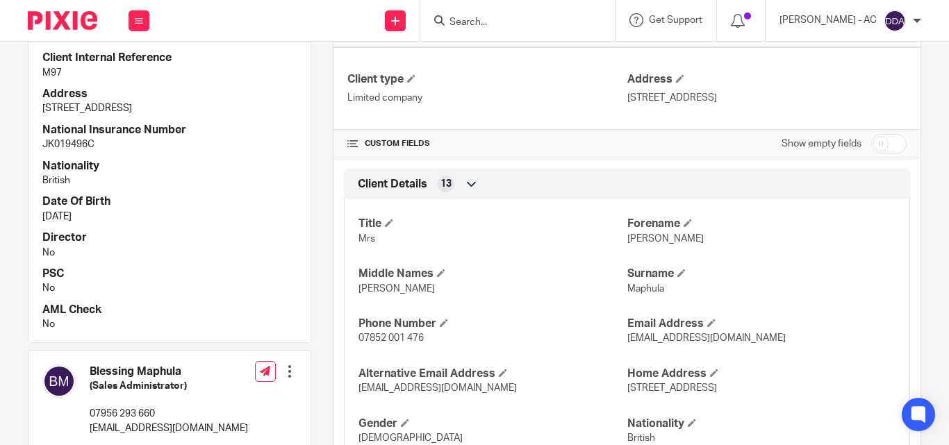
click at [525, 182] on div "Client Details 13" at bounding box center [626, 184] width 545 height 24
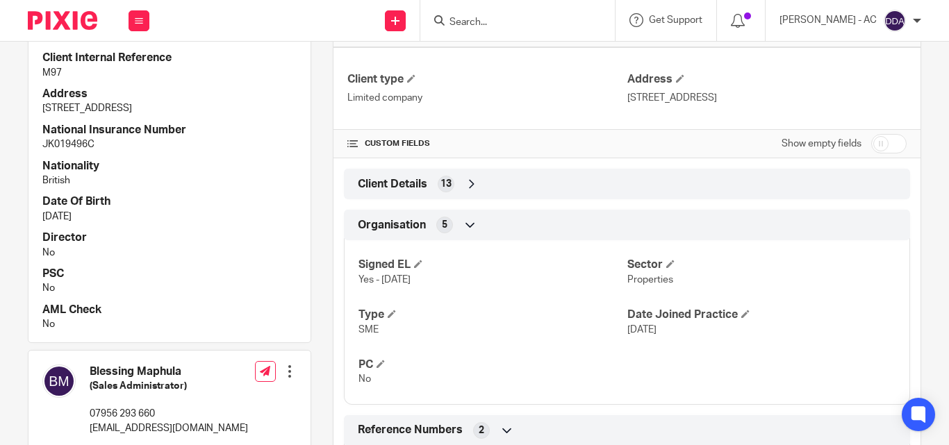
click at [445, 183] on span "13" at bounding box center [446, 184] width 11 height 14
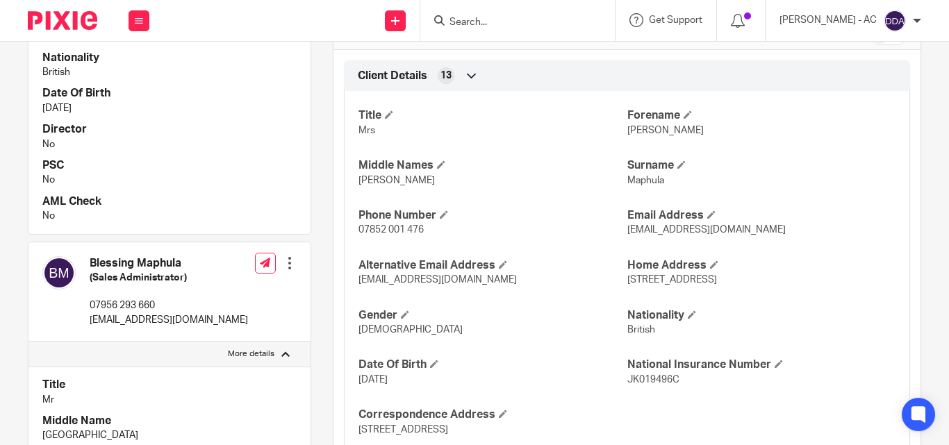
scroll to position [486, 0]
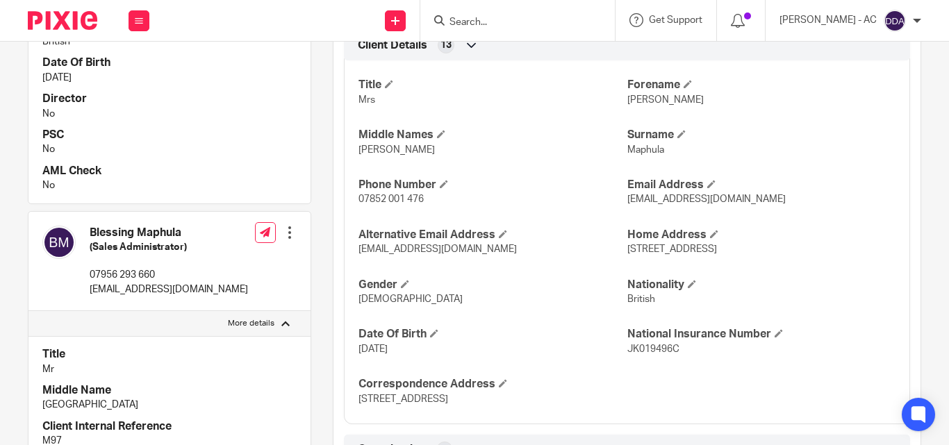
click at [512, 276] on div "Title Mrs [PERSON_NAME] Middle Names [PERSON_NAME] Surname Maphula Phone Number…" at bounding box center [627, 237] width 566 height 375
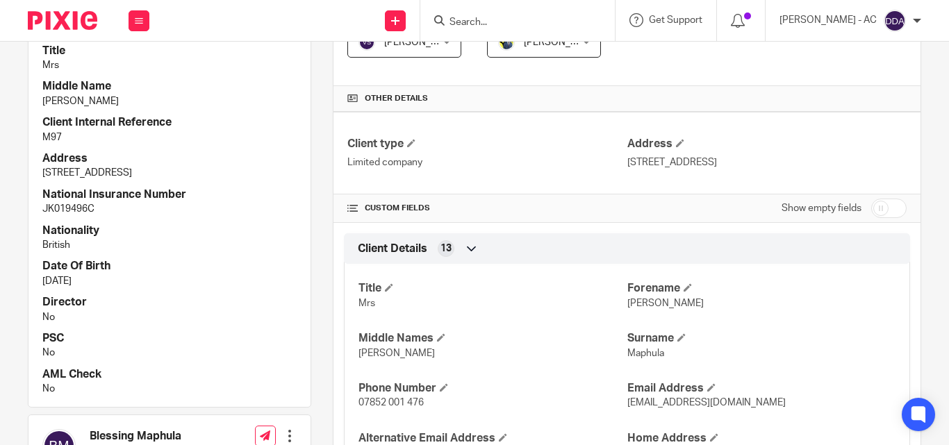
scroll to position [278, 0]
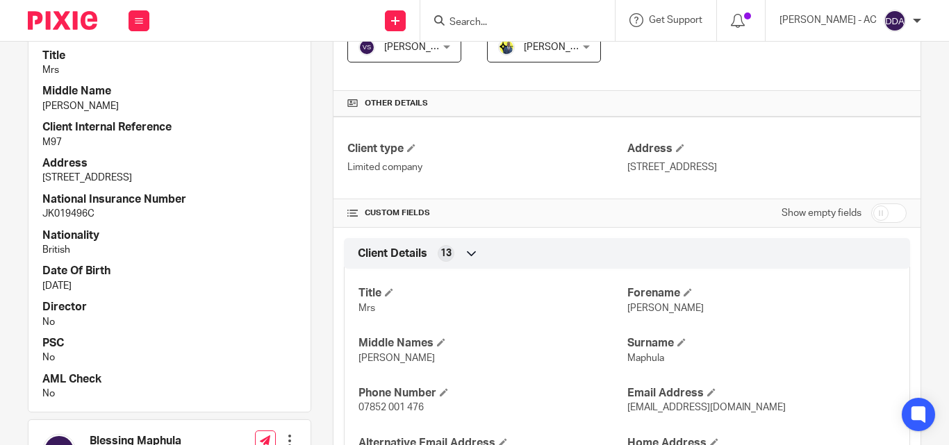
click at [261, 300] on h4 "Director" at bounding box center [169, 307] width 254 height 15
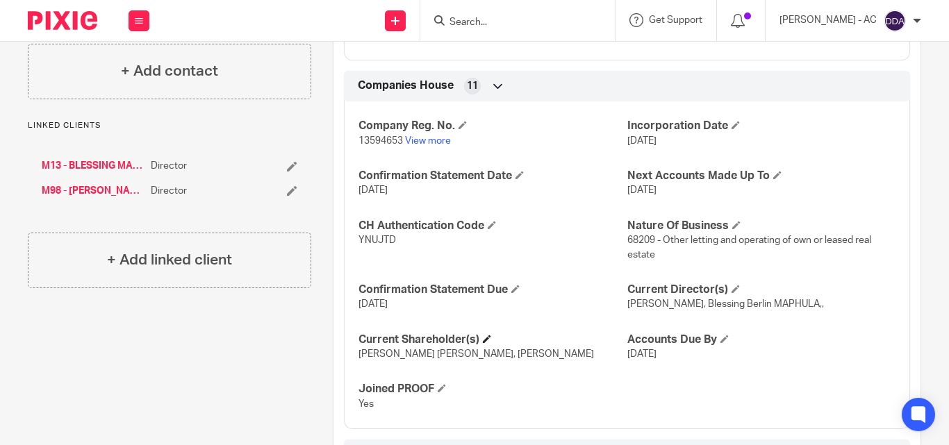
scroll to position [1225, 0]
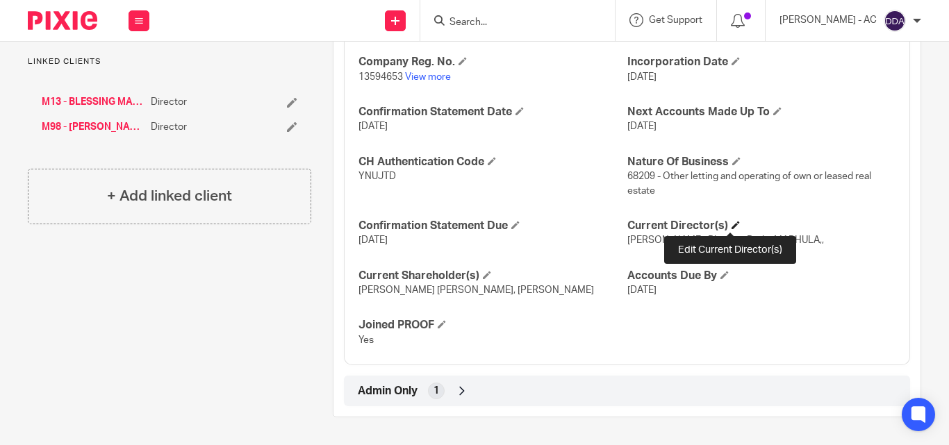
click at [732, 222] on span at bounding box center [736, 225] width 8 height 8
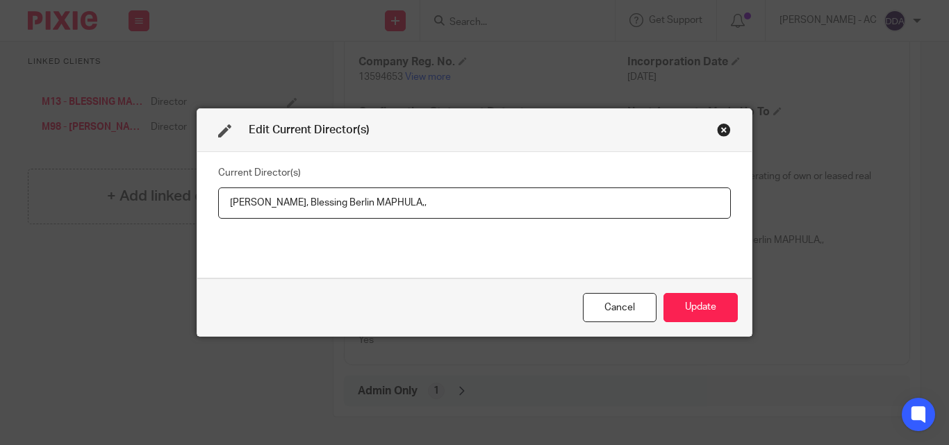
drag, startPoint x: 469, startPoint y: 193, endPoint x: 338, endPoint y: 212, distance: 132.0
click at [338, 212] on input "[PERSON_NAME], Blessing Berlin MAPHULA,," at bounding box center [474, 203] width 513 height 31
paste input "[PERSON_NAME] [GEOGRAPHIC_DATA] MAPHULA"
drag, startPoint x: 220, startPoint y: 200, endPoint x: 329, endPoint y: 205, distance: 108.5
click at [329, 205] on input "[PERSON_NAME], [PERSON_NAME] [GEOGRAPHIC_DATA] MAPHULA" at bounding box center [474, 203] width 513 height 31
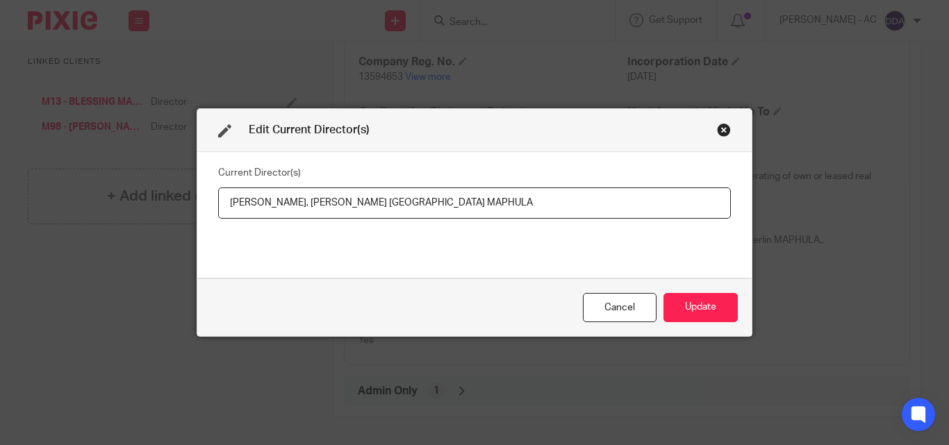
paste input "Mrs"
type input "[PERSON_NAME] [PERSON_NAME], [PERSON_NAME] [GEOGRAPHIC_DATA] MAPHULA"
drag, startPoint x: 686, startPoint y: 308, endPoint x: 677, endPoint y: 307, distance: 8.4
click at [687, 308] on button "Update" at bounding box center [701, 308] width 74 height 30
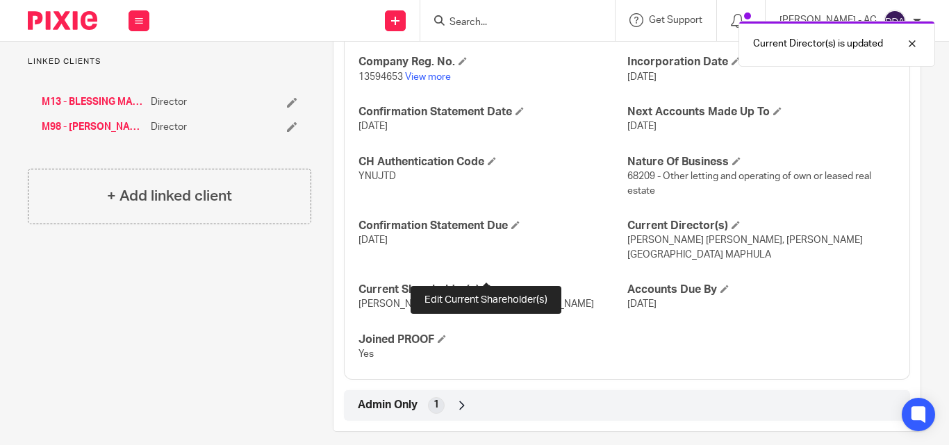
click at [487, 285] on span at bounding box center [487, 289] width 8 height 8
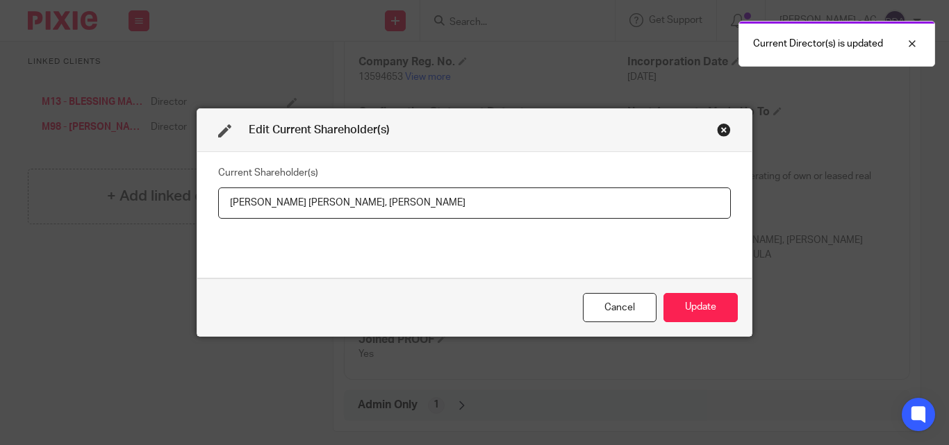
drag, startPoint x: 220, startPoint y: 202, endPoint x: 340, endPoint y: 212, distance: 119.9
click at [340, 212] on input "[PERSON_NAME] [PERSON_NAME], [PERSON_NAME]" at bounding box center [474, 203] width 513 height 31
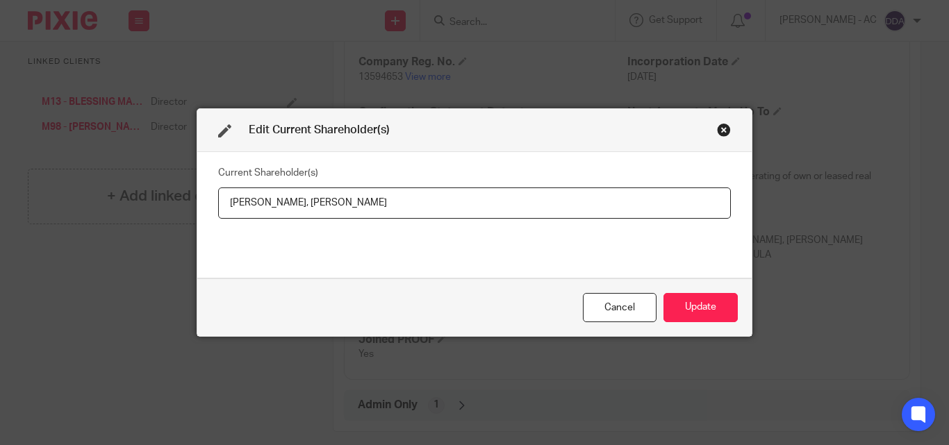
drag, startPoint x: 438, startPoint y: 202, endPoint x: 339, endPoint y: 204, distance: 99.4
click at [339, 204] on input "[PERSON_NAME], [PERSON_NAME]" at bounding box center [474, 203] width 513 height 31
paste input "Blessing MAPHULA"
type input "[PERSON_NAME], Blessing MAPHULA"
click at [706, 307] on button "Update" at bounding box center [701, 308] width 74 height 30
